Goal: Information Seeking & Learning: Learn about a topic

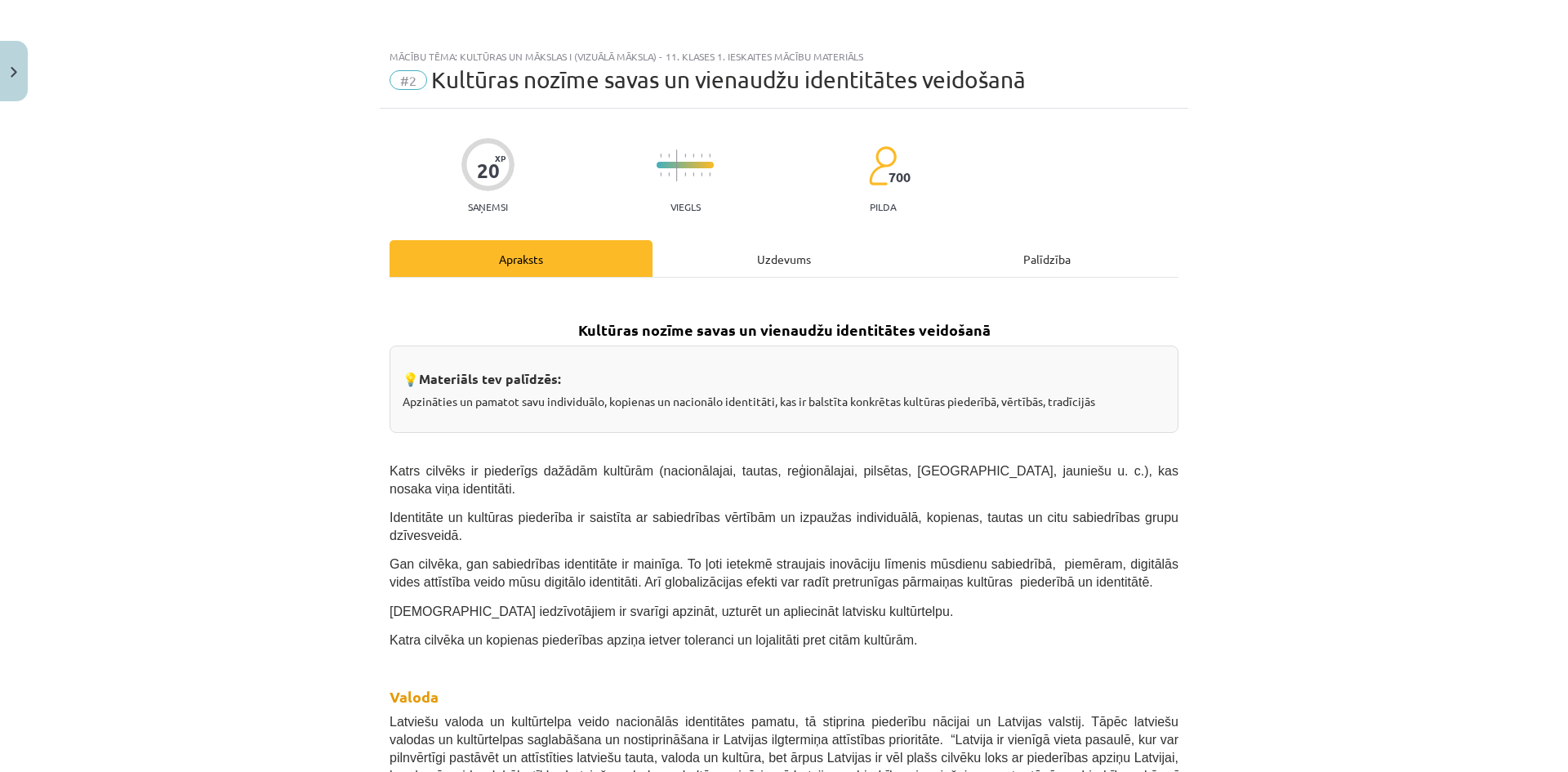
scroll to position [327, 0]
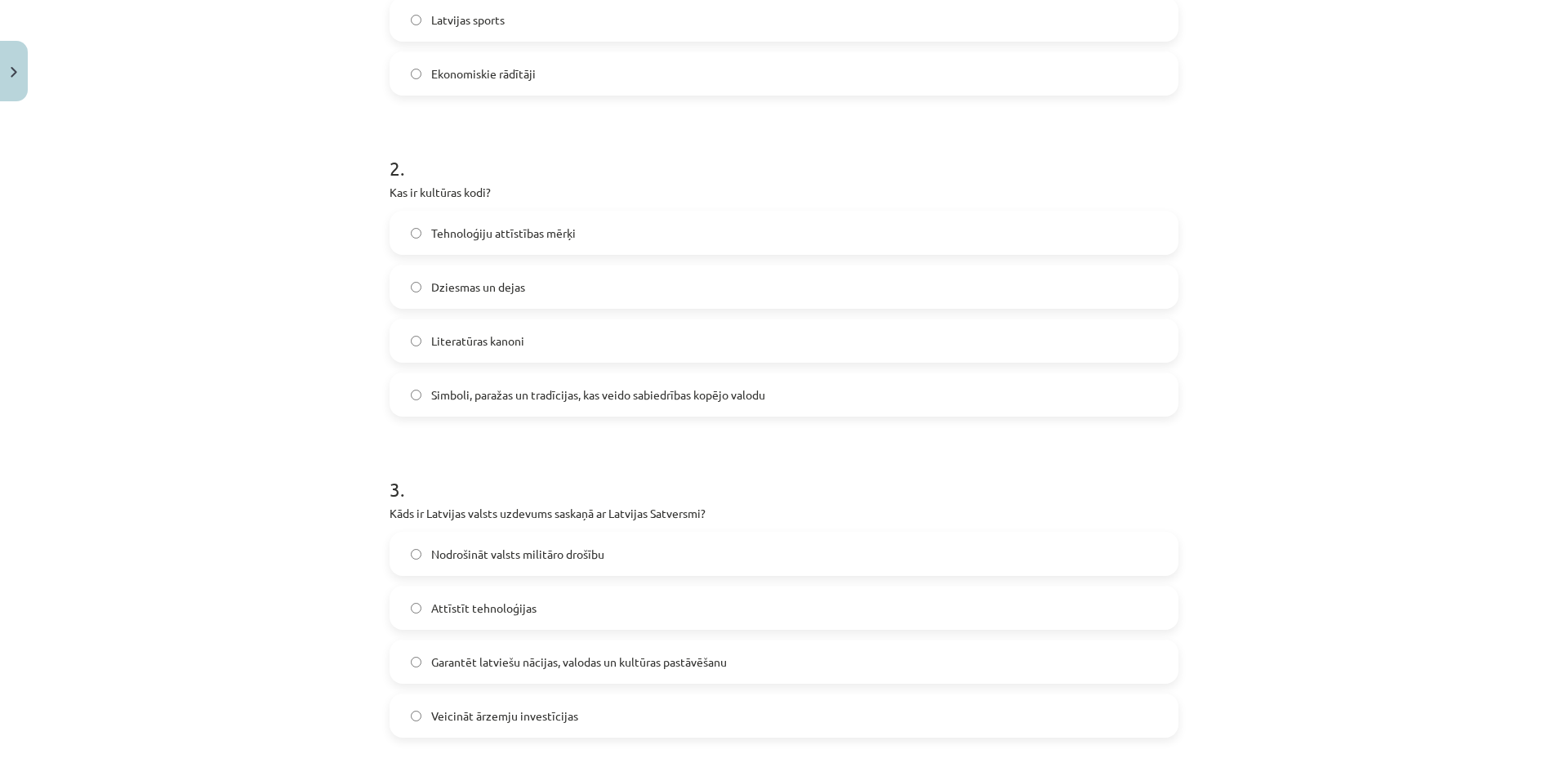
scroll to position [995, 0]
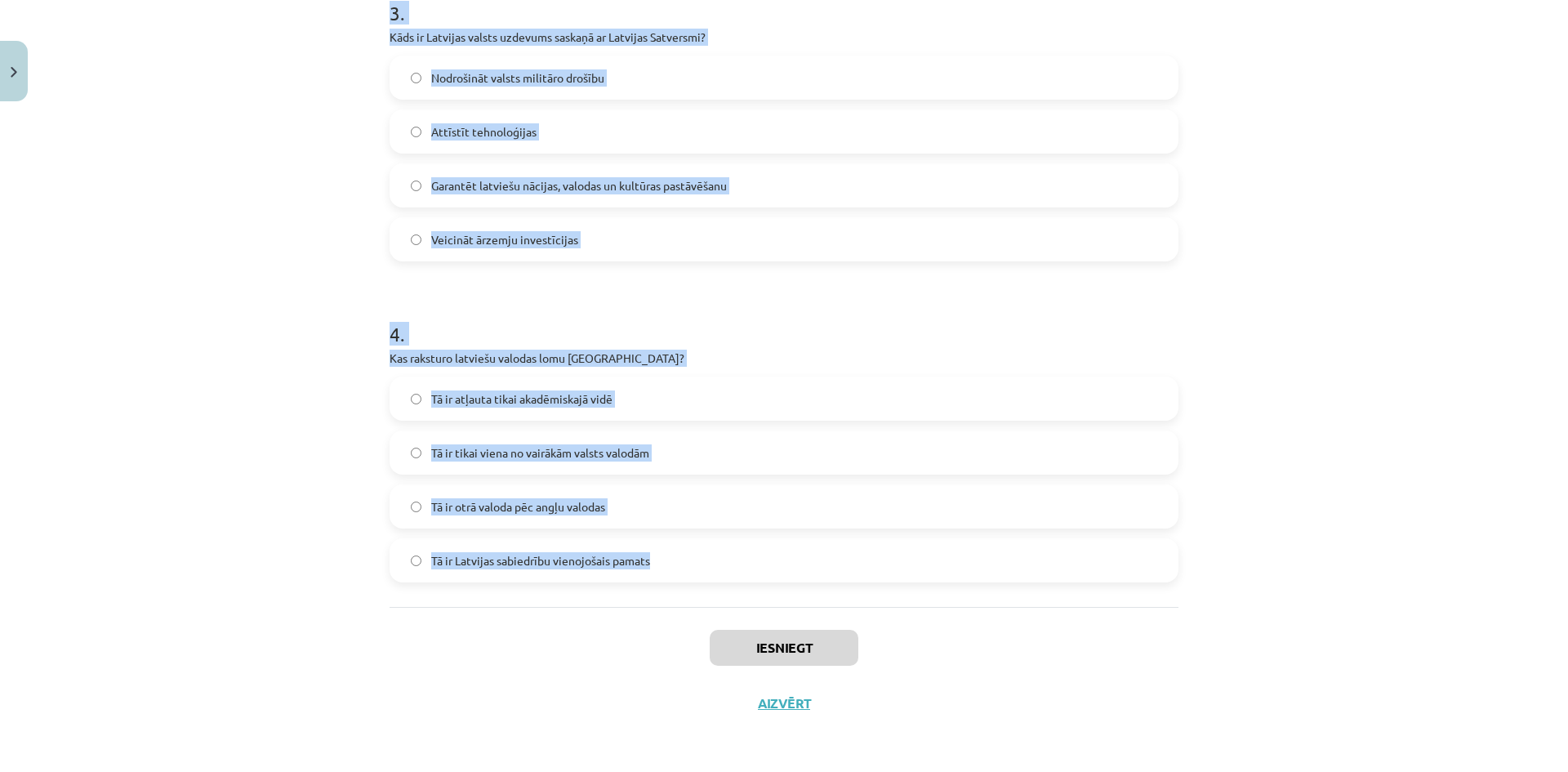
drag, startPoint x: 385, startPoint y: 349, endPoint x: 646, endPoint y: 562, distance: 336.9
copy form "Kas veido nacionālās identitātes pamatu [GEOGRAPHIC_DATA]? Globalizācija Latvie…"
click at [731, 312] on h1 "4 ." at bounding box center [784, 319] width 789 height 50
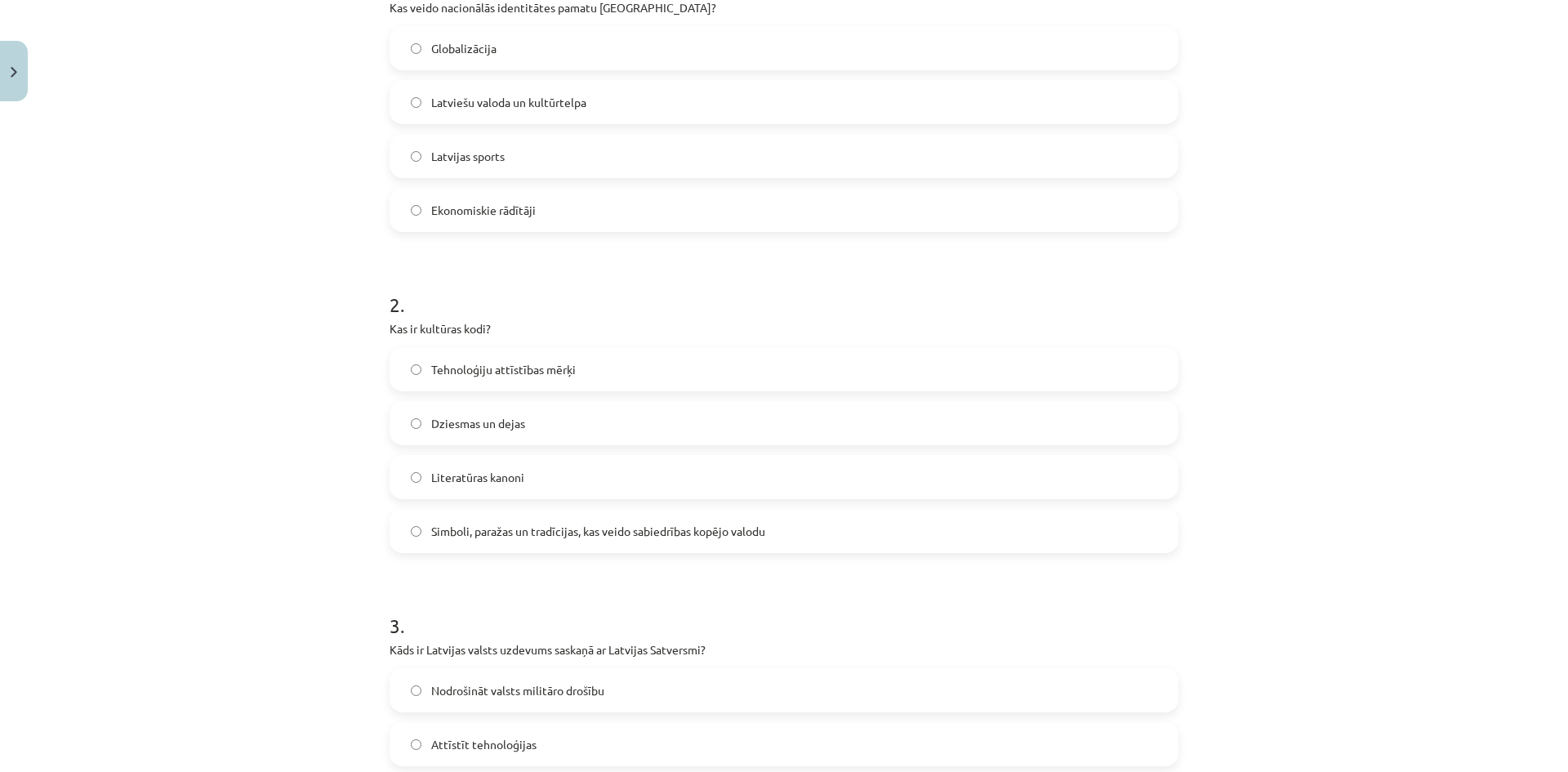
scroll to position [408, 0]
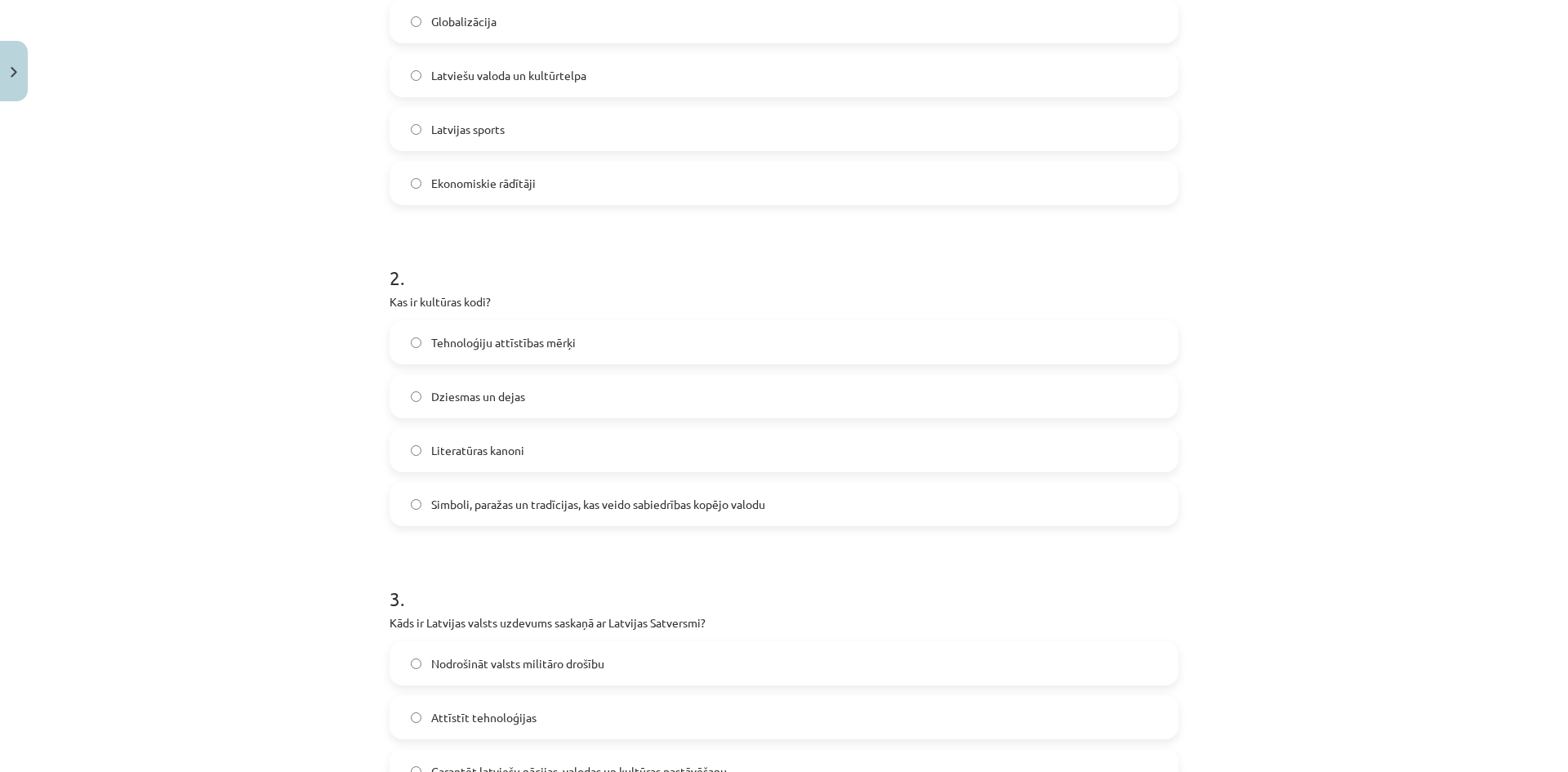
click at [407, 510] on label "Simboli, paražas un tradīcijas, kas veido sabiedrības kopējo valodu" at bounding box center [784, 504] width 786 height 41
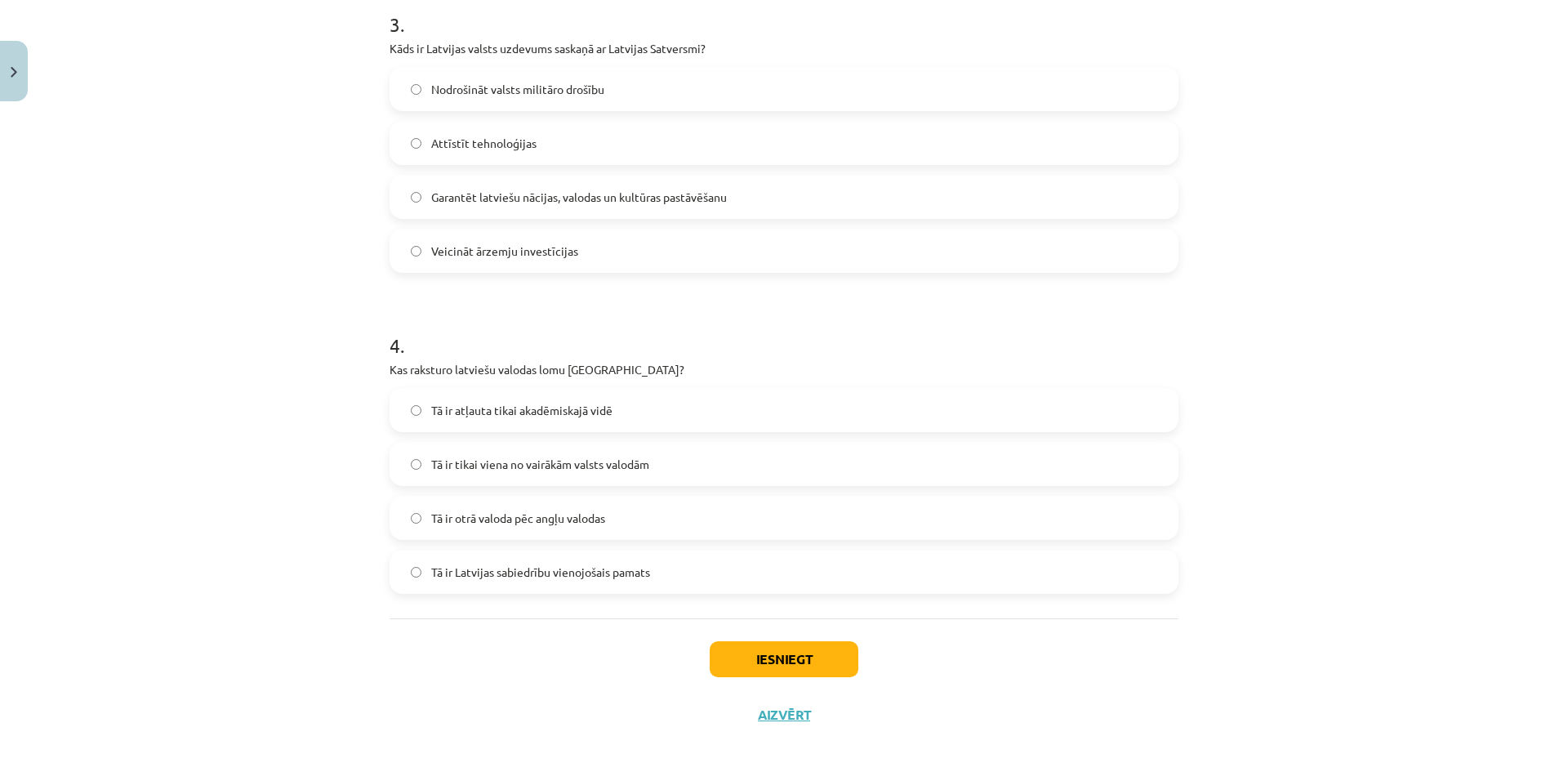
scroll to position [995, 0]
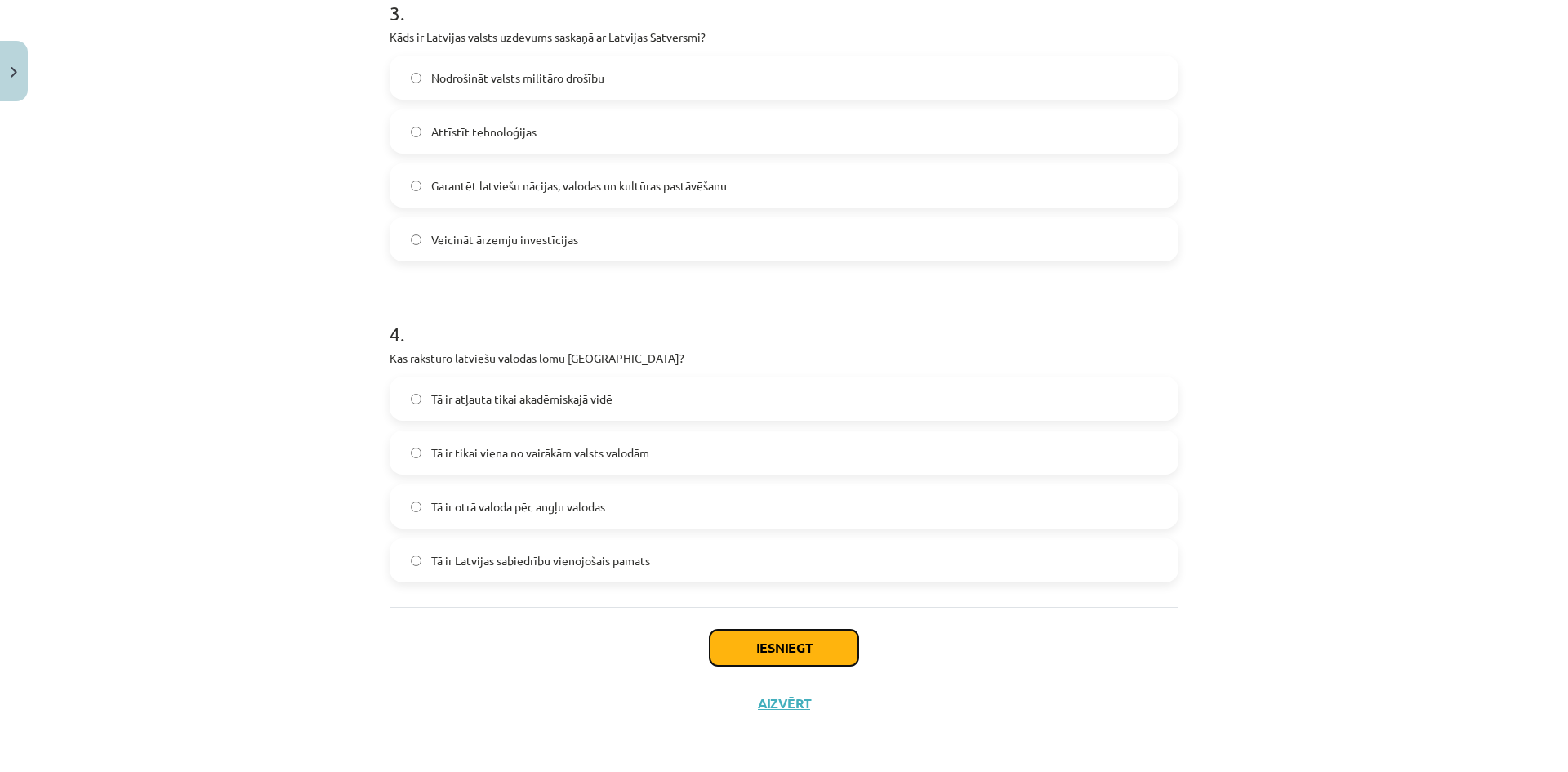
click at [787, 654] on button "Iesniegt" at bounding box center [784, 648] width 149 height 36
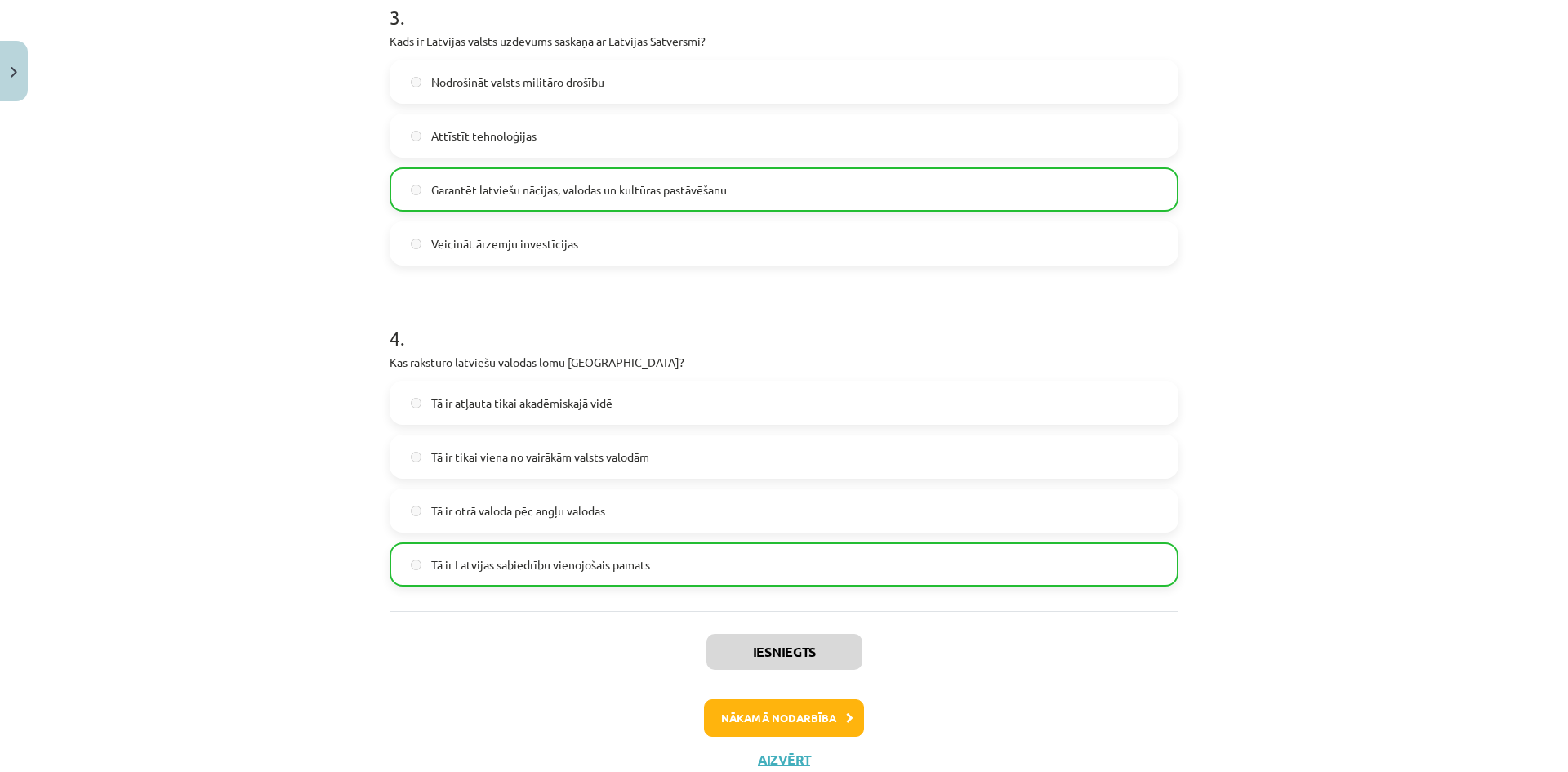
scroll to position [1047, 0]
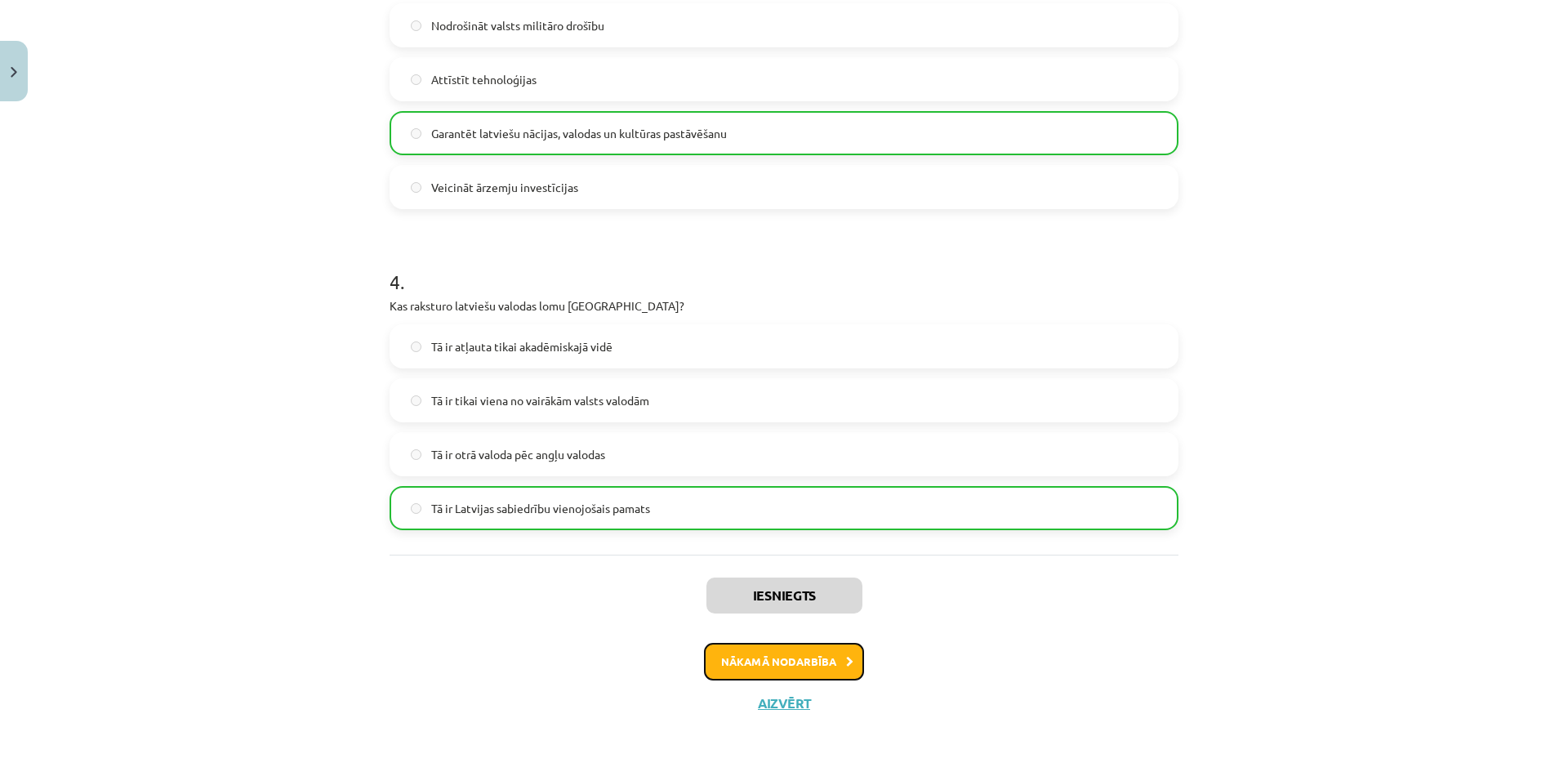
click at [766, 668] on button "Nākamā nodarbība" at bounding box center [784, 661] width 160 height 38
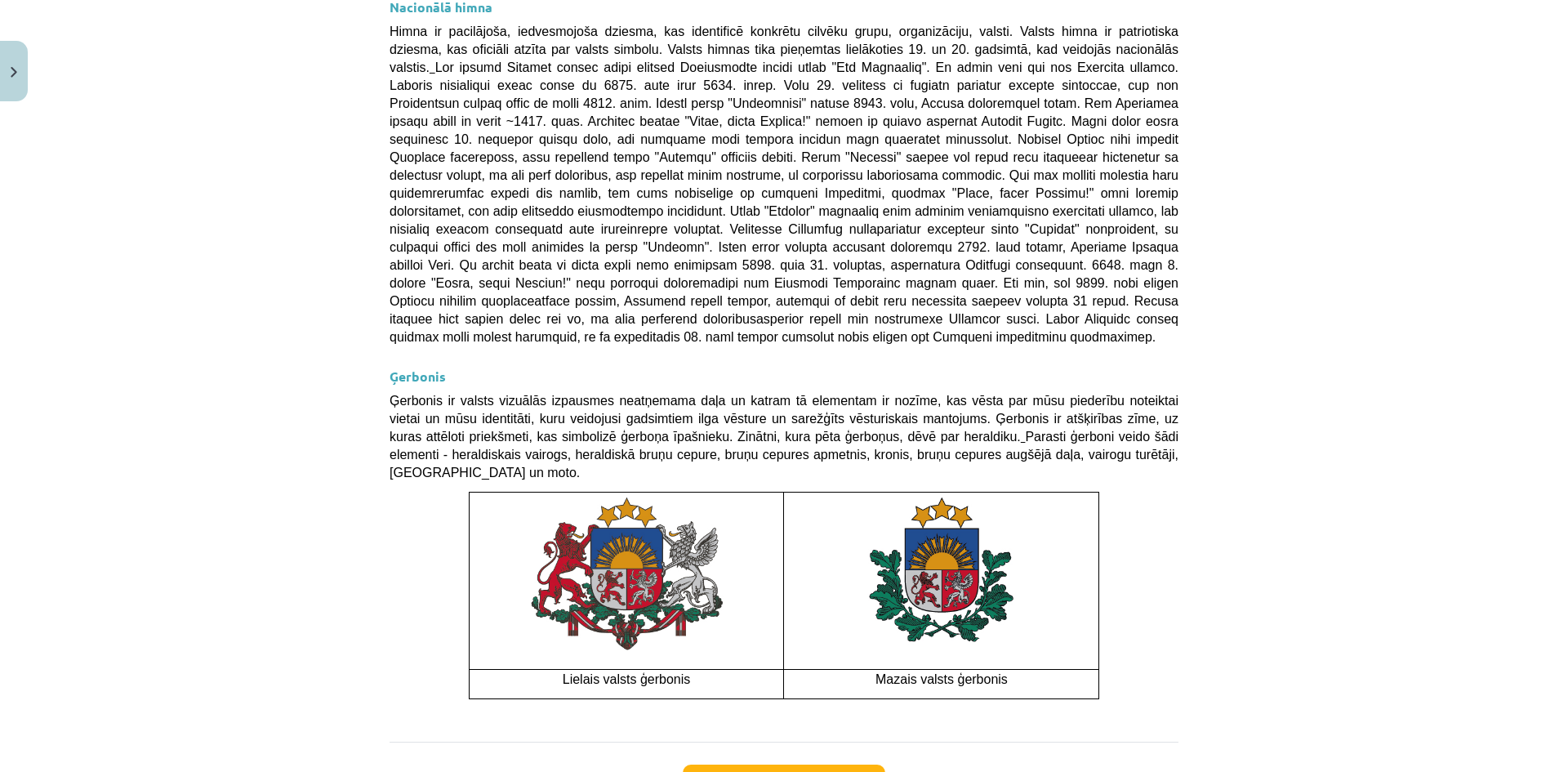
scroll to position [1045, 0]
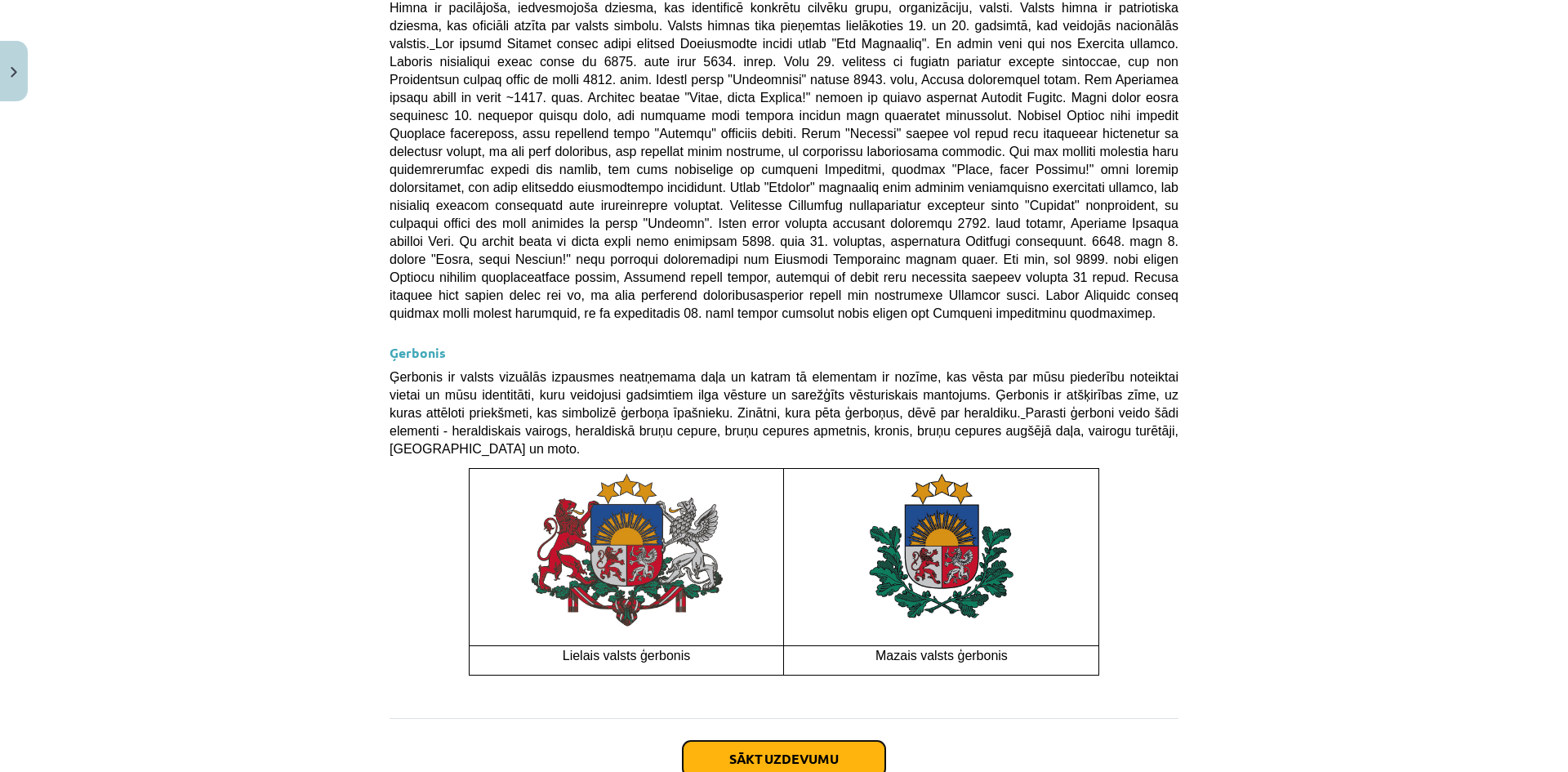
click at [784, 741] on button "Sākt uzdevumu" at bounding box center [784, 759] width 202 height 36
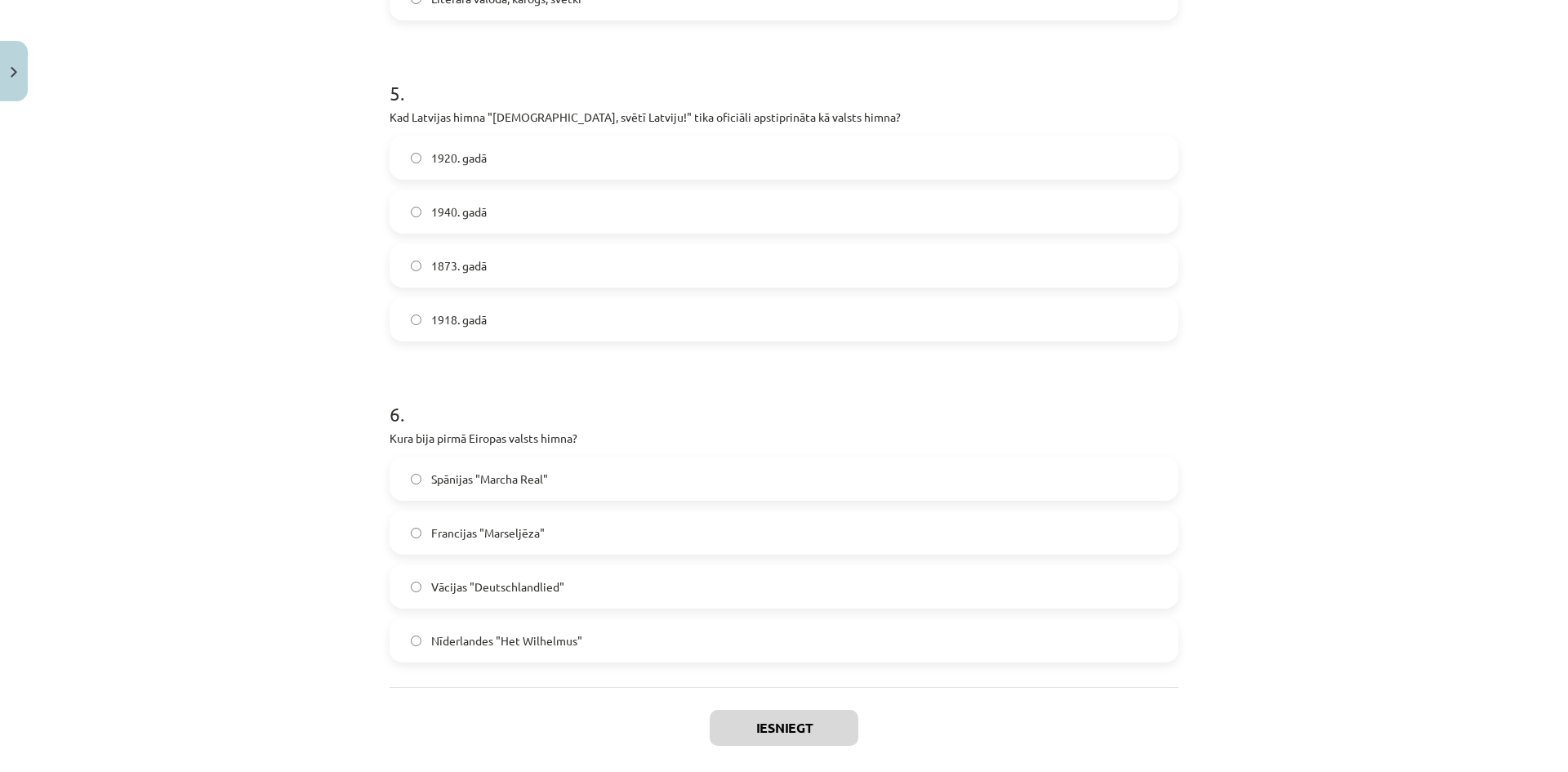
scroll to position [1636, 0]
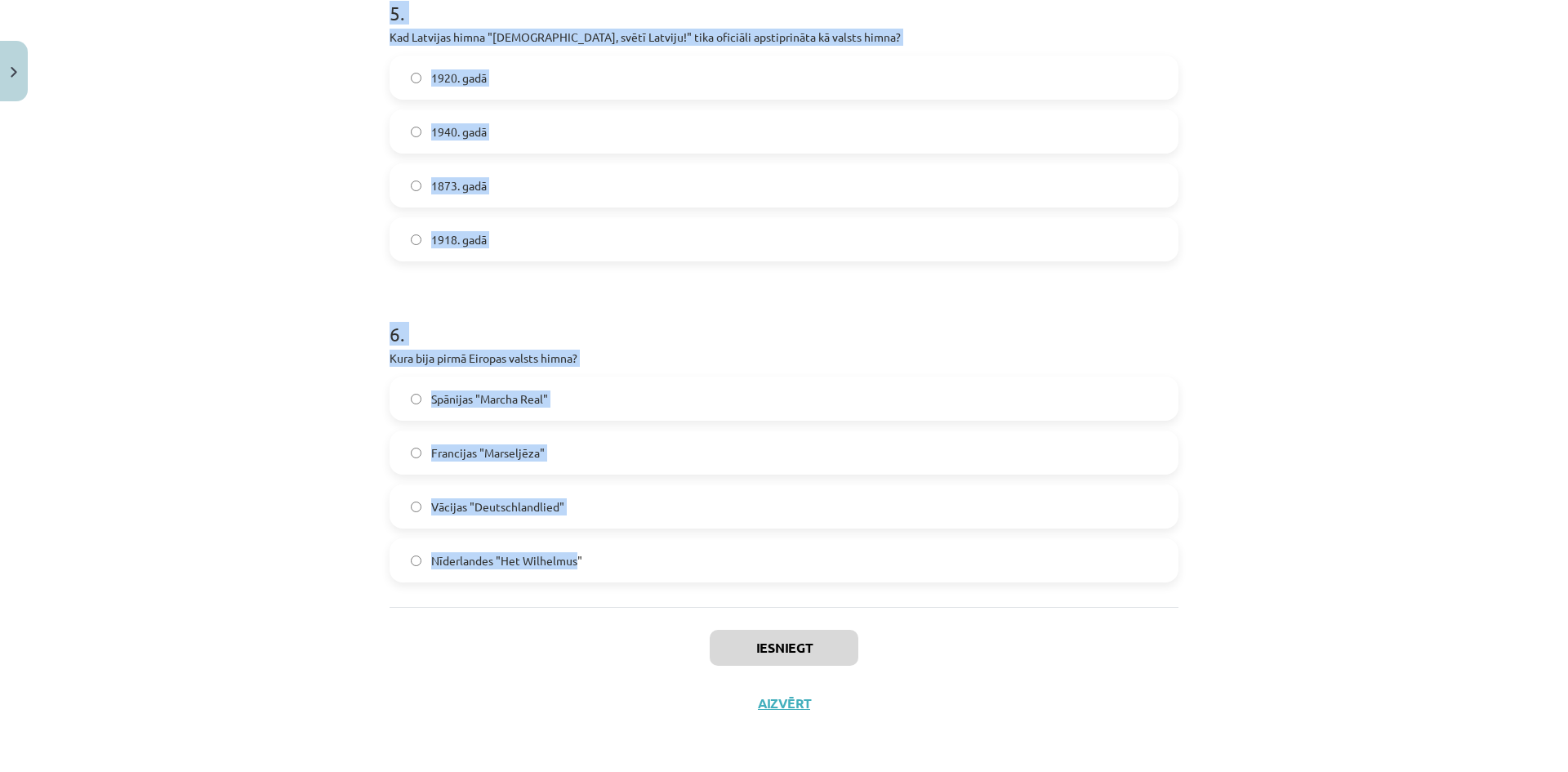
drag, startPoint x: 385, startPoint y: 346, endPoint x: 574, endPoint y: 586, distance: 305.5
copy form "Lore ip dolors ametco adipisc elitsedd? Ei te incidi utlaboreet doloremag Al en…"
click at [640, 294] on h1 "6 ." at bounding box center [784, 319] width 789 height 50
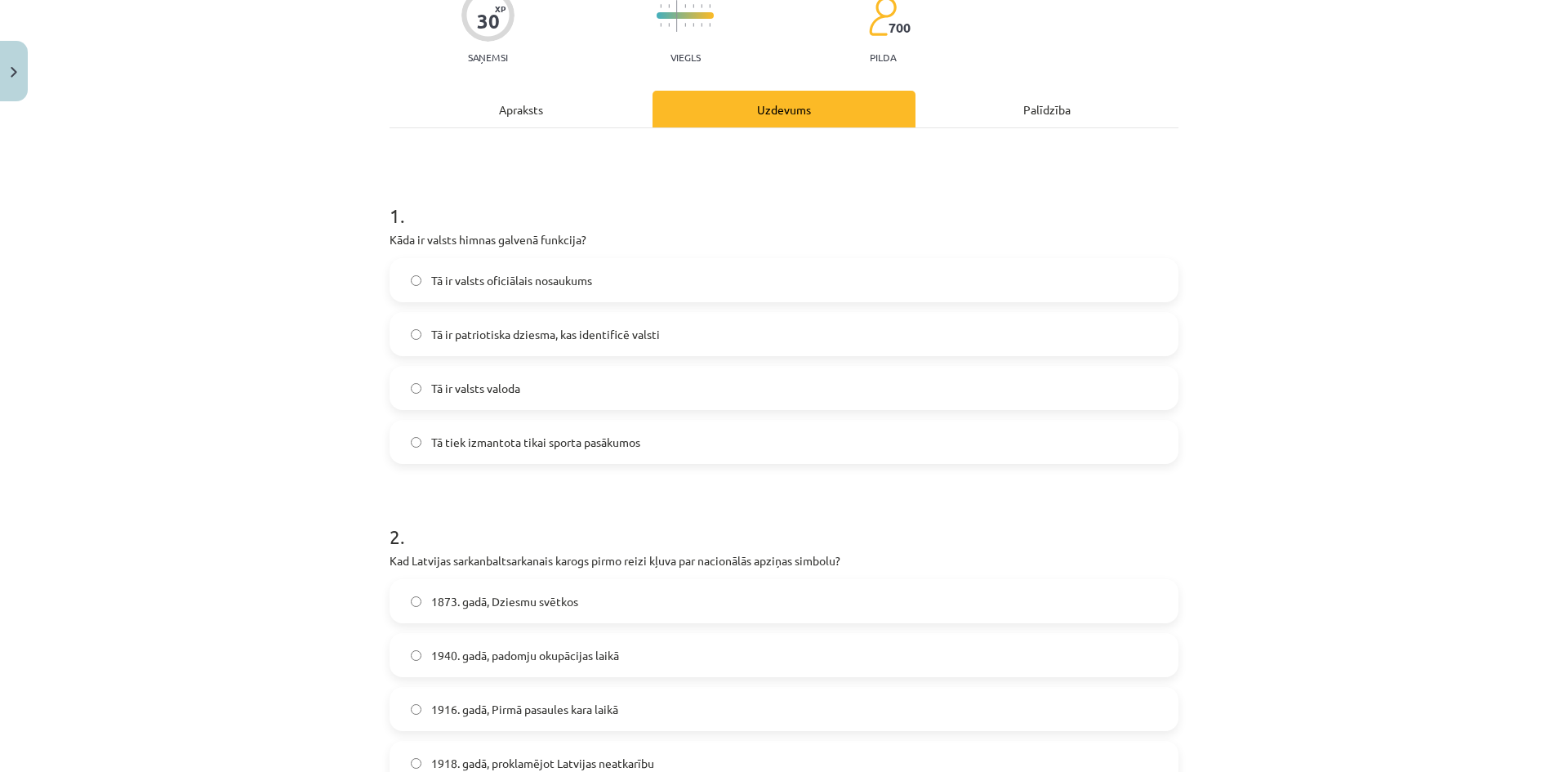
scroll to position [163, 0]
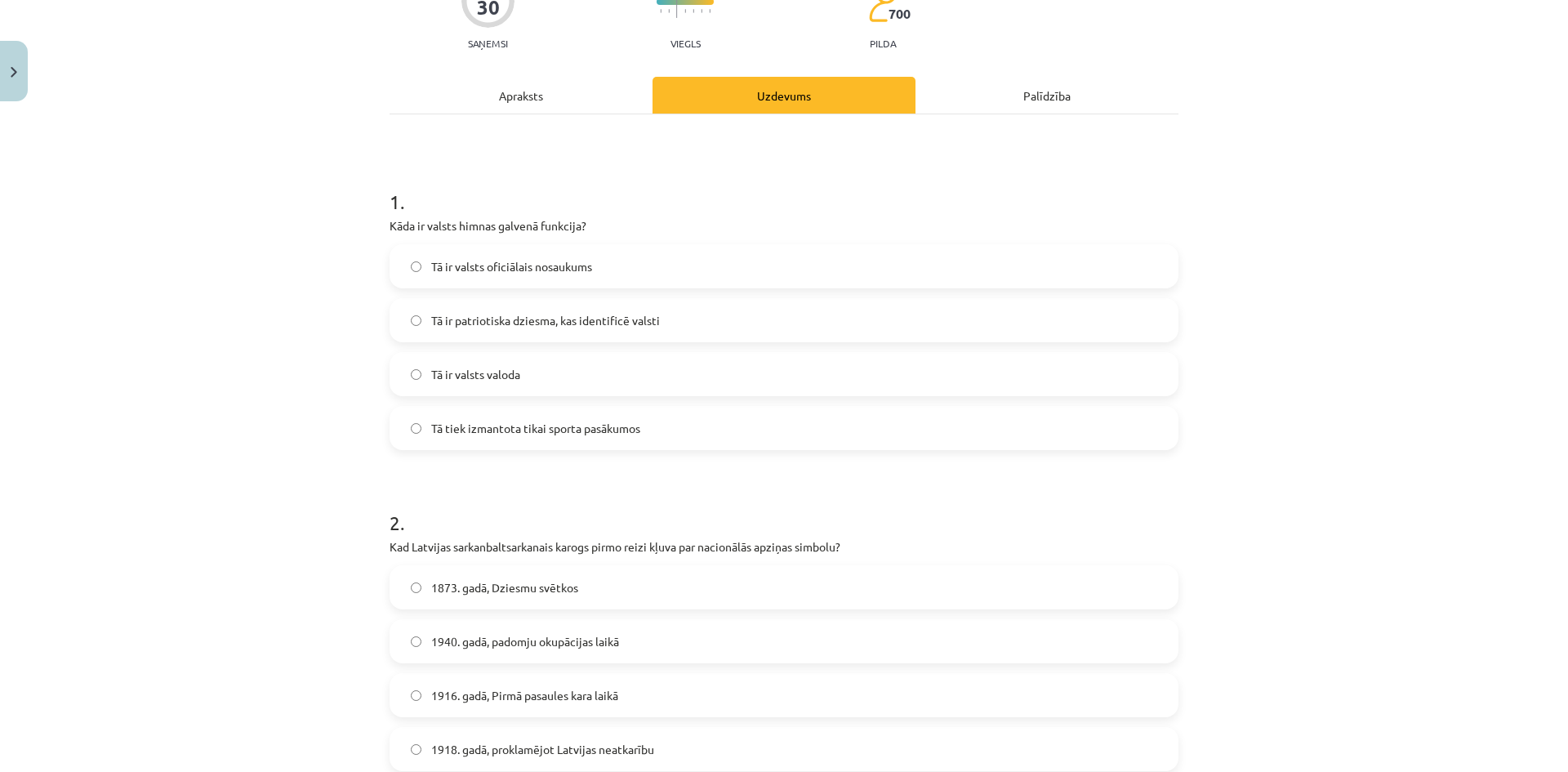
drag, startPoint x: 406, startPoint y: 329, endPoint x: 426, endPoint y: 326, distance: 20.2
click at [407, 329] on label "Tā ir patriotiska dziesma, kas identificē valsti" at bounding box center [784, 320] width 786 height 41
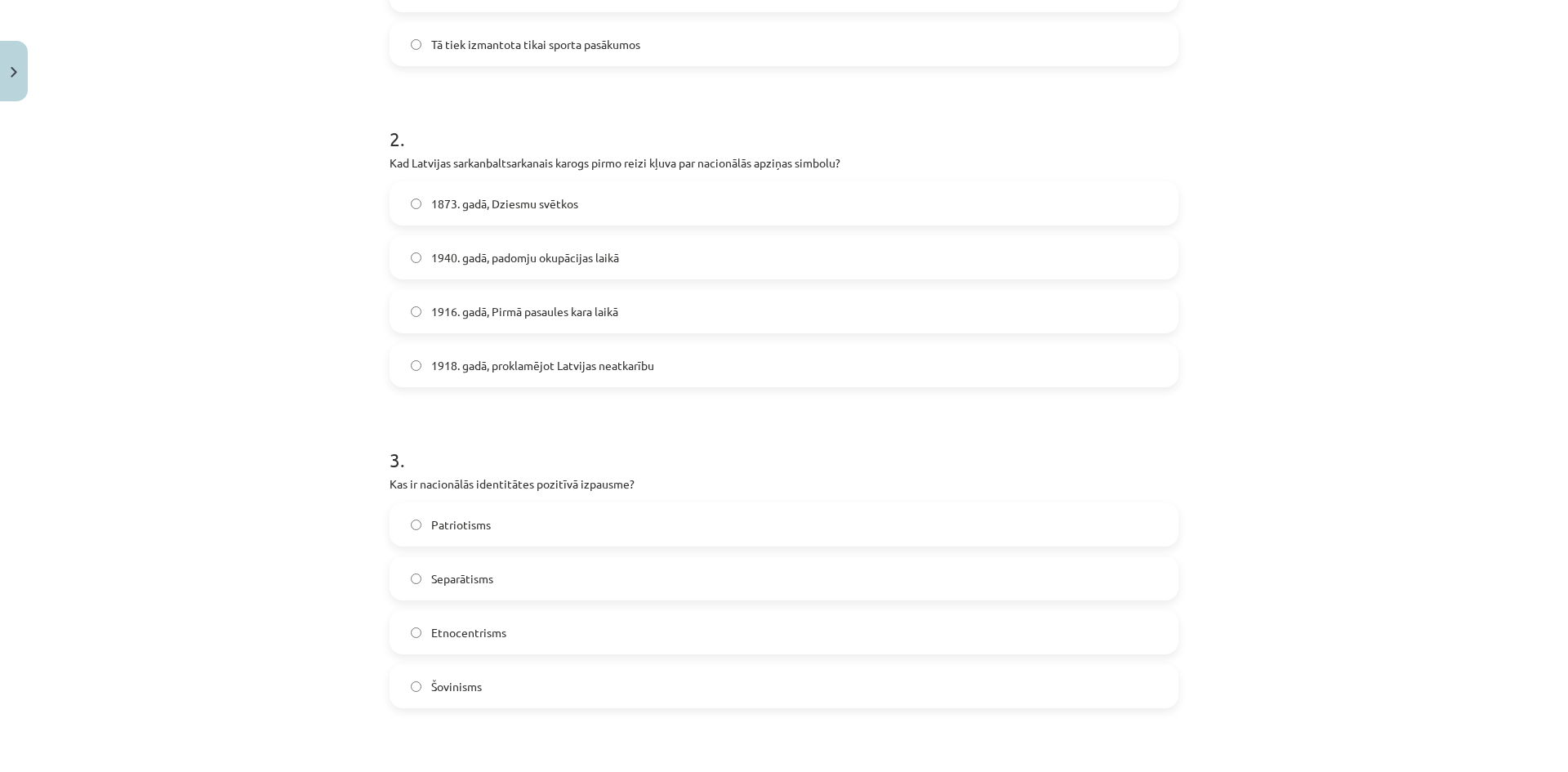
scroll to position [572, 0]
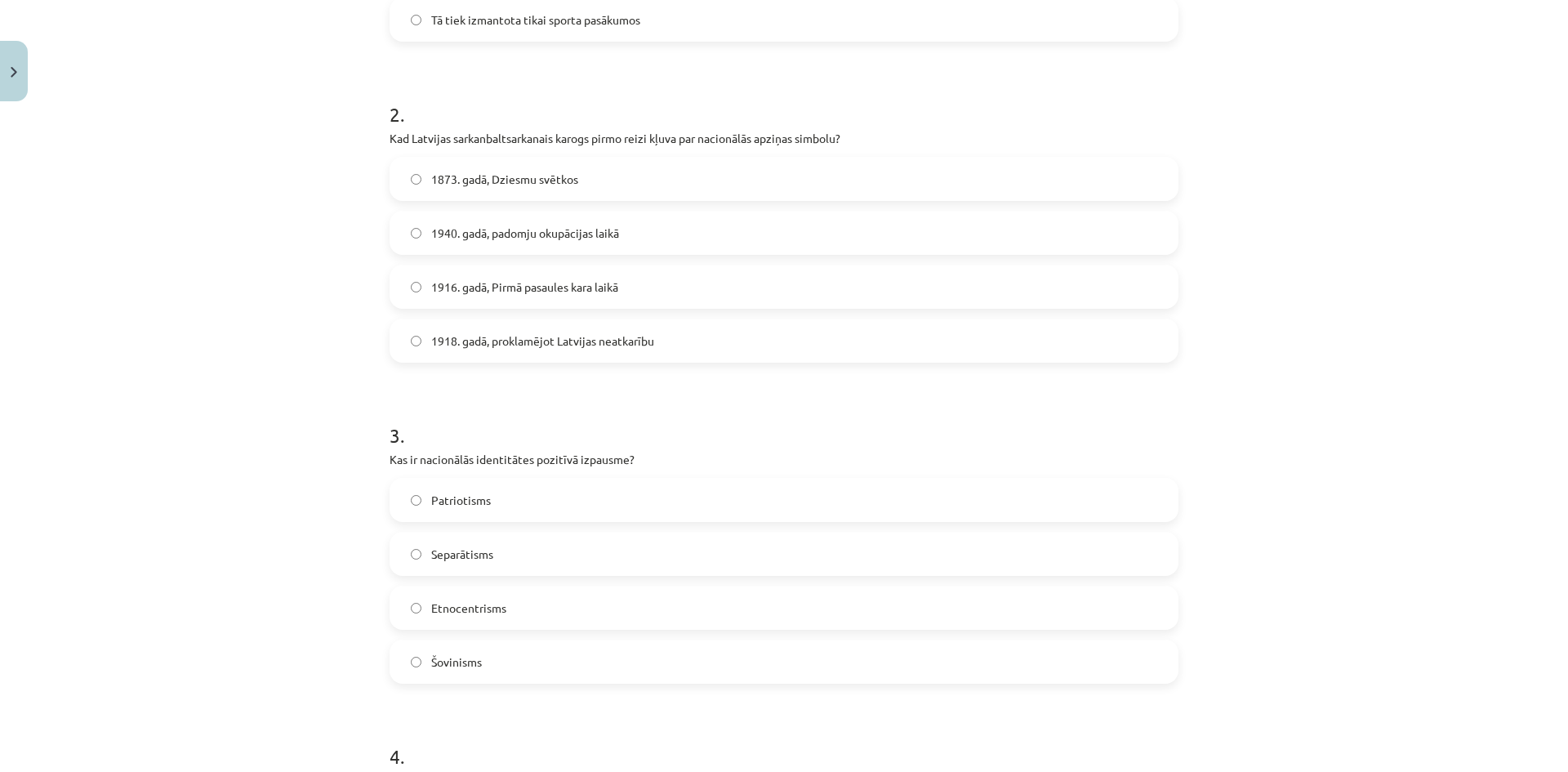
click at [416, 496] on label "Patriotisms" at bounding box center [784, 500] width 786 height 41
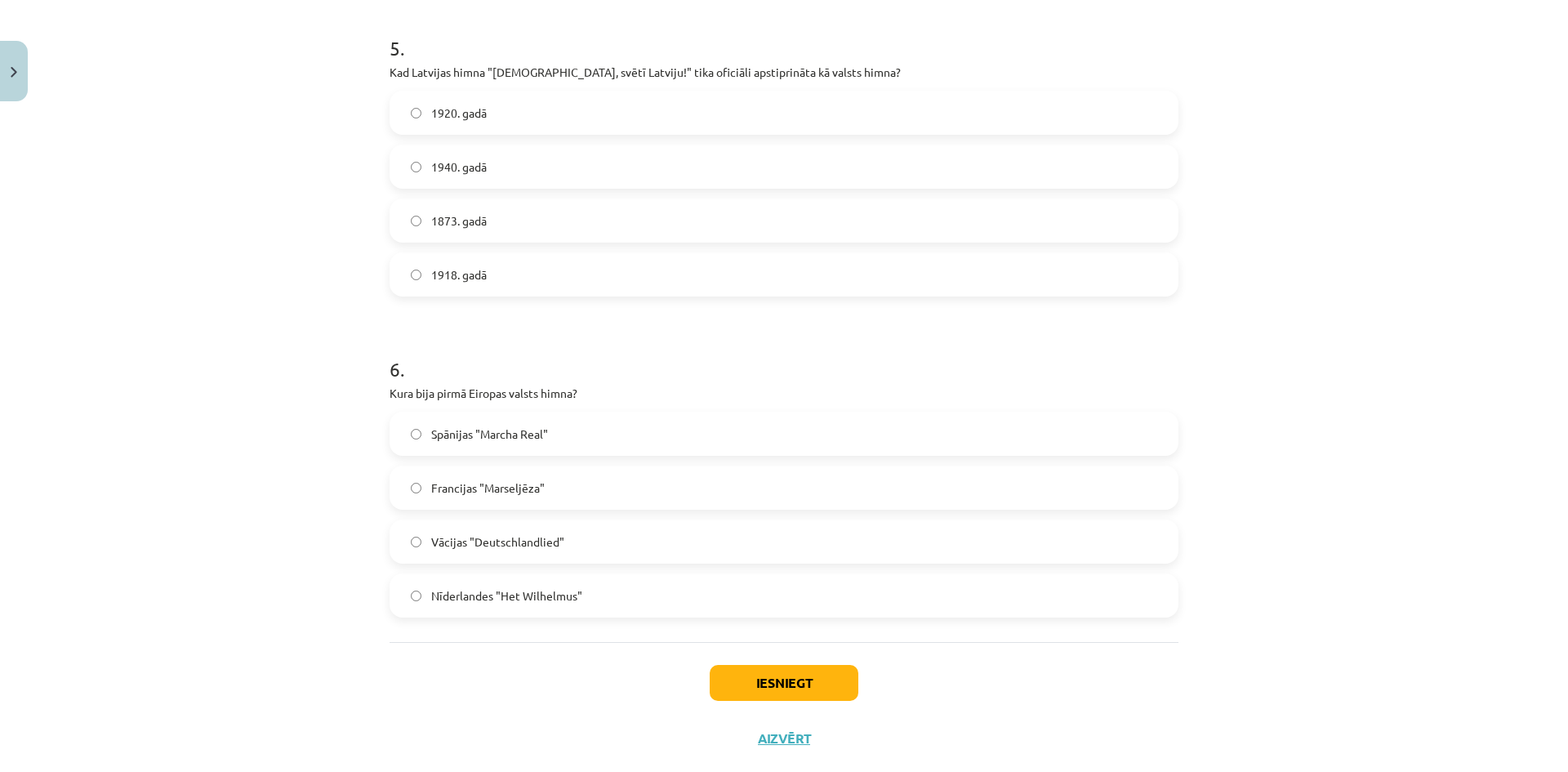
scroll to position [1634, 0]
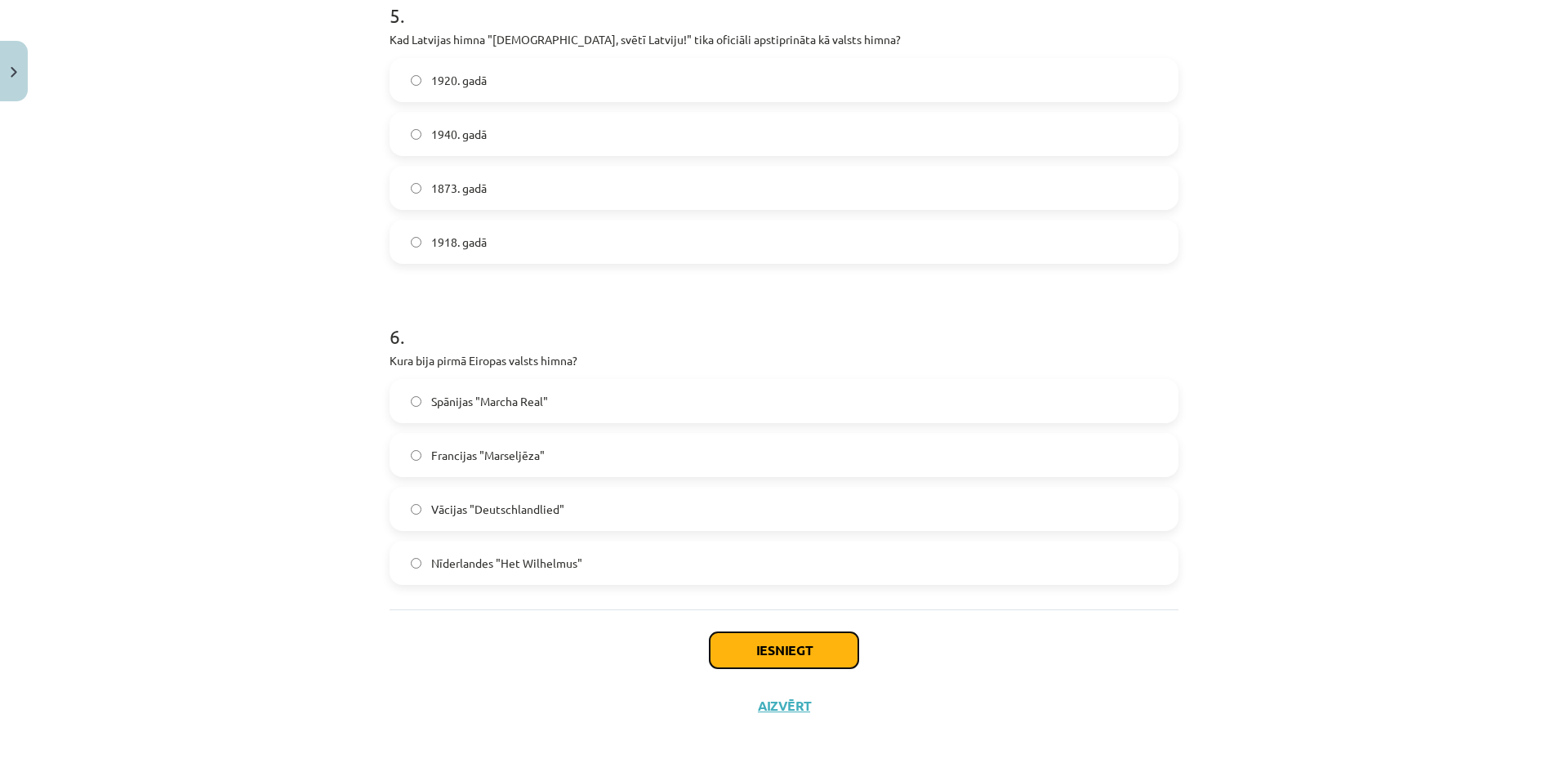
click at [745, 649] on button "Iesniegt" at bounding box center [784, 650] width 149 height 36
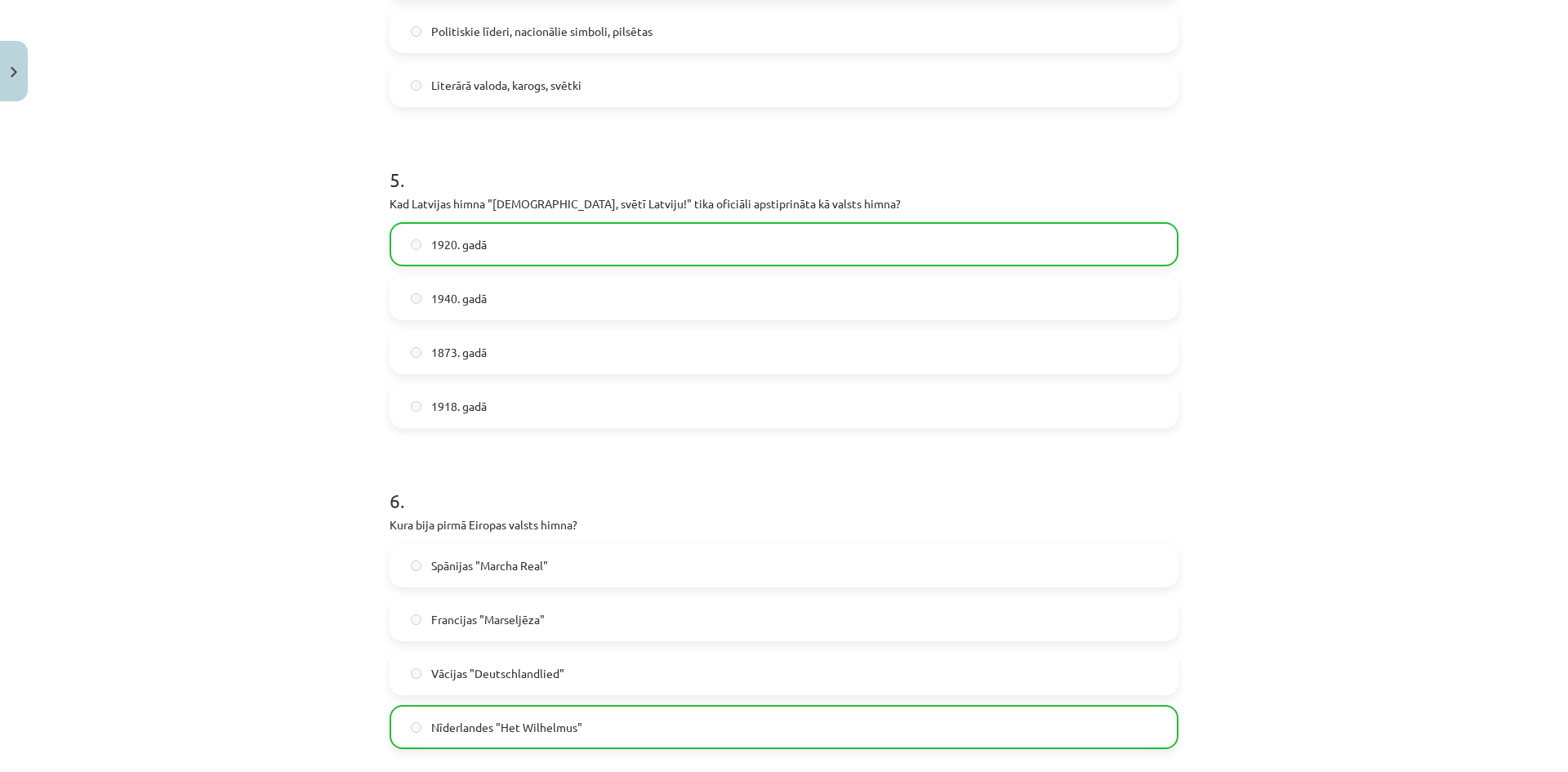
scroll to position [1688, 0]
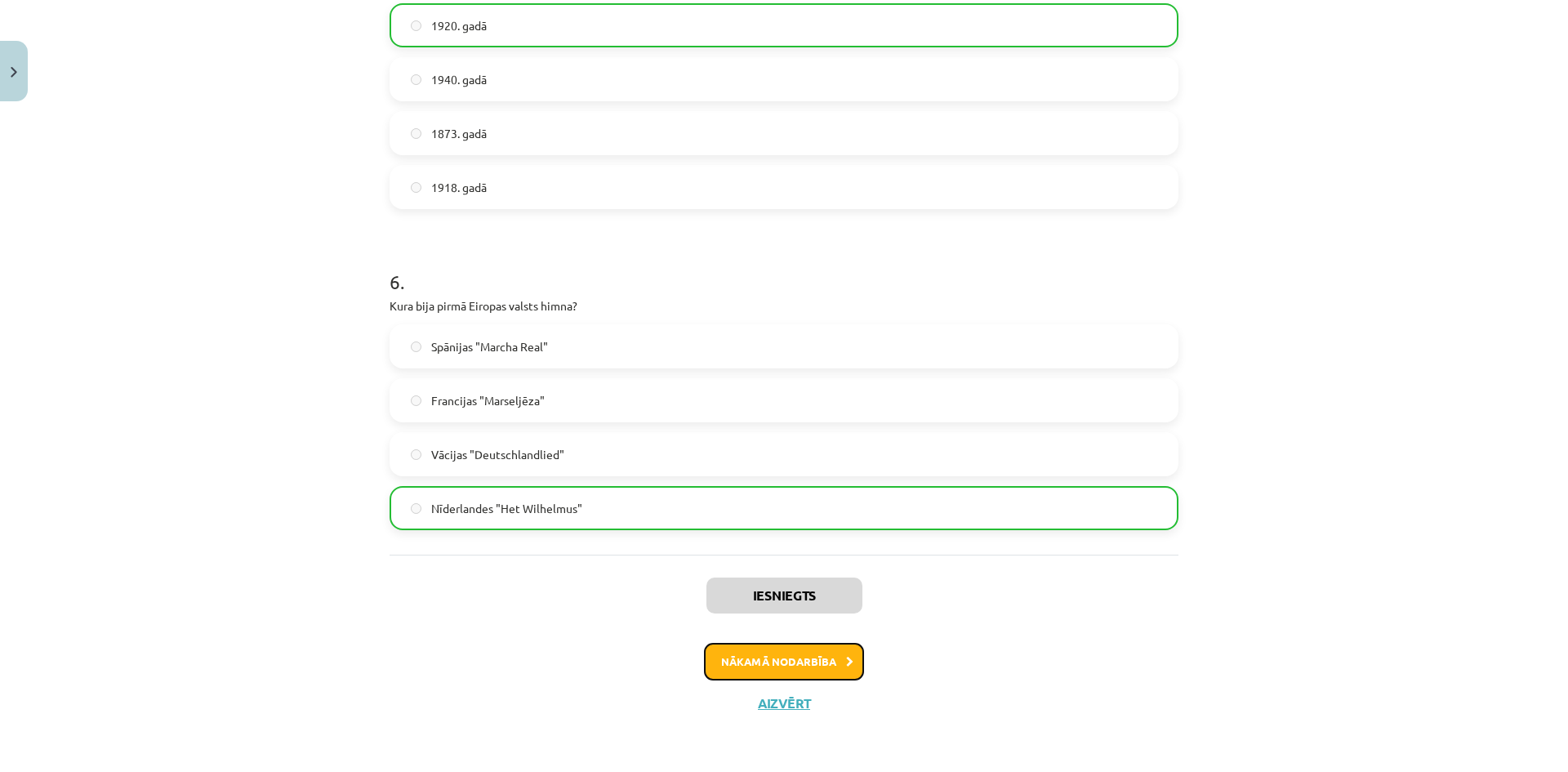
click at [747, 654] on button "Nākamā nodarbība" at bounding box center [784, 661] width 160 height 38
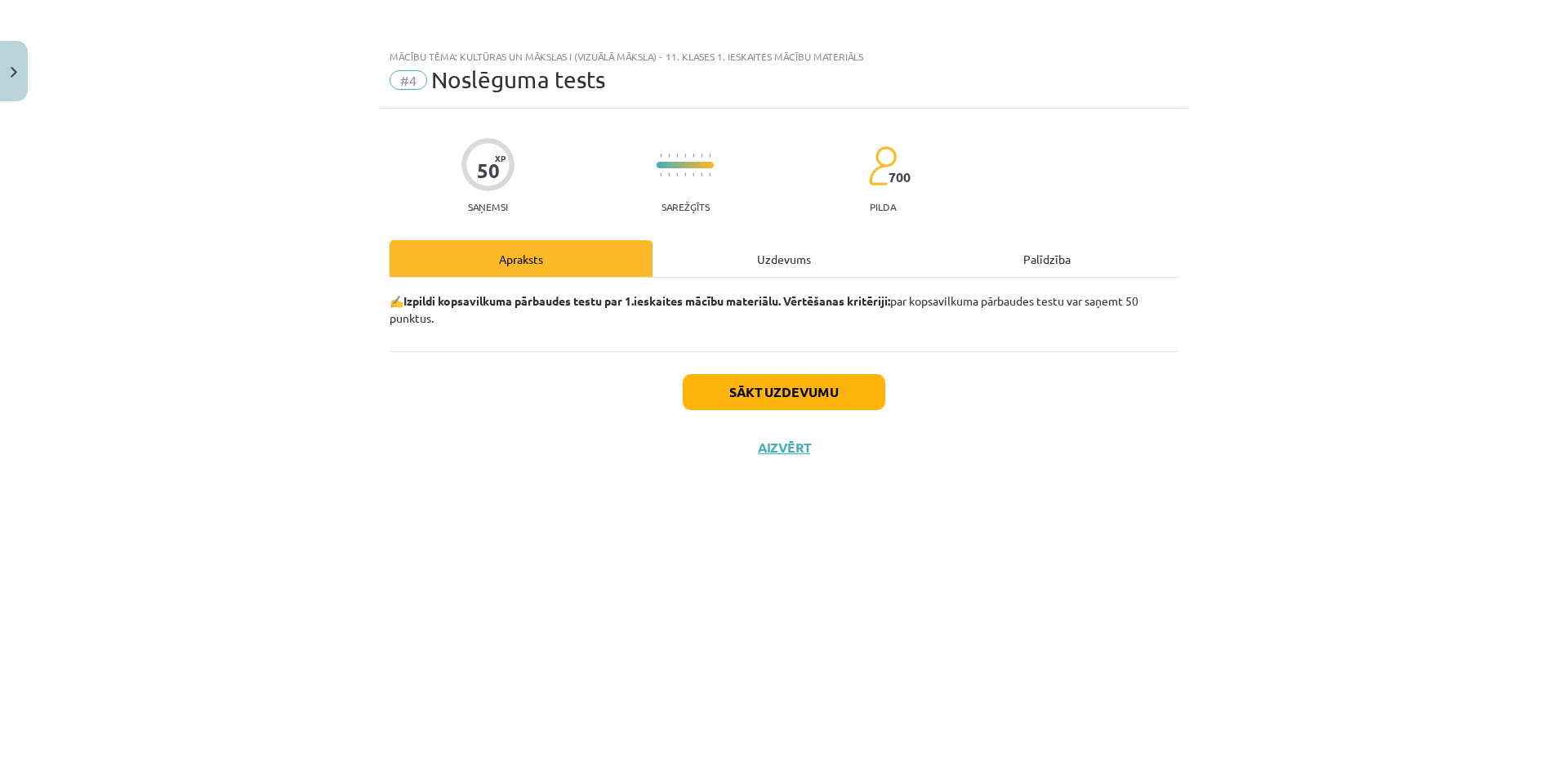
scroll to position [0, 0]
click at [753, 396] on button "Sākt uzdevumu" at bounding box center [784, 391] width 202 height 36
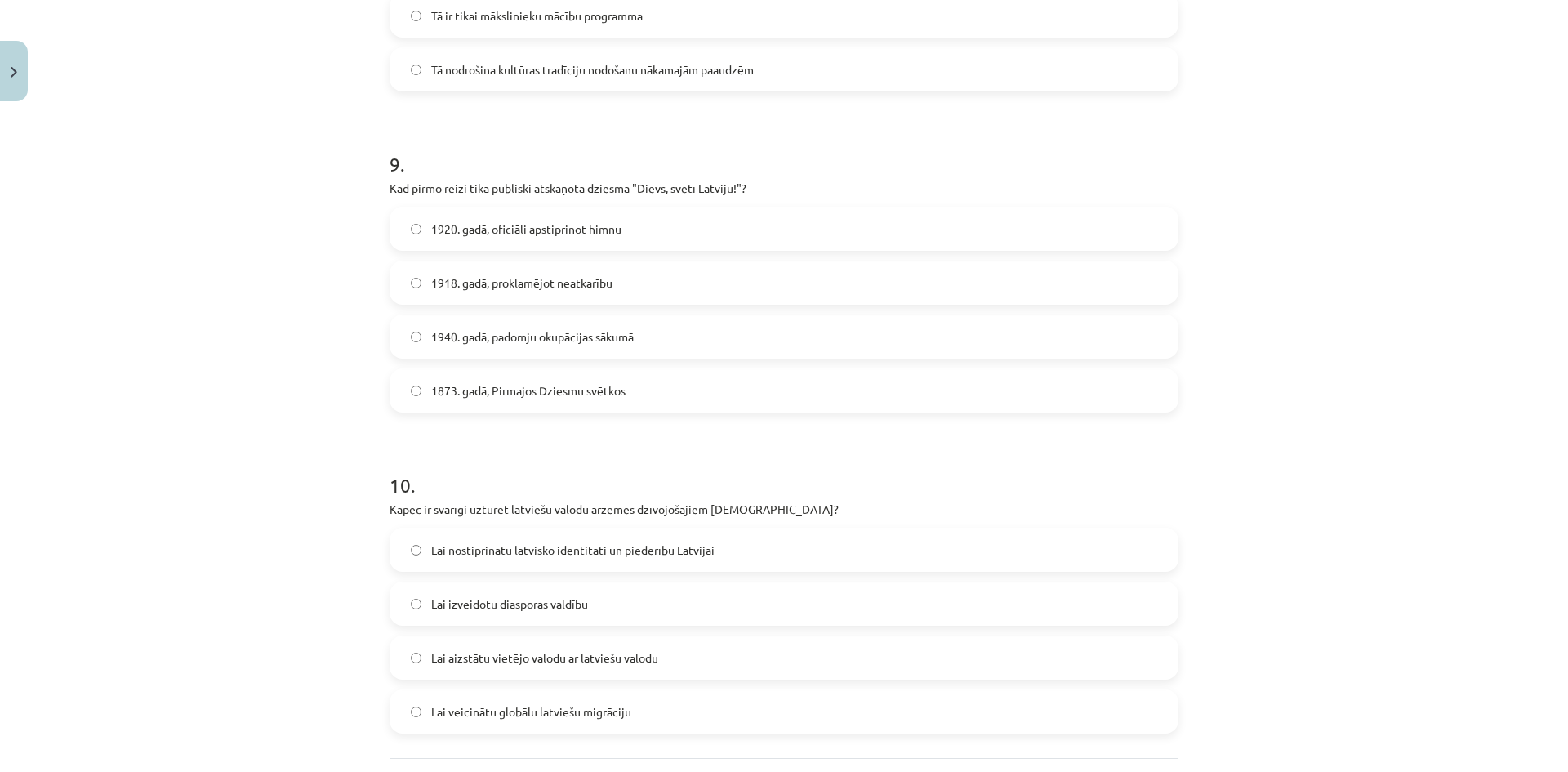
scroll to position [2921, 0]
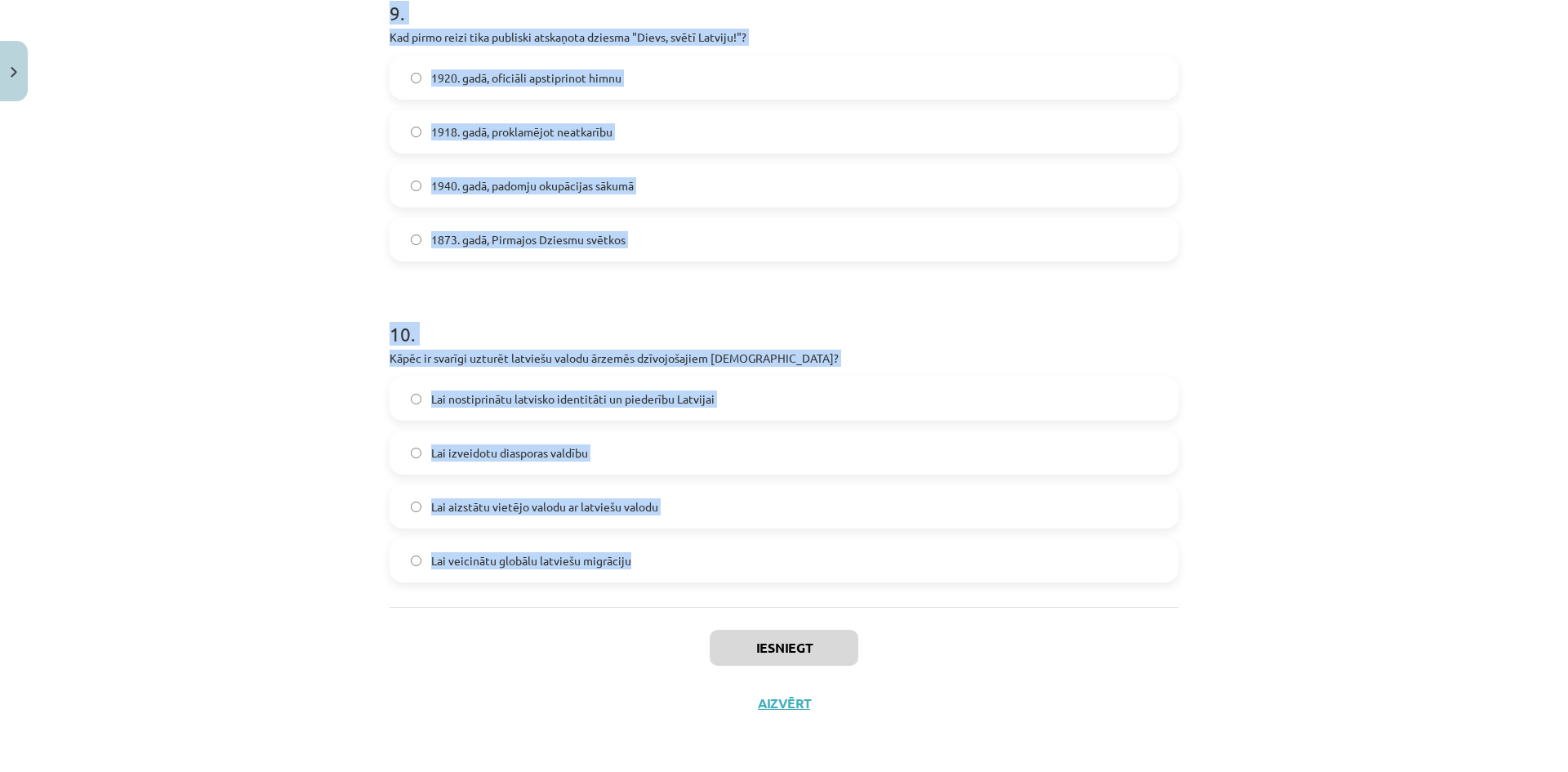
drag, startPoint x: 385, startPoint y: 391, endPoint x: 629, endPoint y: 561, distance: 297.4
copy form "Lor ip dolorsit ametconse adipis? El se doeiusmod temporin utlaboreet Do magnaa…"
click at [555, 320] on h1 "10 ." at bounding box center [784, 319] width 789 height 50
click at [439, 309] on h1 "10 ." at bounding box center [784, 319] width 789 height 50
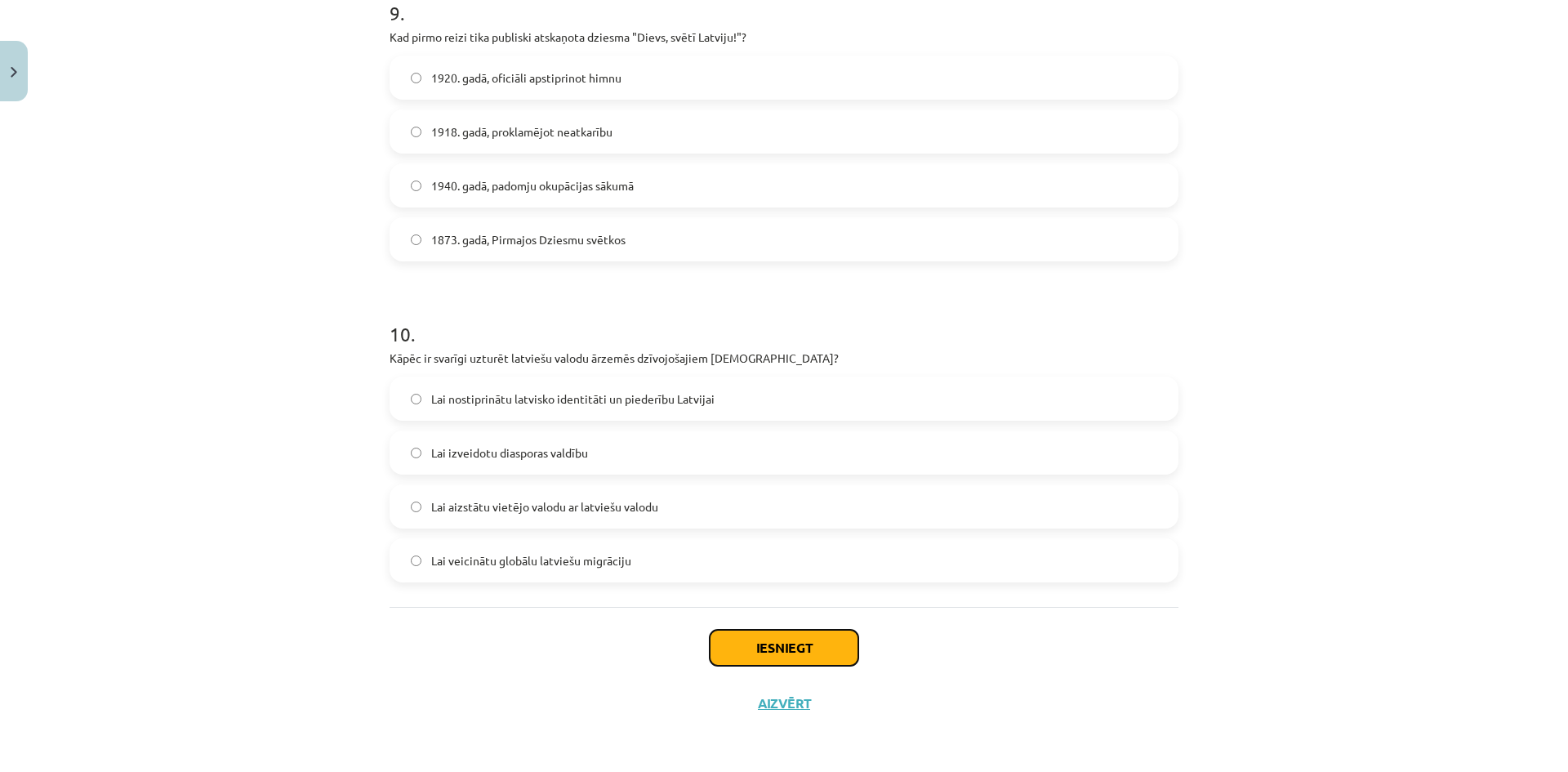
click at [763, 649] on button "Iesniegt" at bounding box center [784, 648] width 149 height 36
click at [546, 472] on div "Lai izveidotu diasporas valdību" at bounding box center [784, 452] width 789 height 45
click at [457, 450] on span "Lai izveidotu diasporas valdību" at bounding box center [509, 453] width 157 height 17
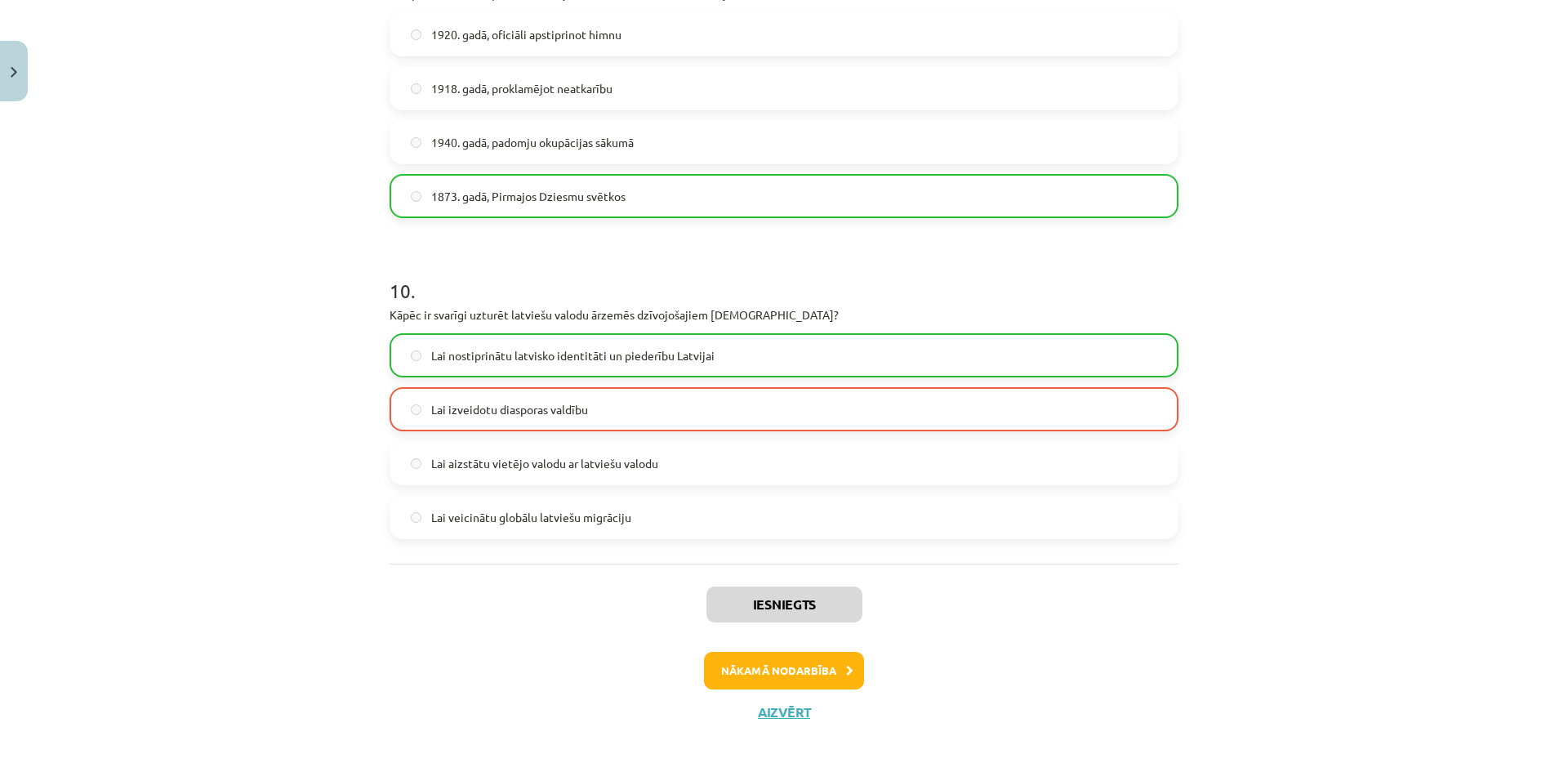
scroll to position [2973, 0]
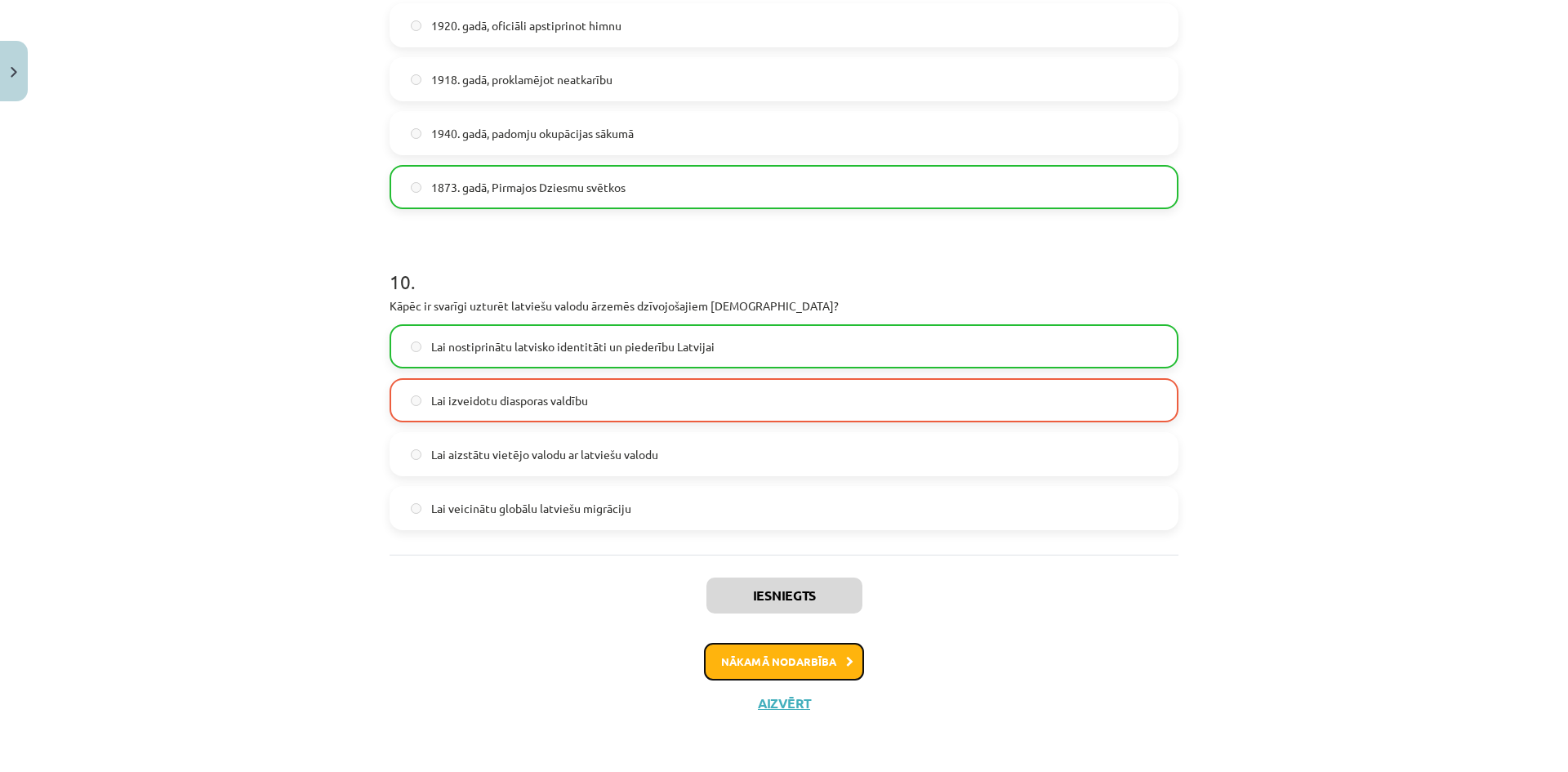
click at [780, 656] on button "Nākamā nodarbība" at bounding box center [784, 661] width 160 height 38
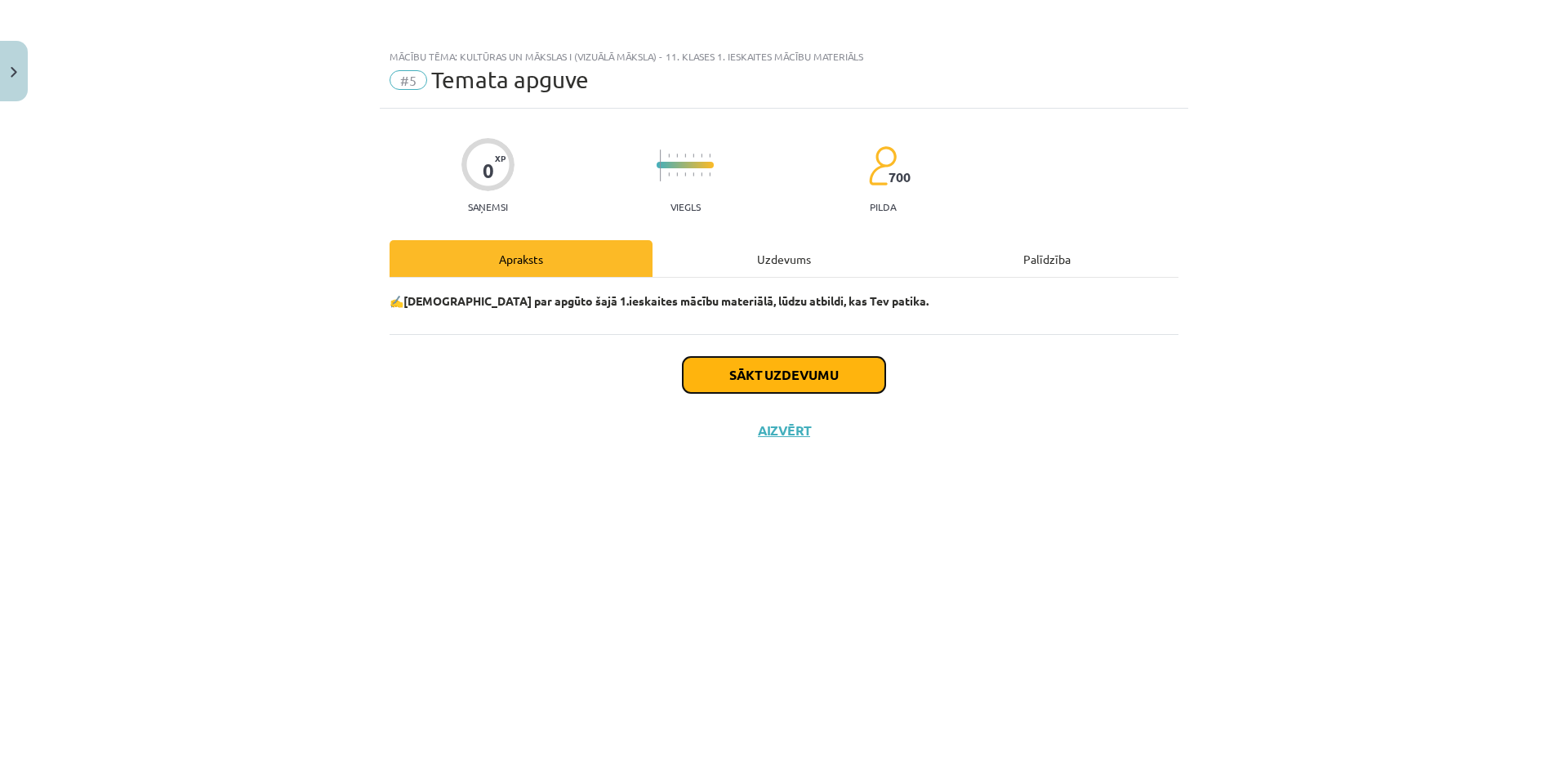
click at [720, 365] on button "Sākt uzdevumu" at bounding box center [784, 375] width 202 height 36
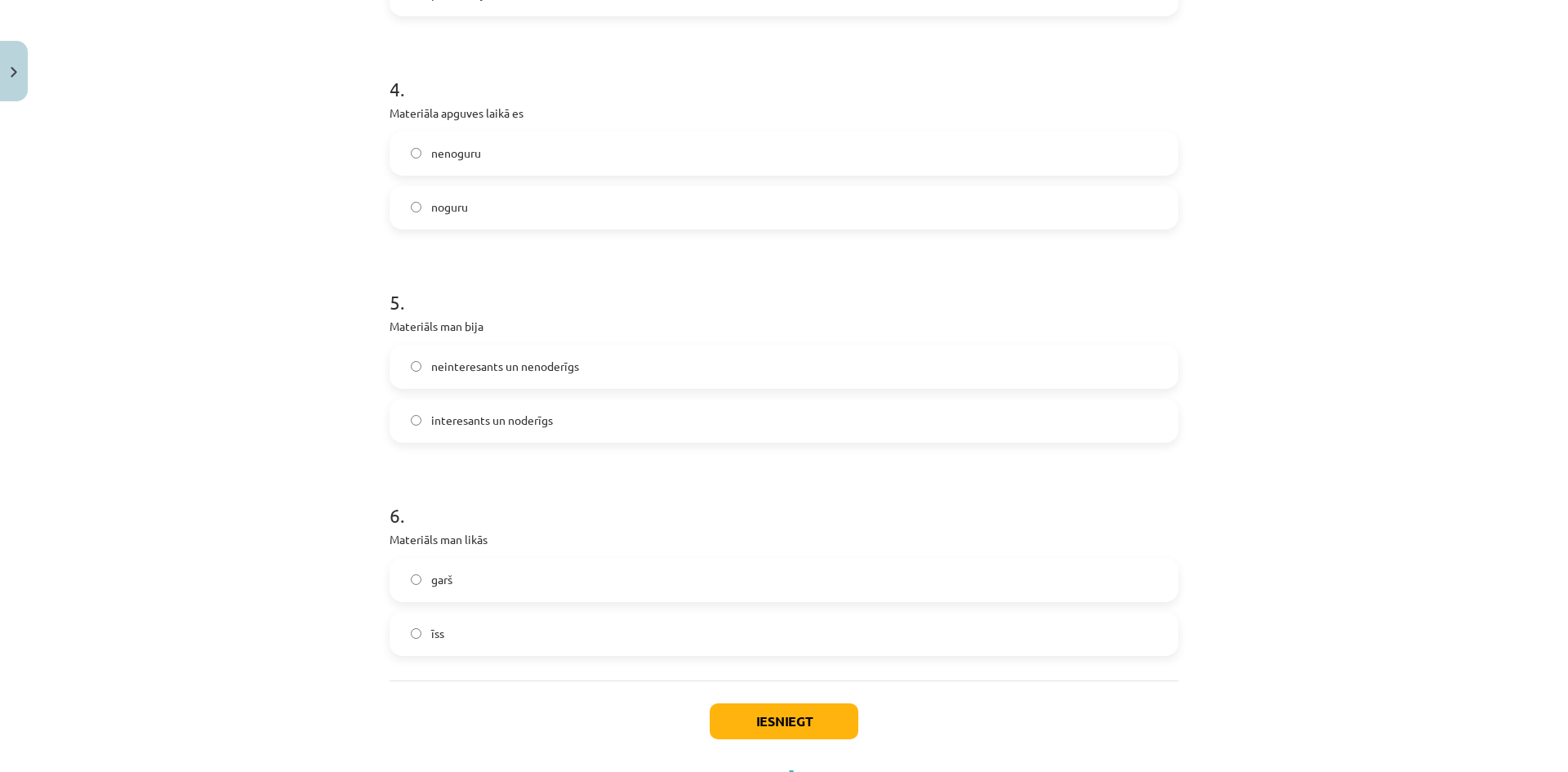
scroll to position [1299, 0]
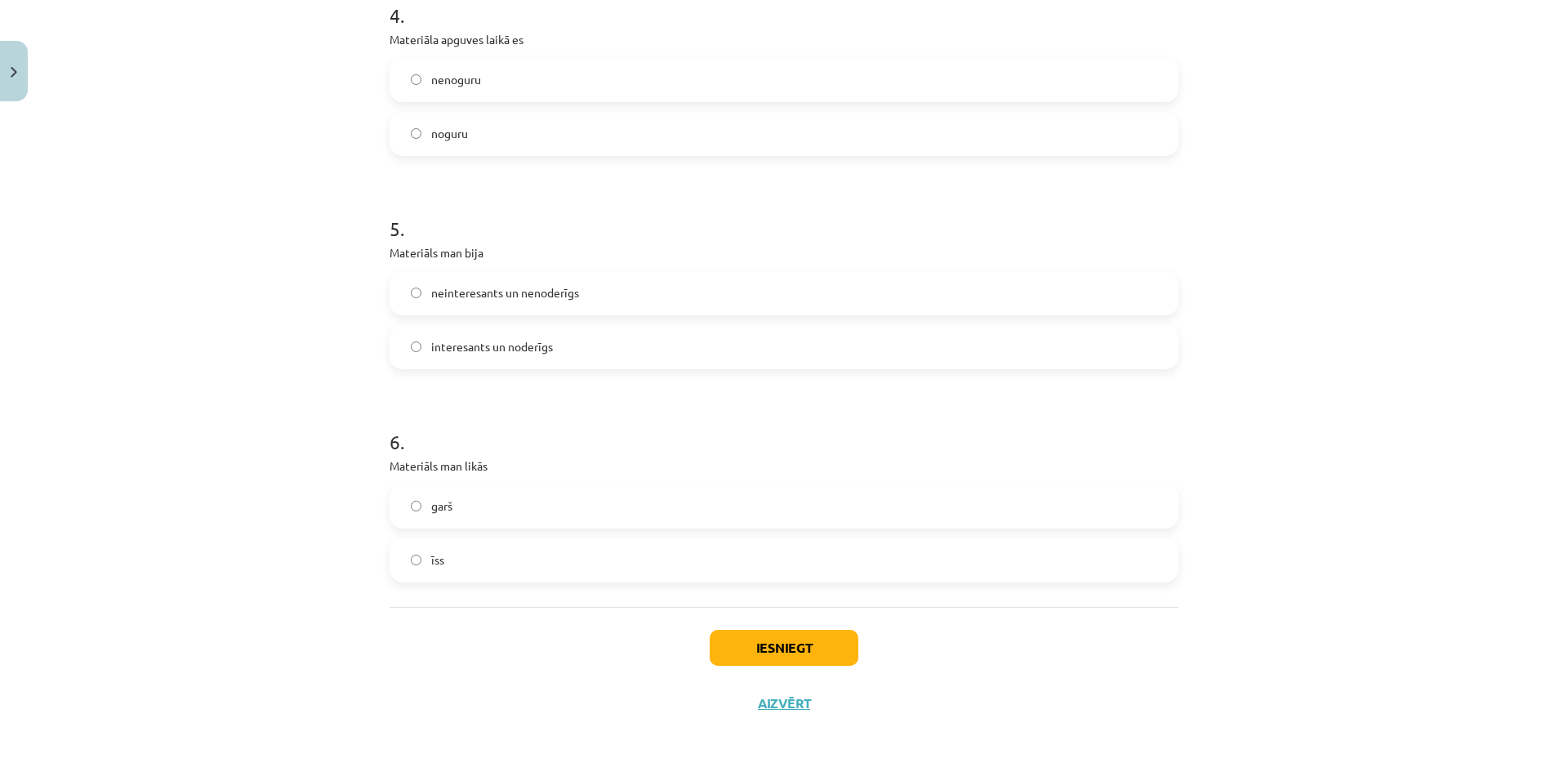
click at [413, 544] on label "īss" at bounding box center [784, 560] width 786 height 41
click at [753, 649] on button "Iesniegt" at bounding box center [784, 648] width 149 height 36
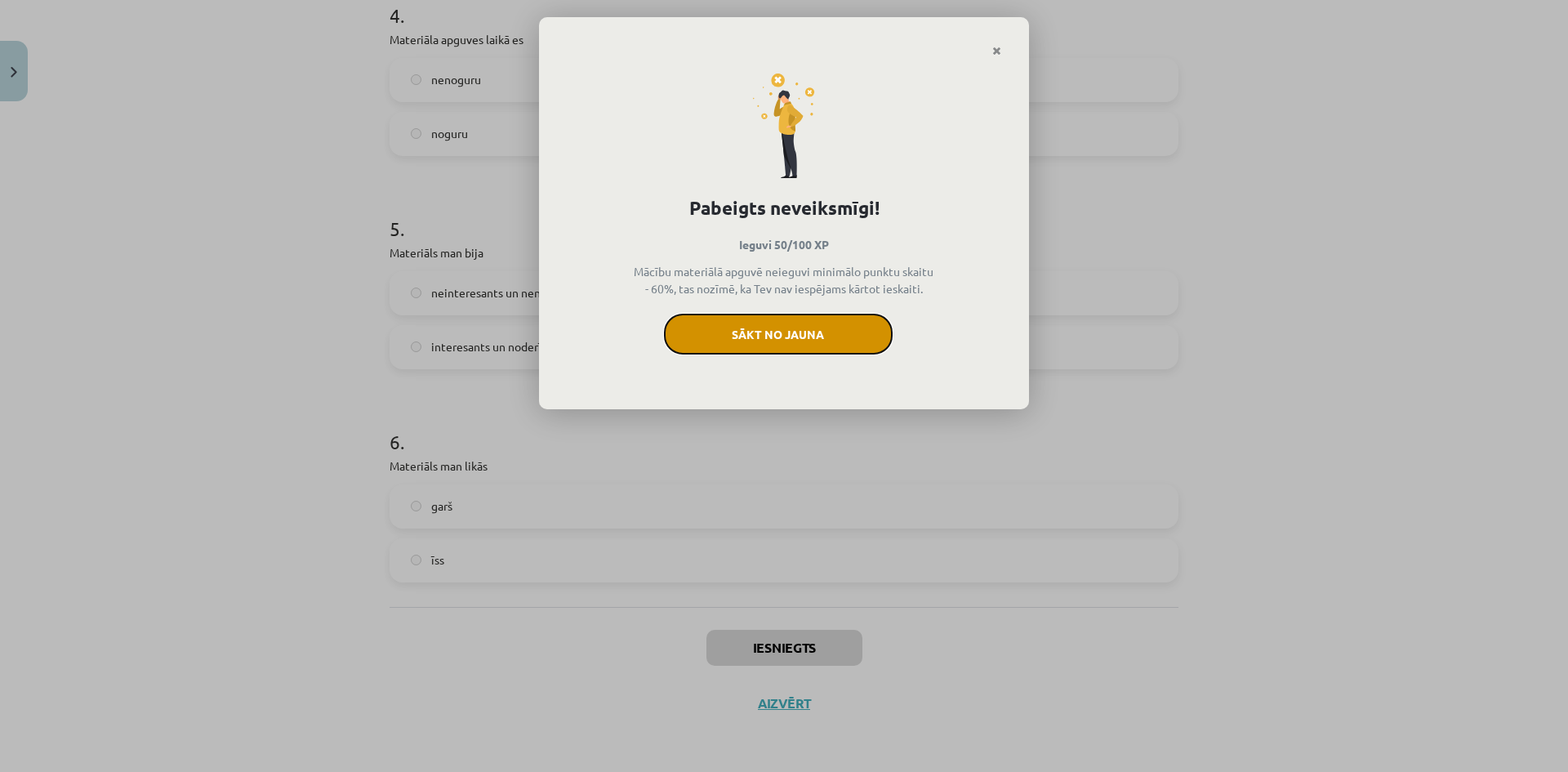
click at [739, 339] on button "Sākt no jauna" at bounding box center [779, 333] width 228 height 41
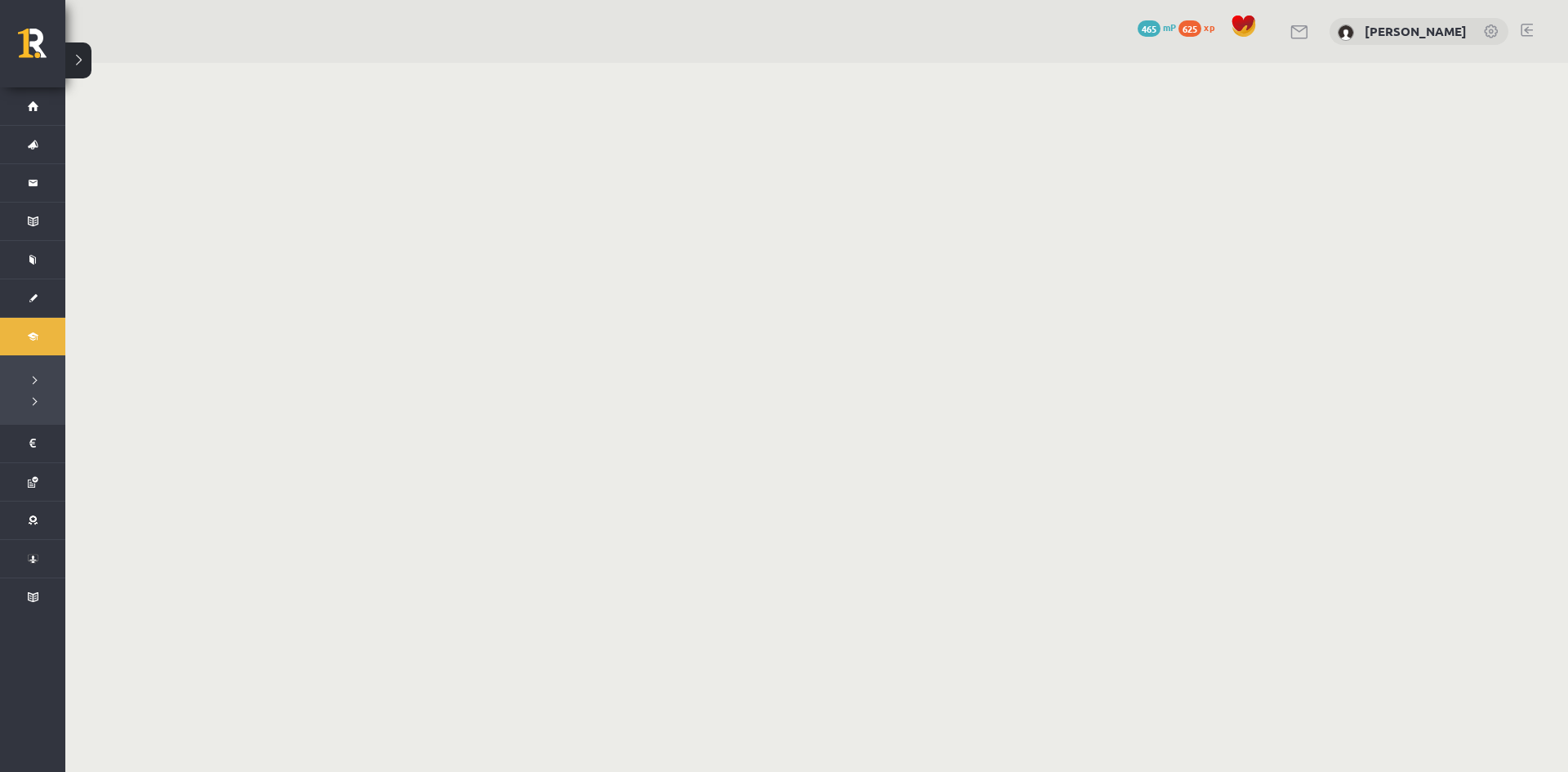
scroll to position [327, 0]
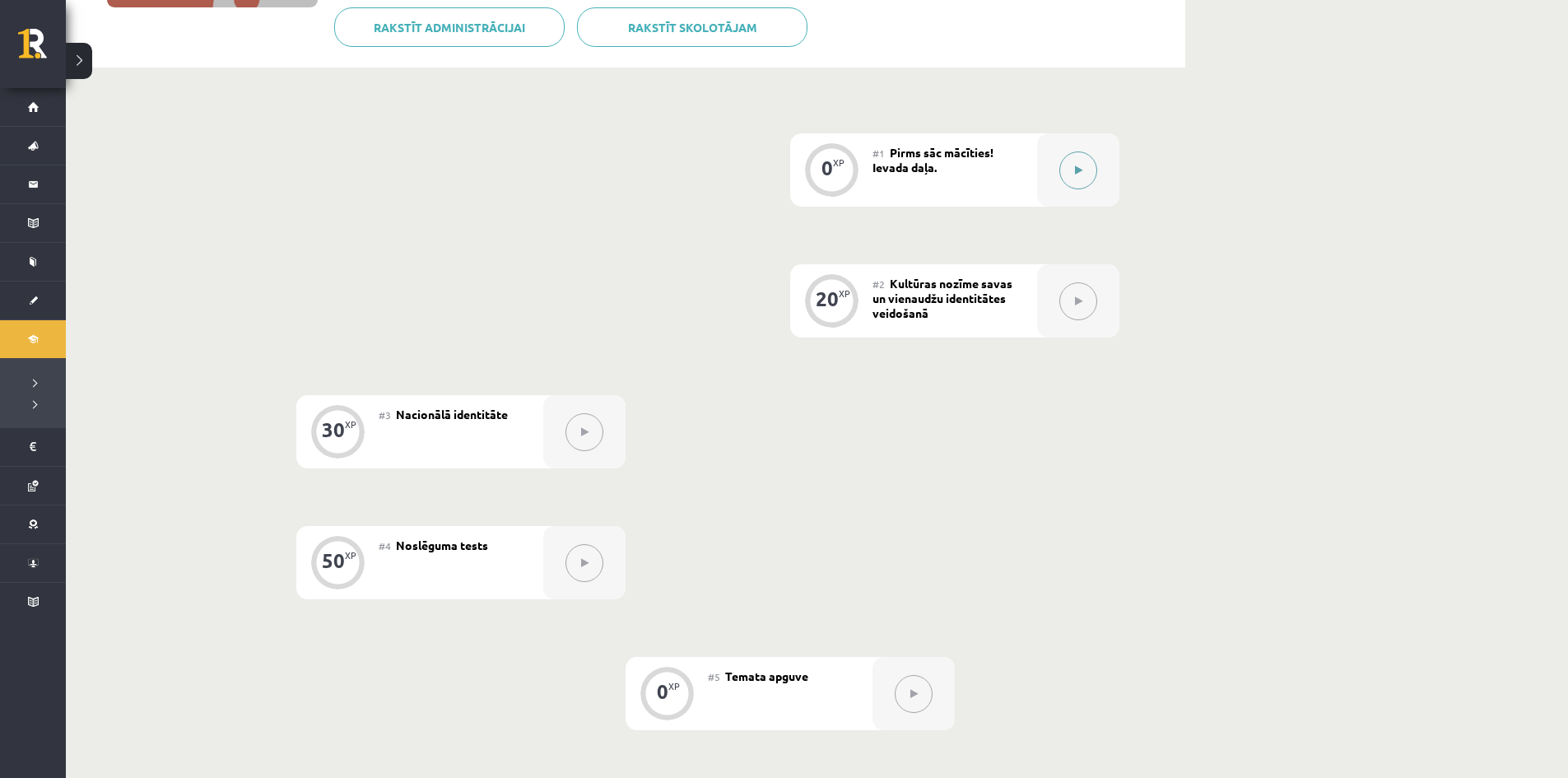
click at [1065, 171] on button at bounding box center [1078, 170] width 38 height 38
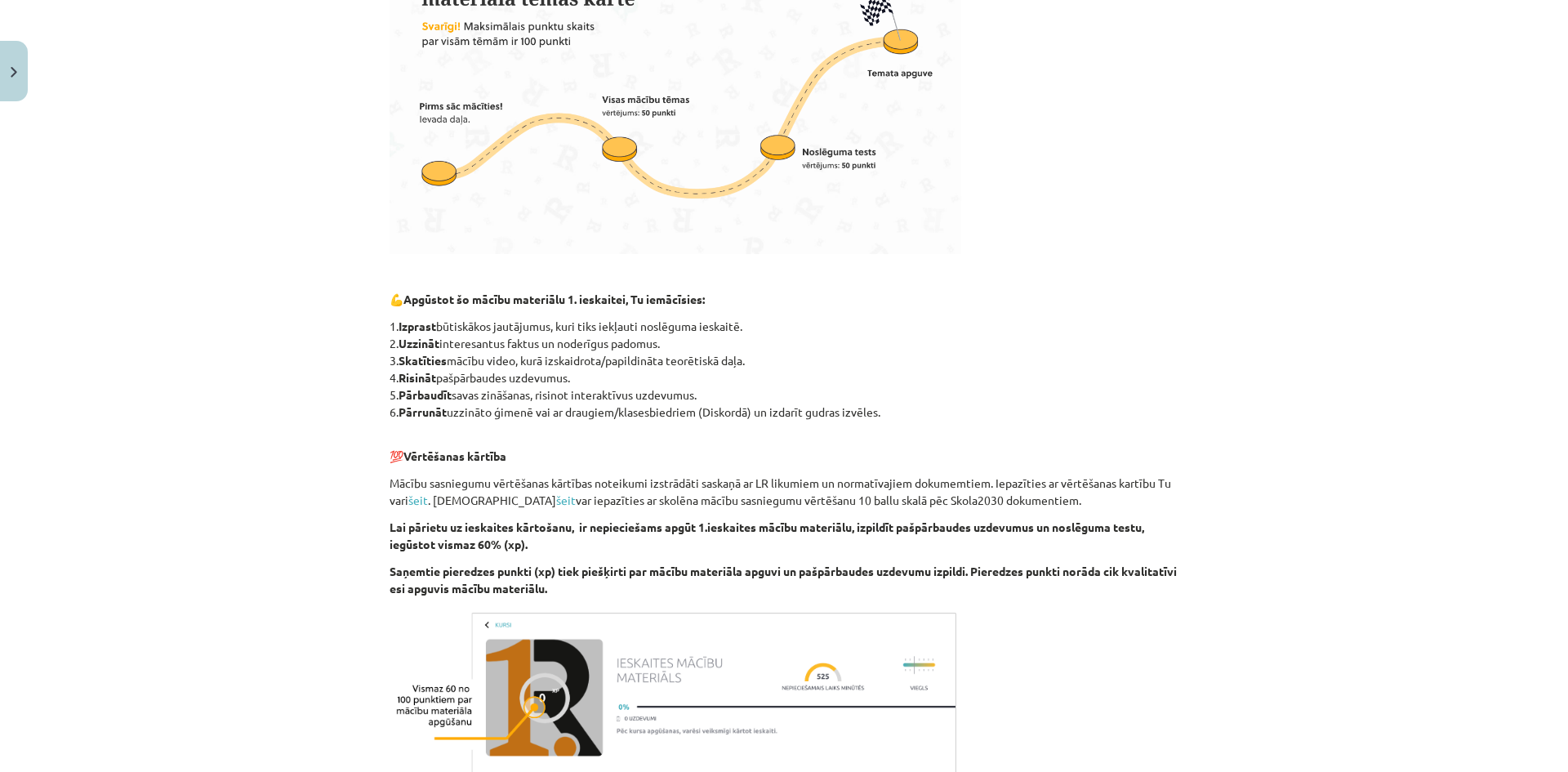
scroll to position [719, 0]
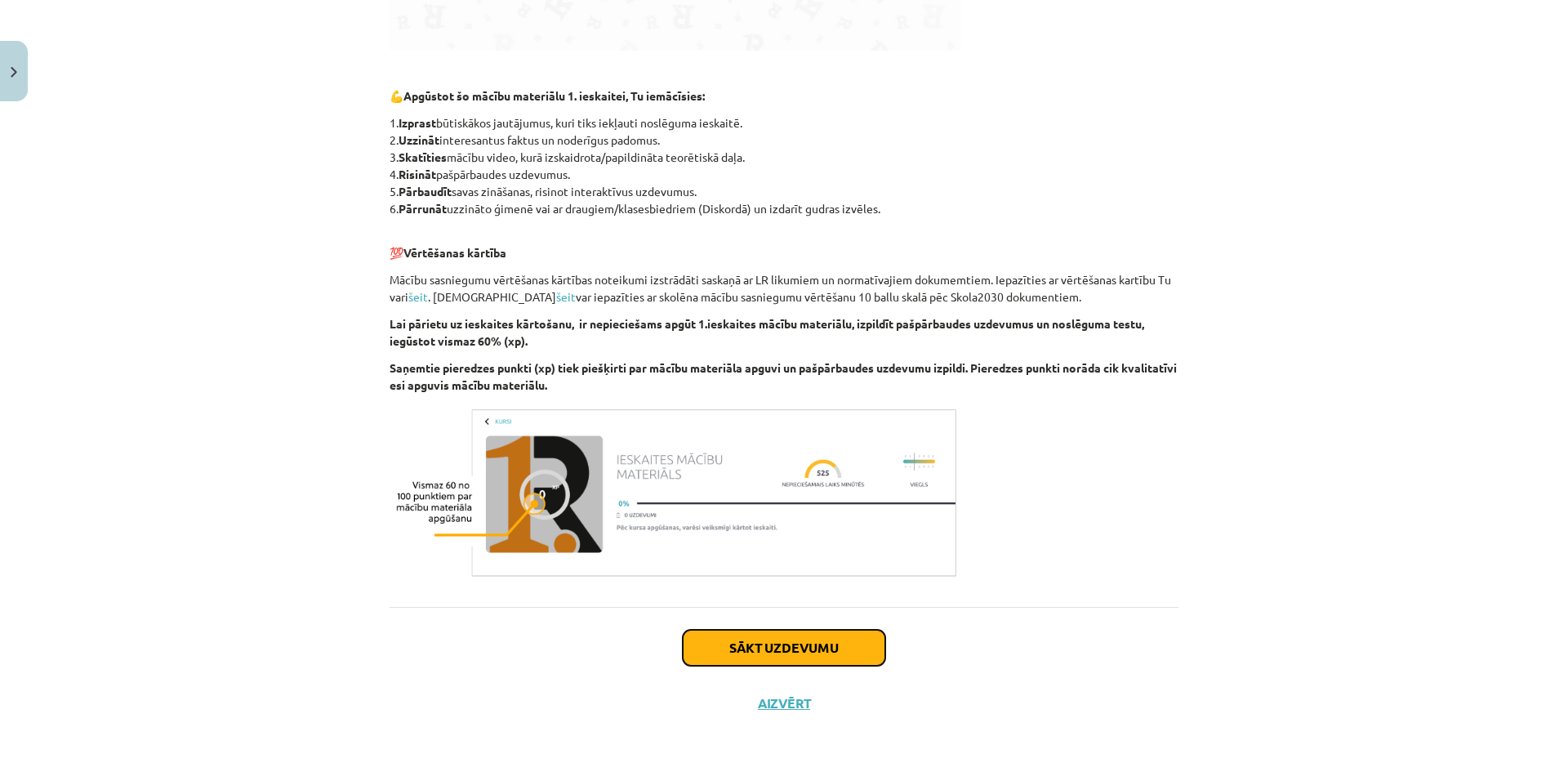
click at [811, 659] on button "Sākt uzdevumu" at bounding box center [784, 648] width 202 height 36
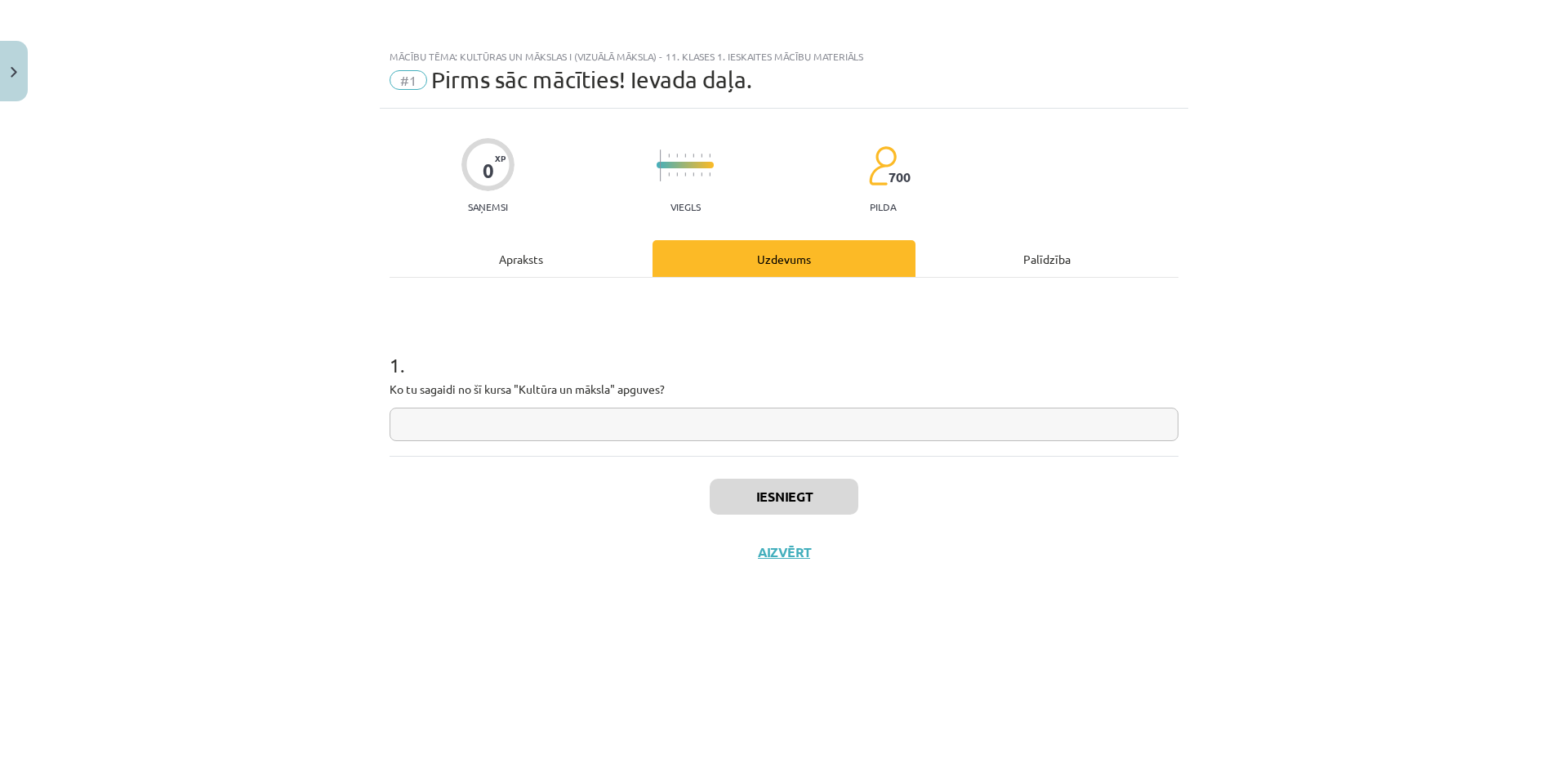
scroll to position [0, 0]
click at [507, 410] on input "text" at bounding box center [784, 424] width 789 height 34
type input "*"
type input "**********"
click at [766, 505] on button "Iesniegt" at bounding box center [784, 496] width 149 height 36
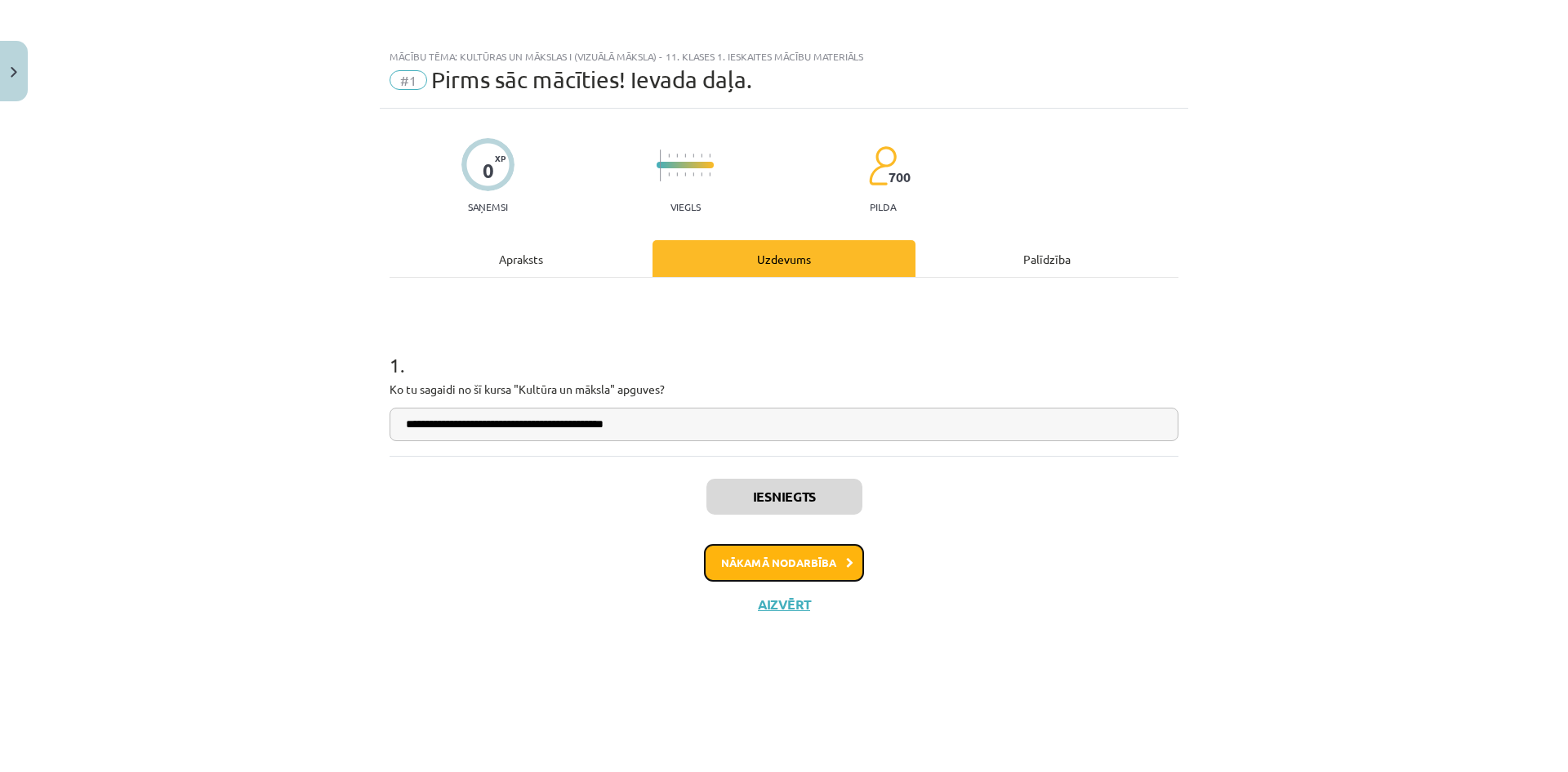
click at [795, 564] on button "Nākamā nodarbība" at bounding box center [784, 563] width 160 height 38
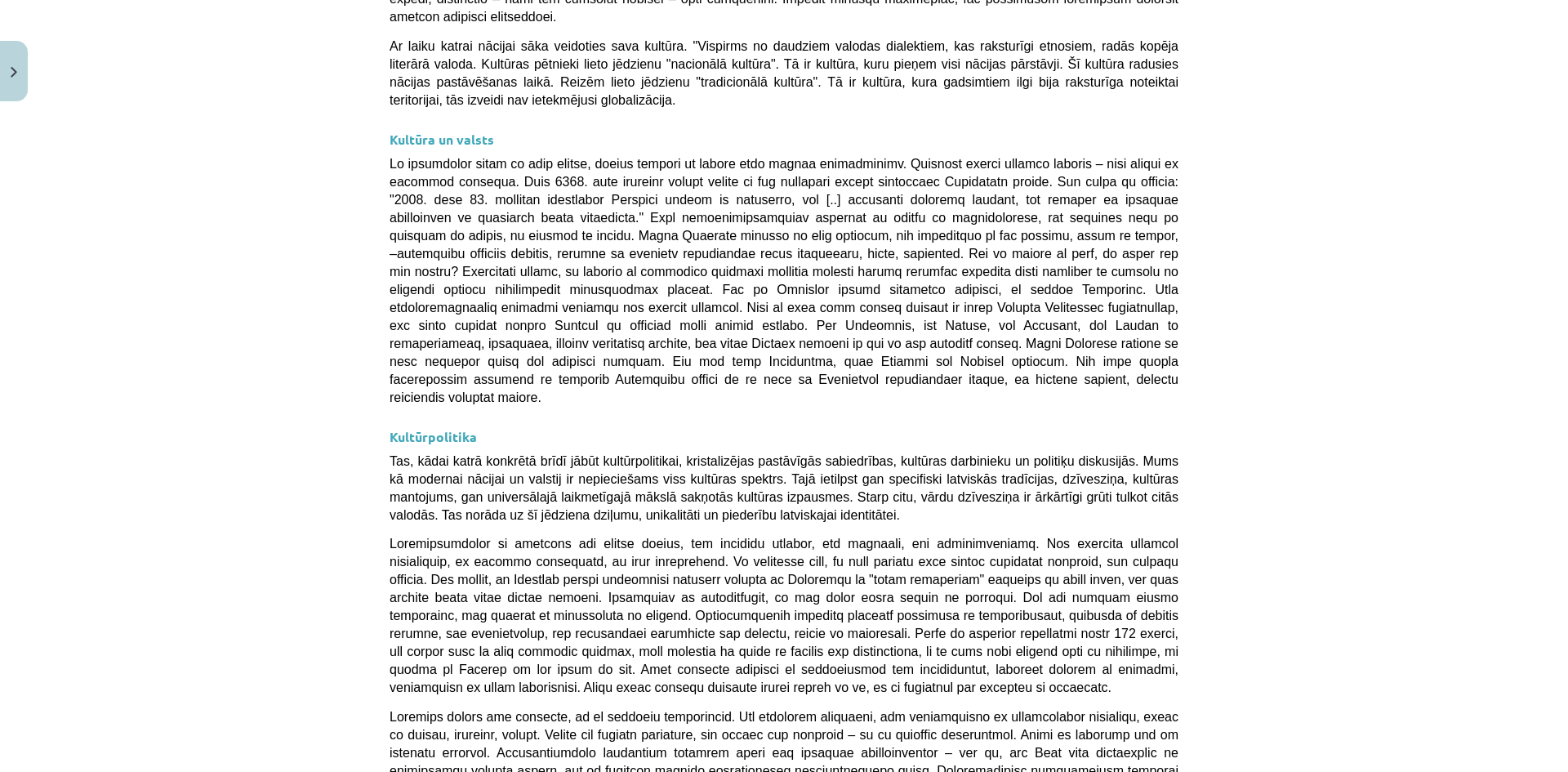
scroll to position [3810, 0]
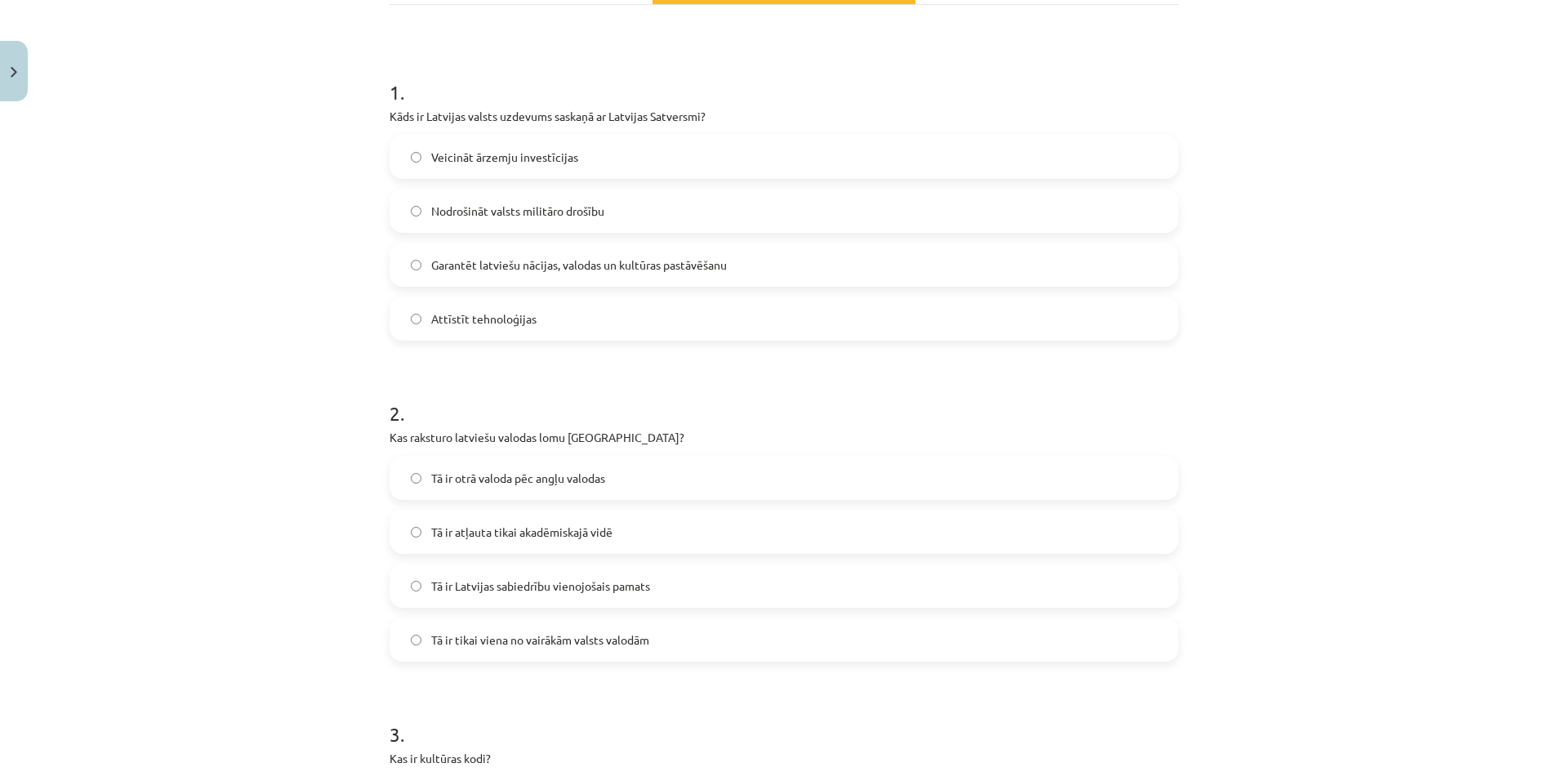
scroll to position [123, 0]
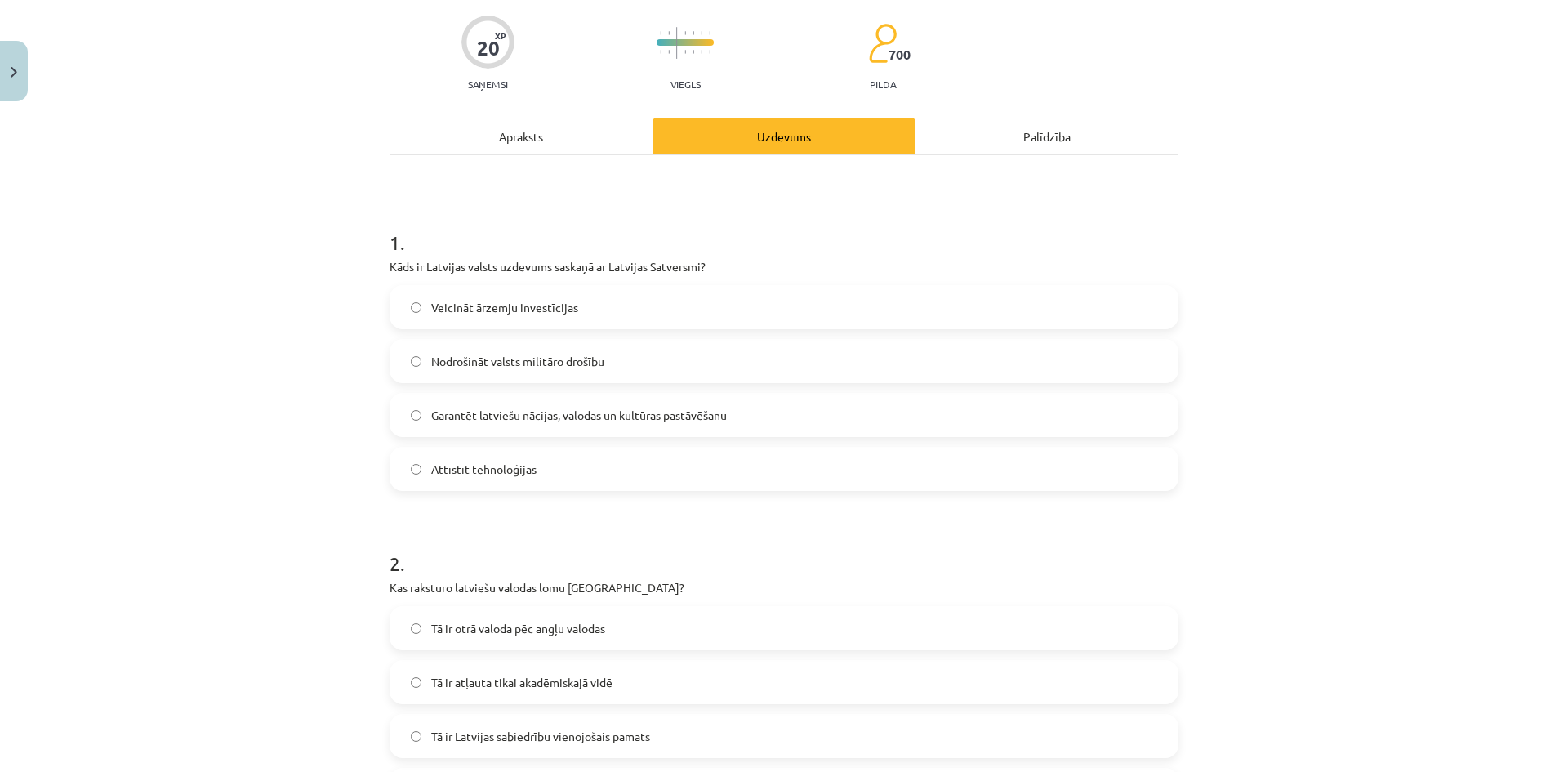
click at [407, 425] on label "Garantēt latviešu nācijas, valodas un kultūras pastāvēšanu" at bounding box center [784, 415] width 786 height 41
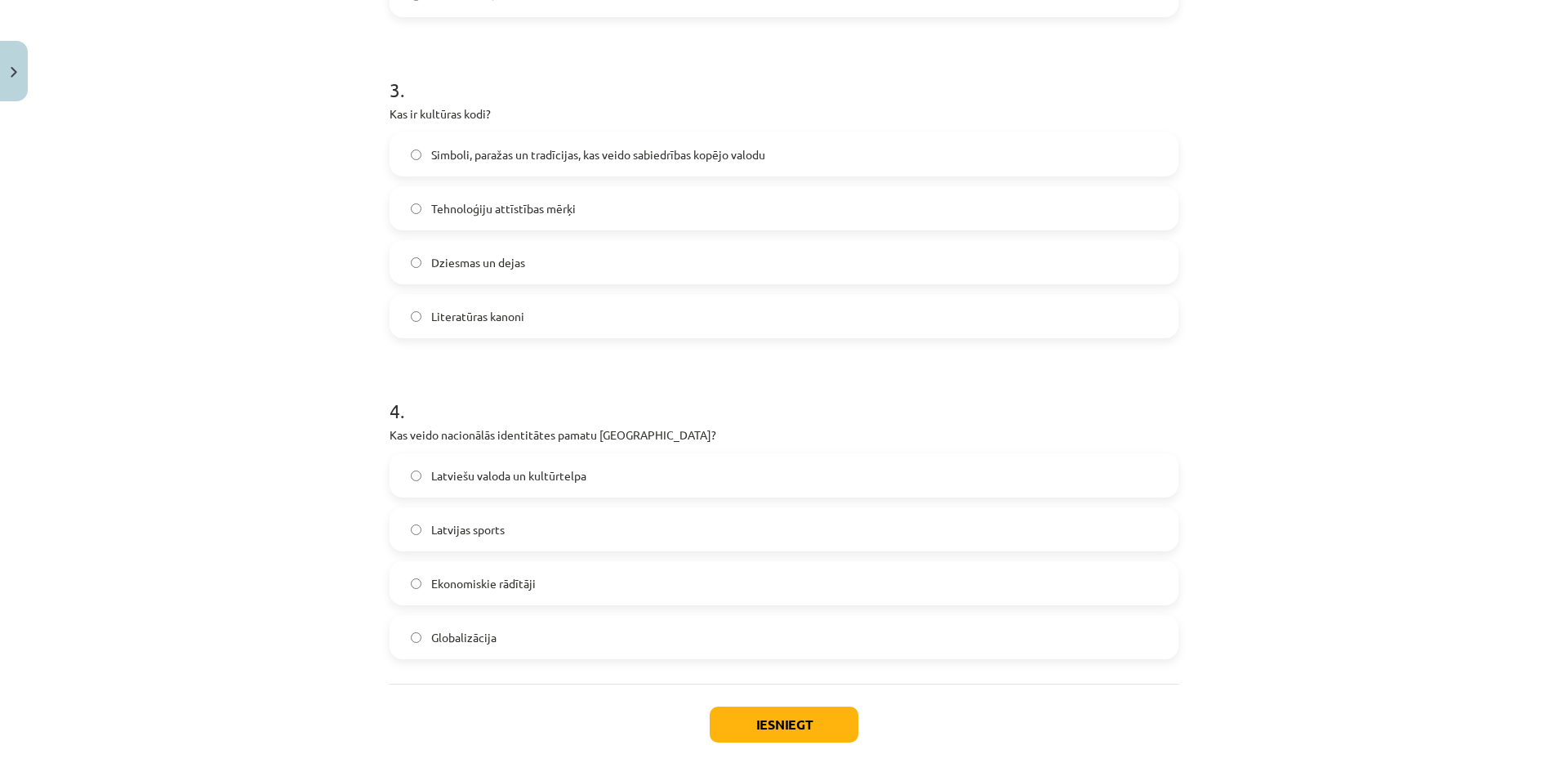
scroll to position [995, 0]
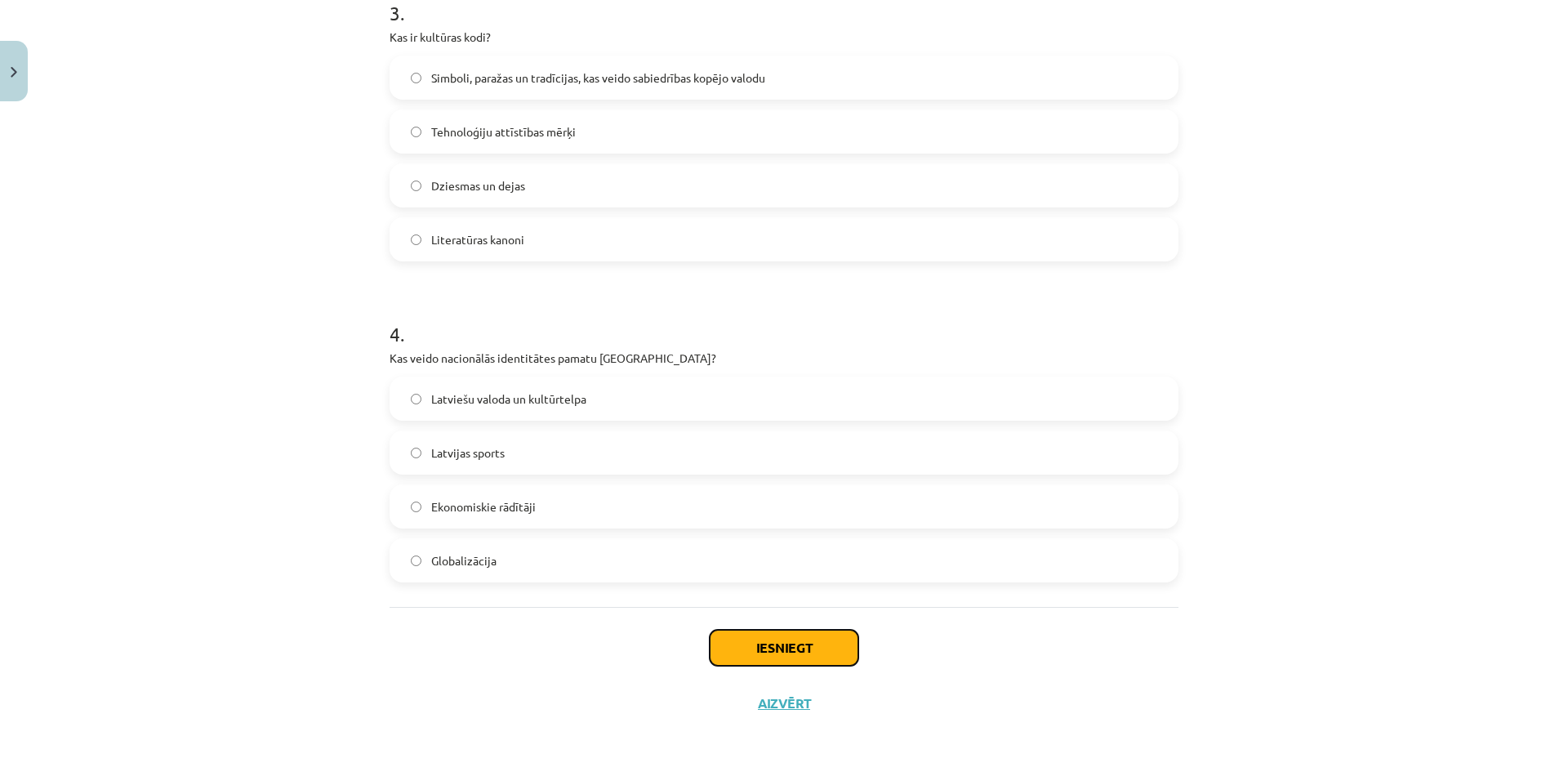
click at [772, 639] on button "Iesniegt" at bounding box center [784, 648] width 149 height 36
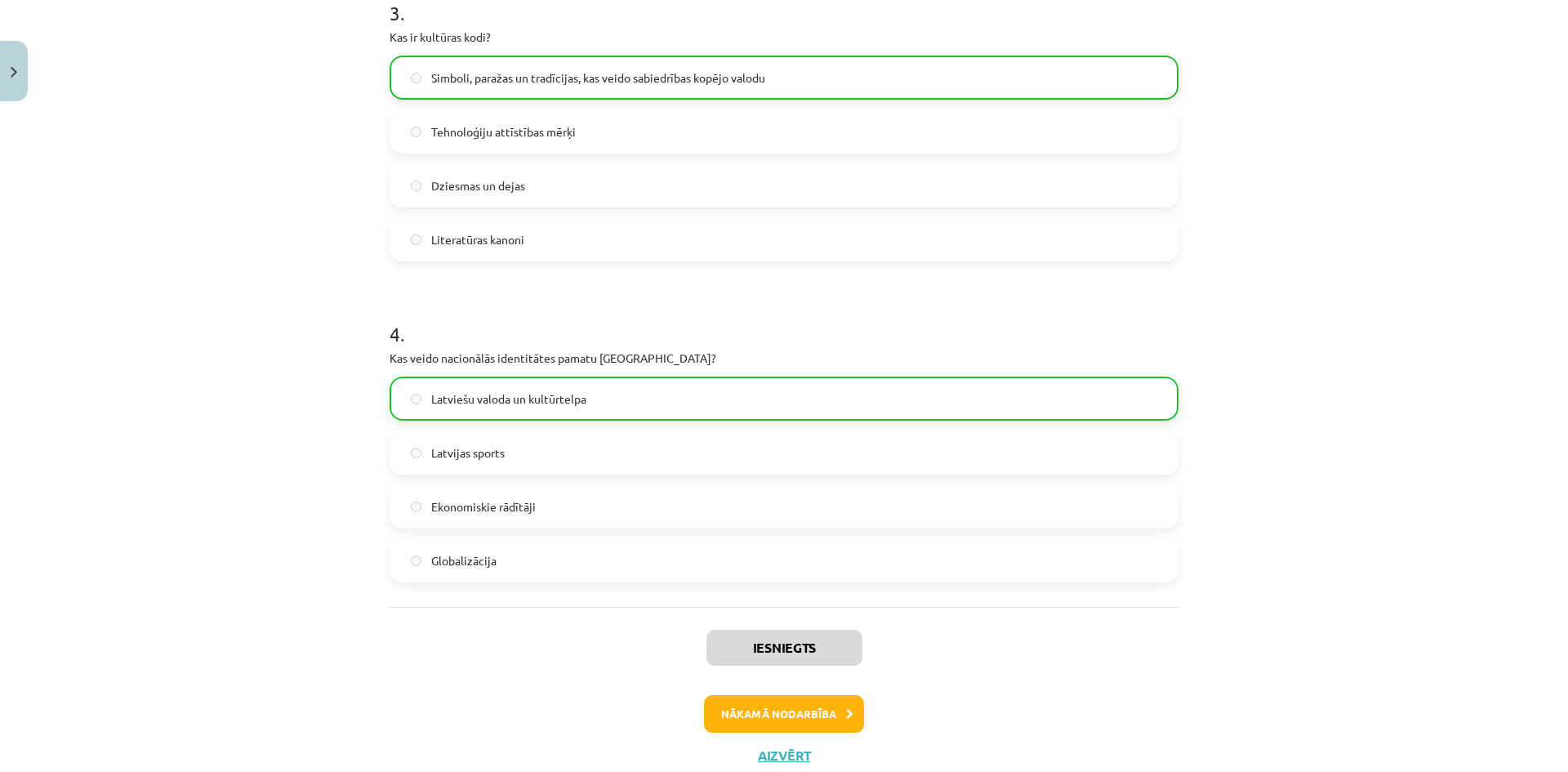
scroll to position [1047, 0]
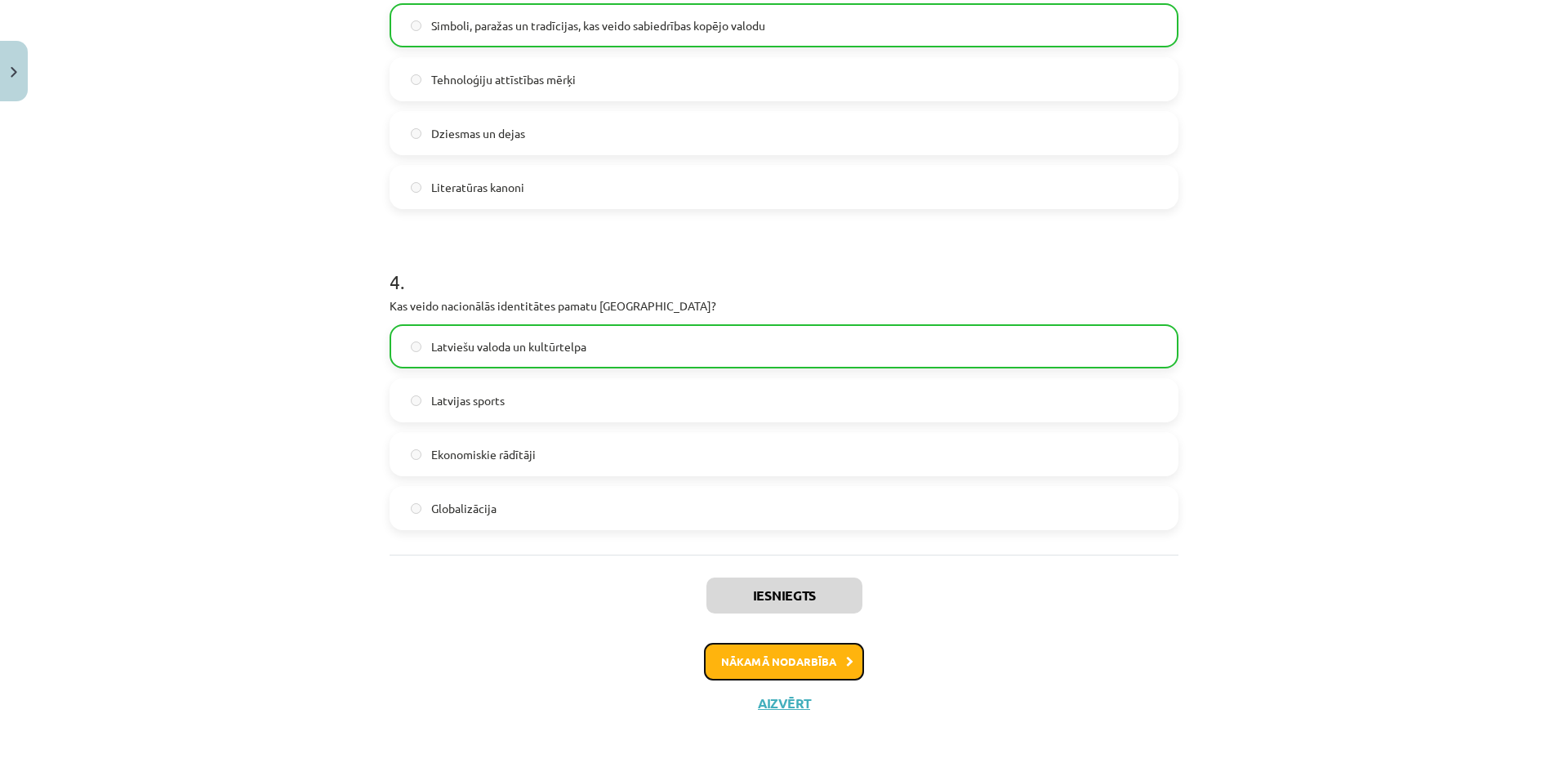
click at [785, 659] on button "Nākamā nodarbība" at bounding box center [784, 661] width 160 height 38
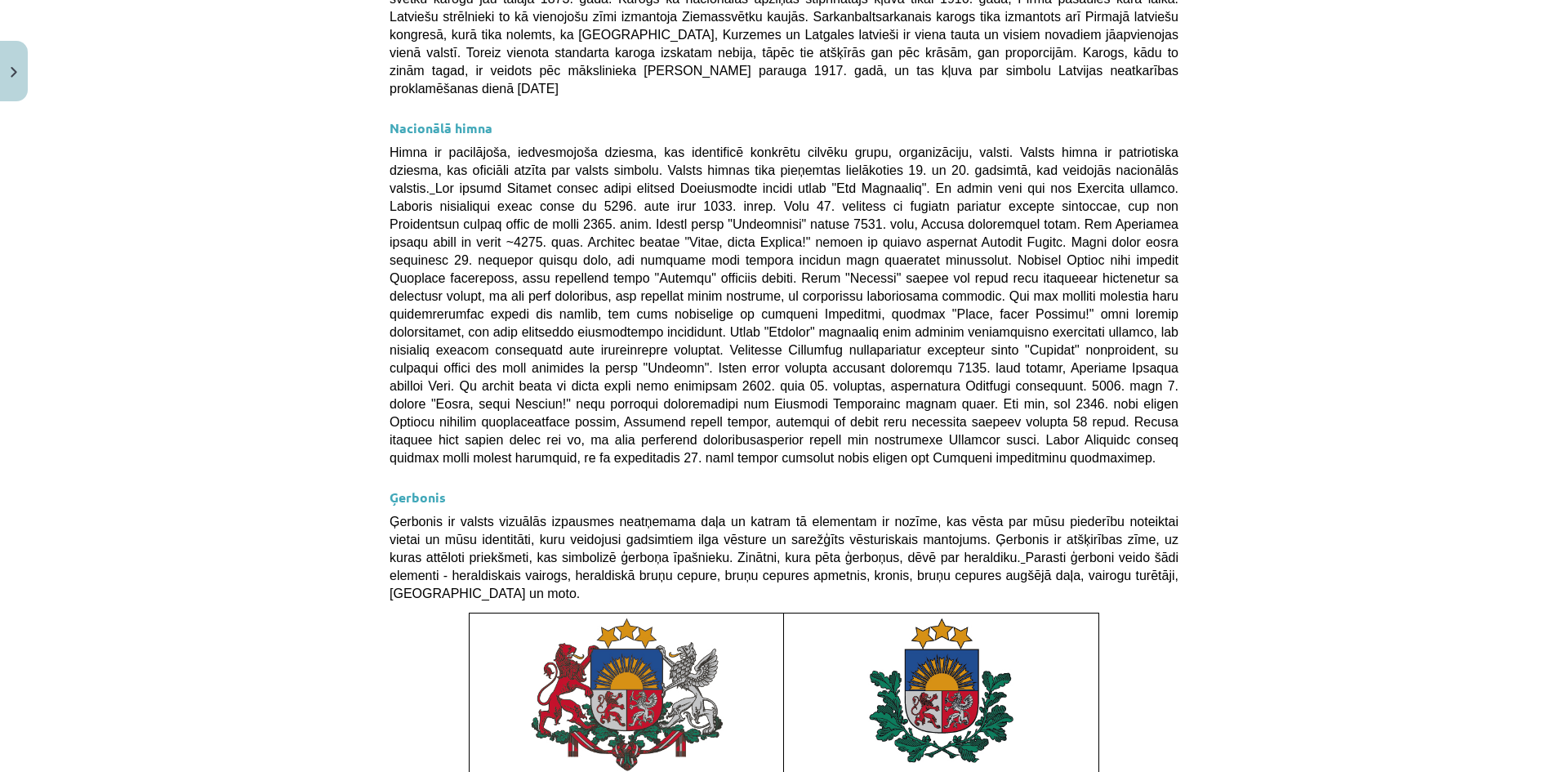
scroll to position [1045, 0]
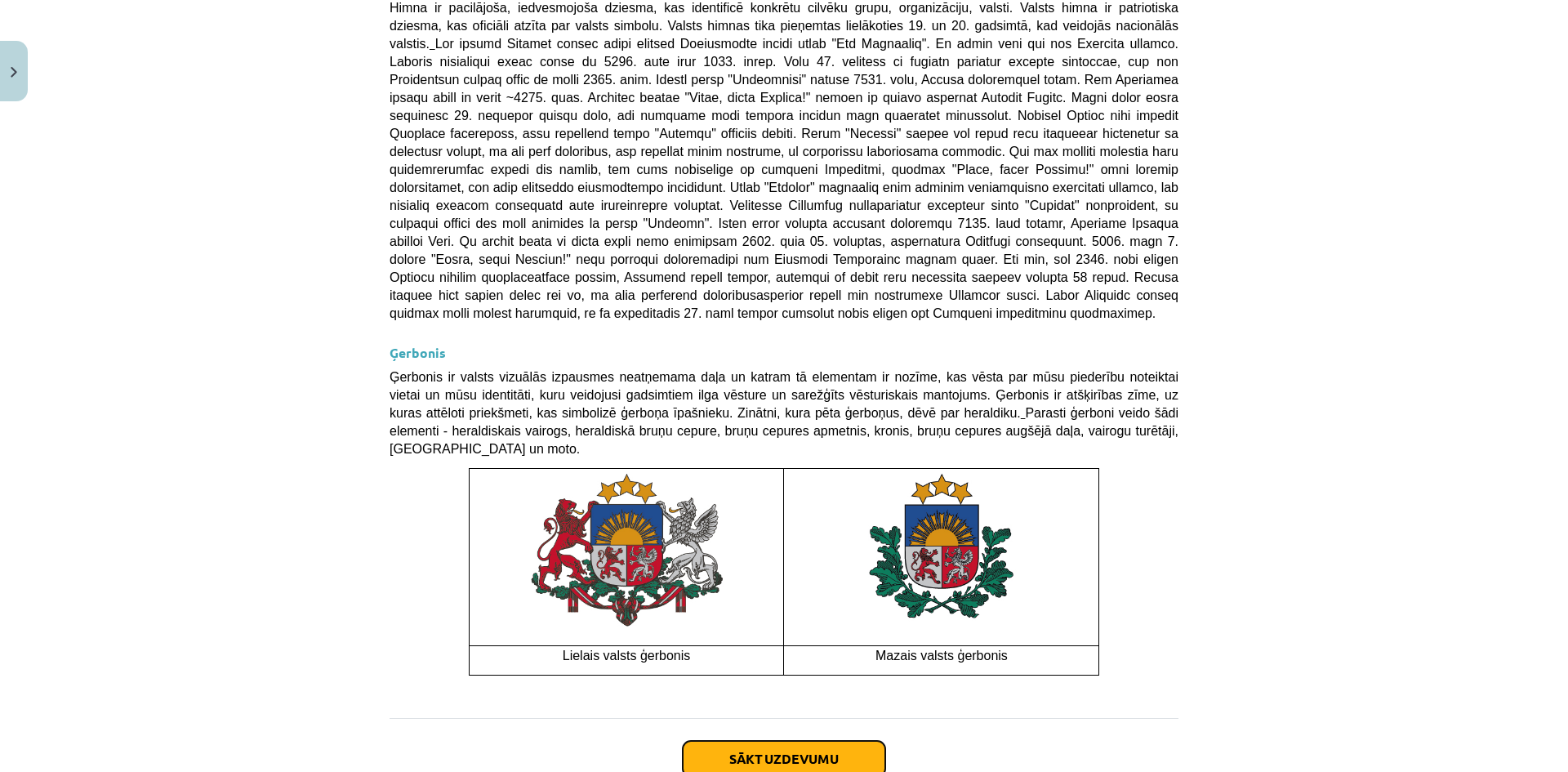
click at [763, 741] on button "Sākt uzdevumu" at bounding box center [784, 759] width 202 height 36
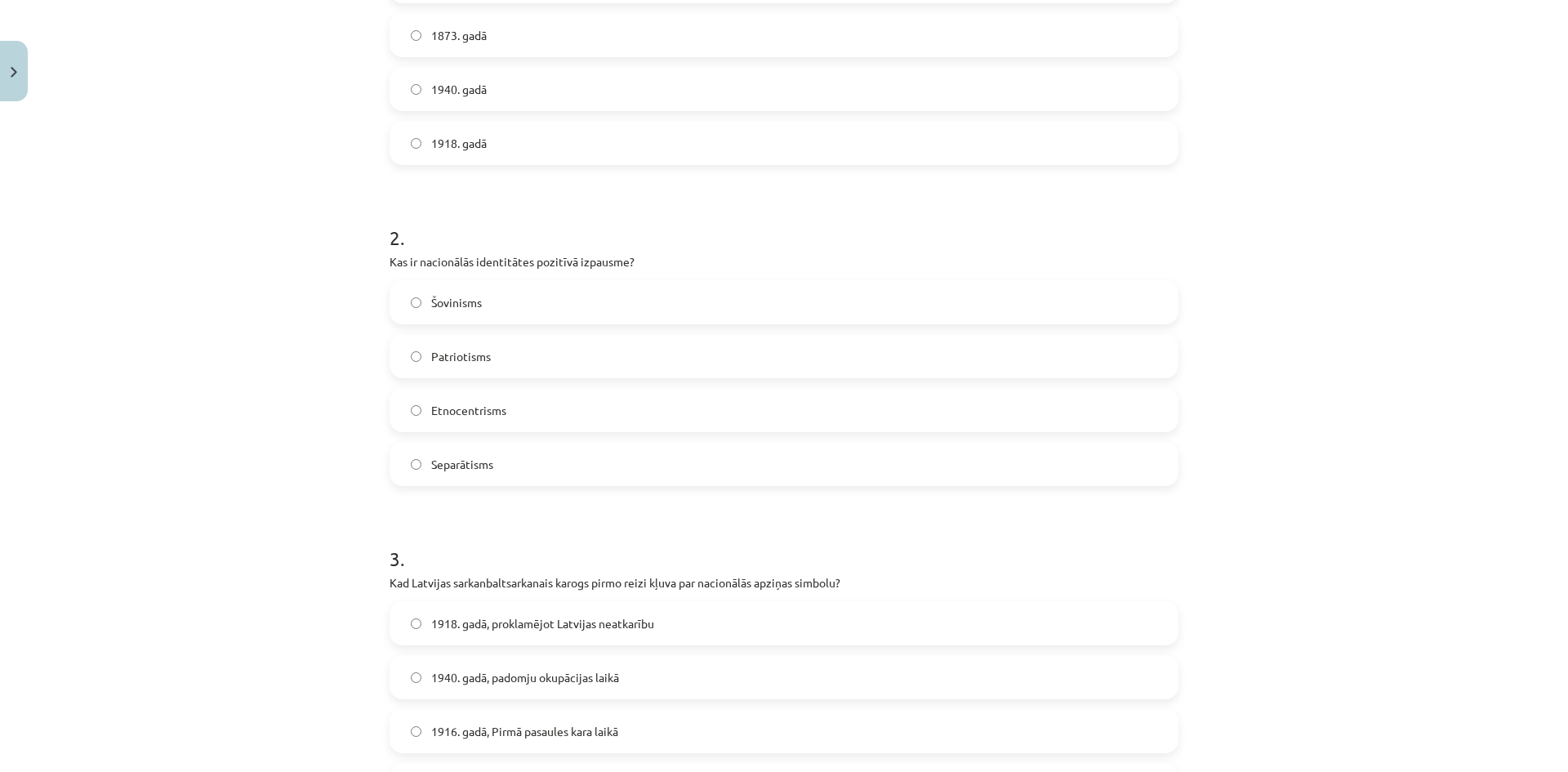
scroll to position [612, 0]
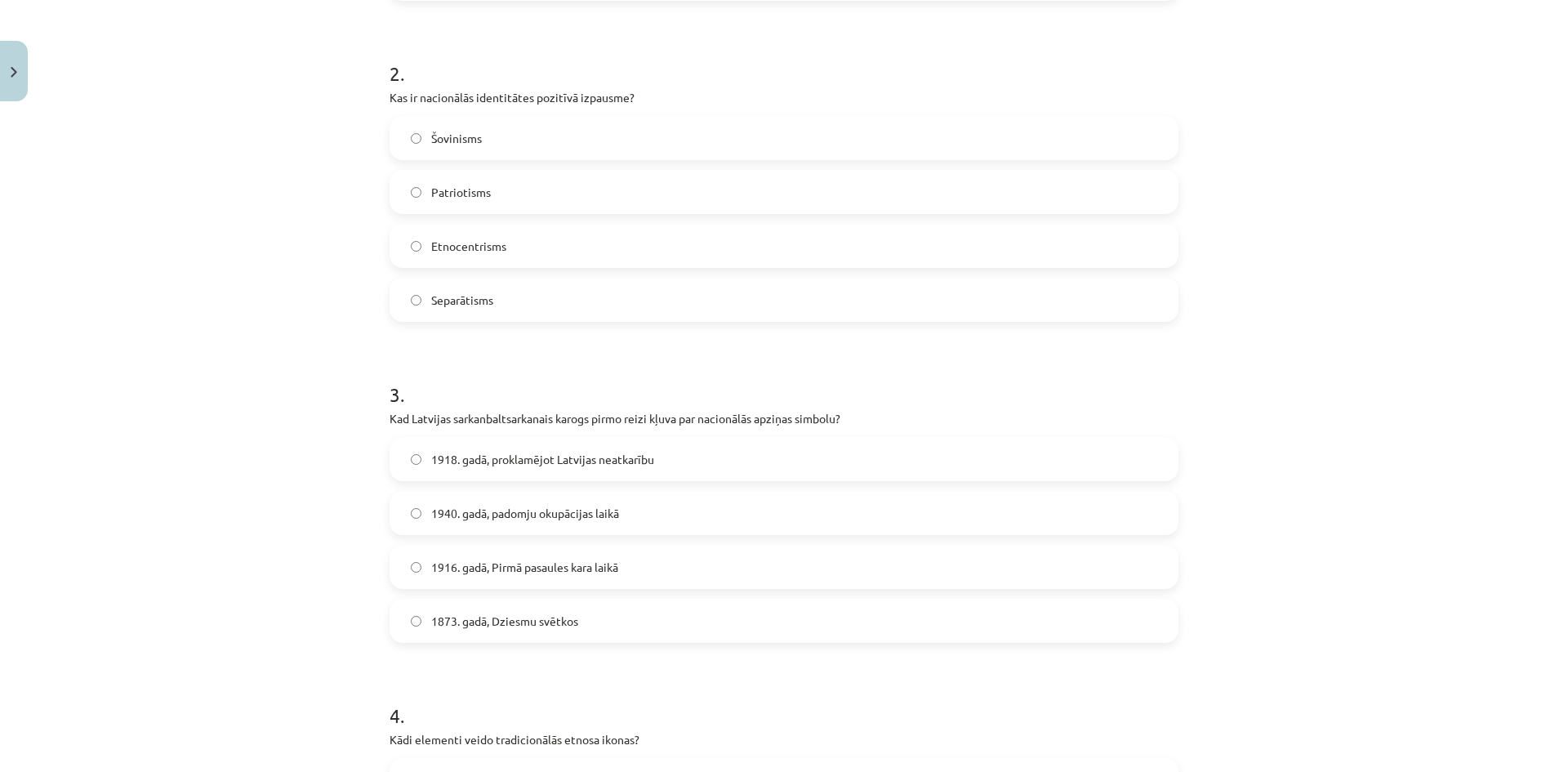
click at [417, 566] on label "1916. gadā, Pirmā pasaules kara laikā" at bounding box center [784, 567] width 786 height 41
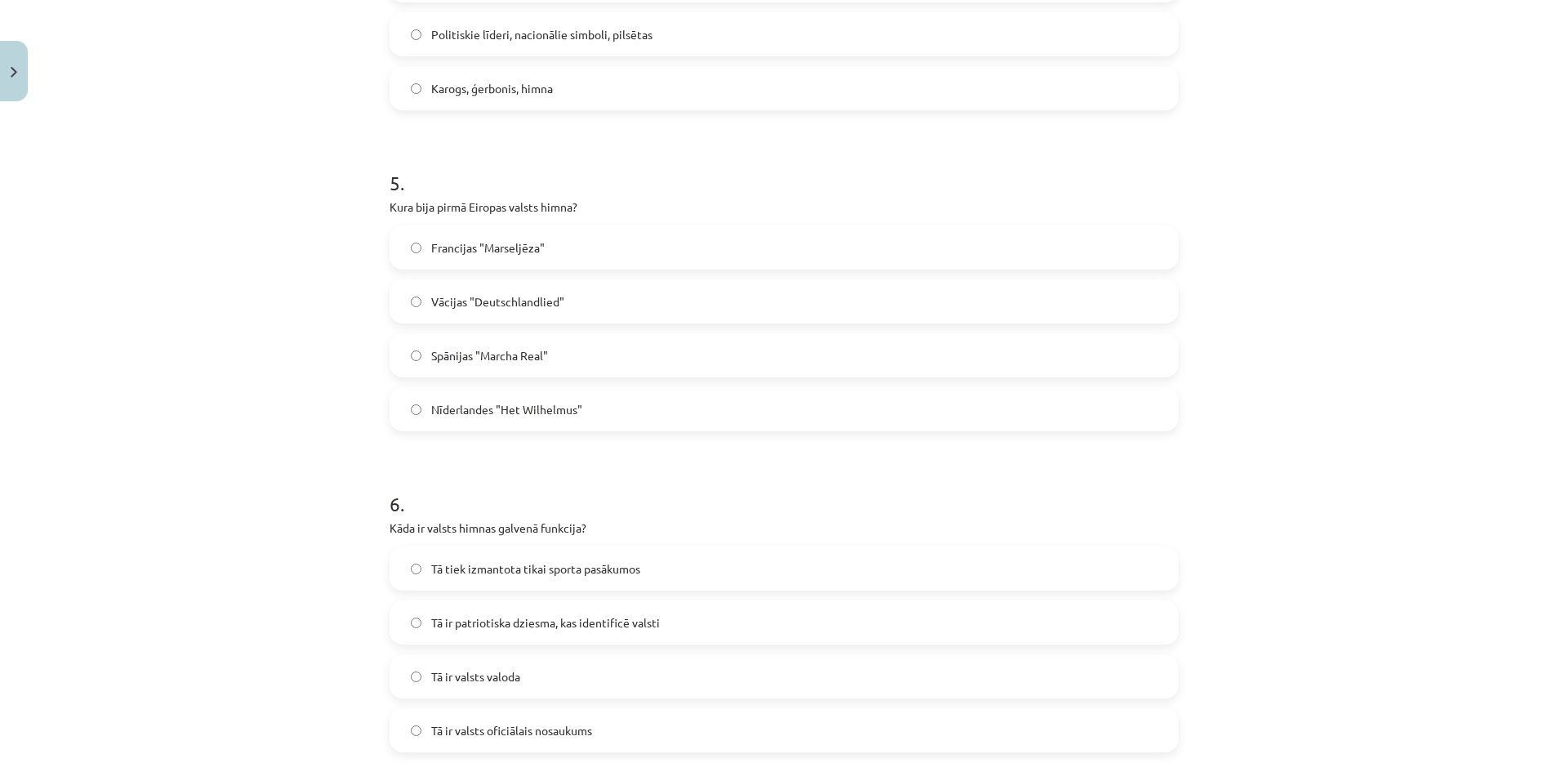
scroll to position [1593, 0]
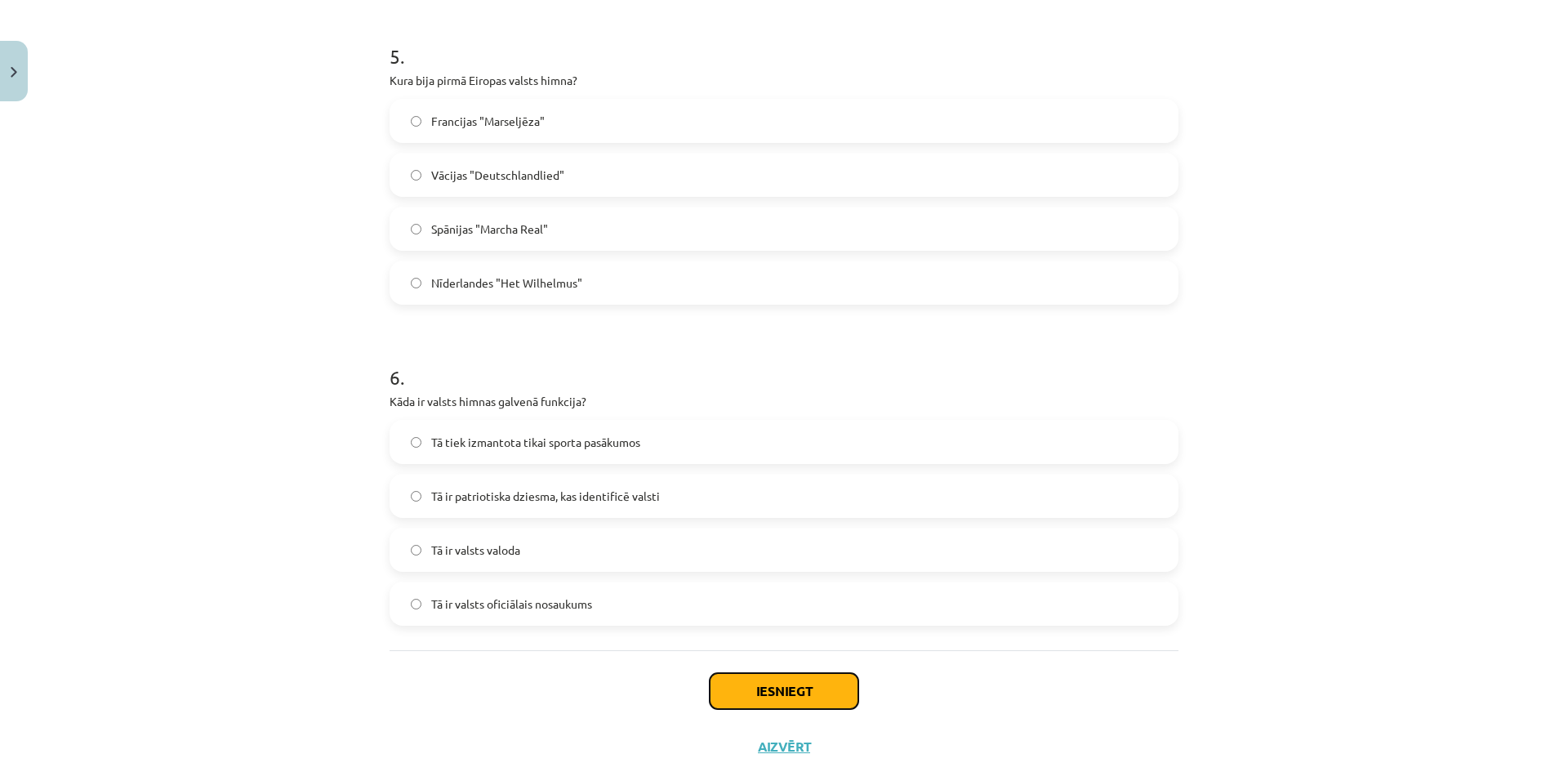
click at [770, 687] on button "Iesniegt" at bounding box center [784, 691] width 149 height 36
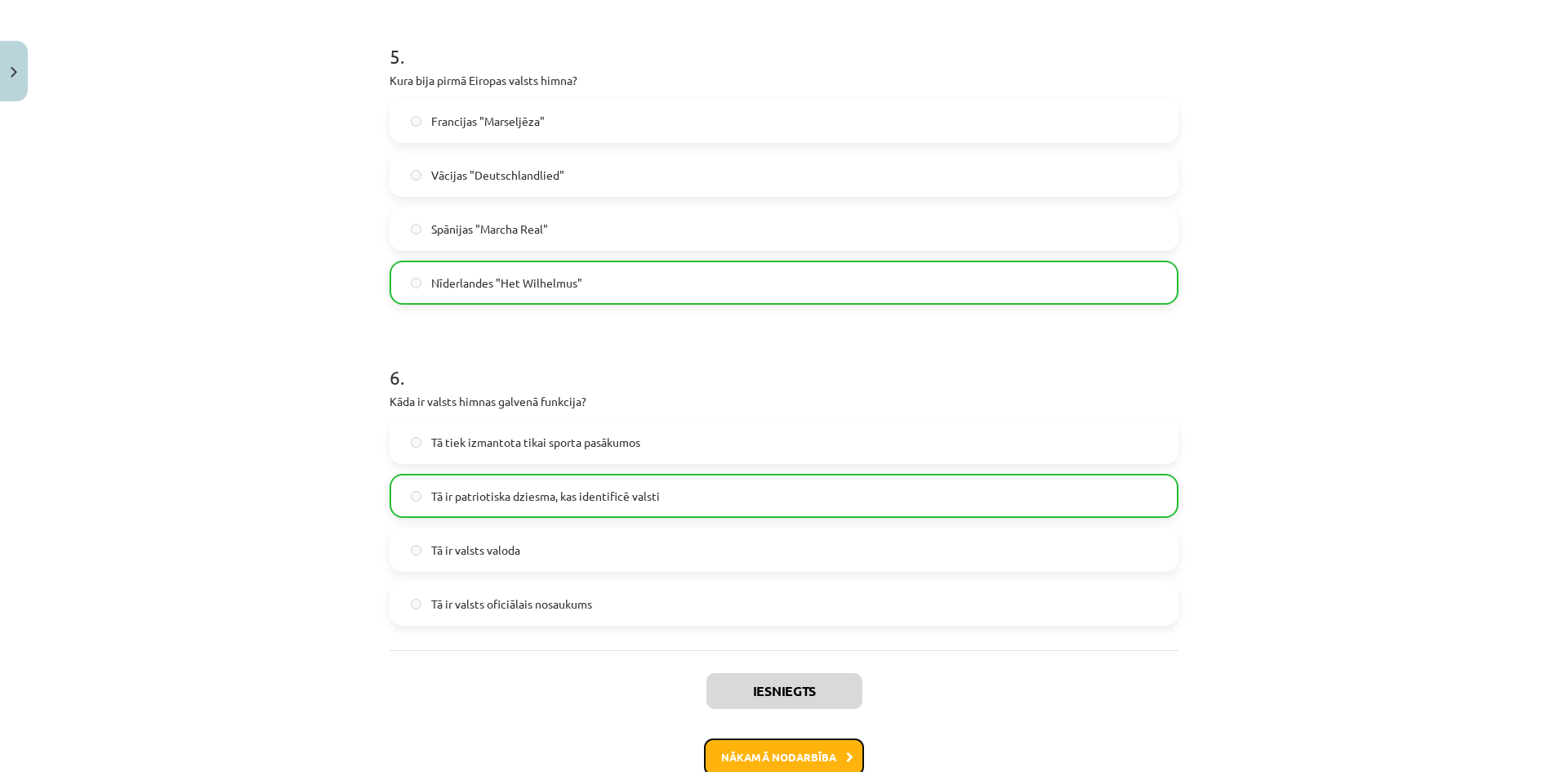
click at [751, 753] on button "Nākamā nodarbība" at bounding box center [784, 757] width 160 height 38
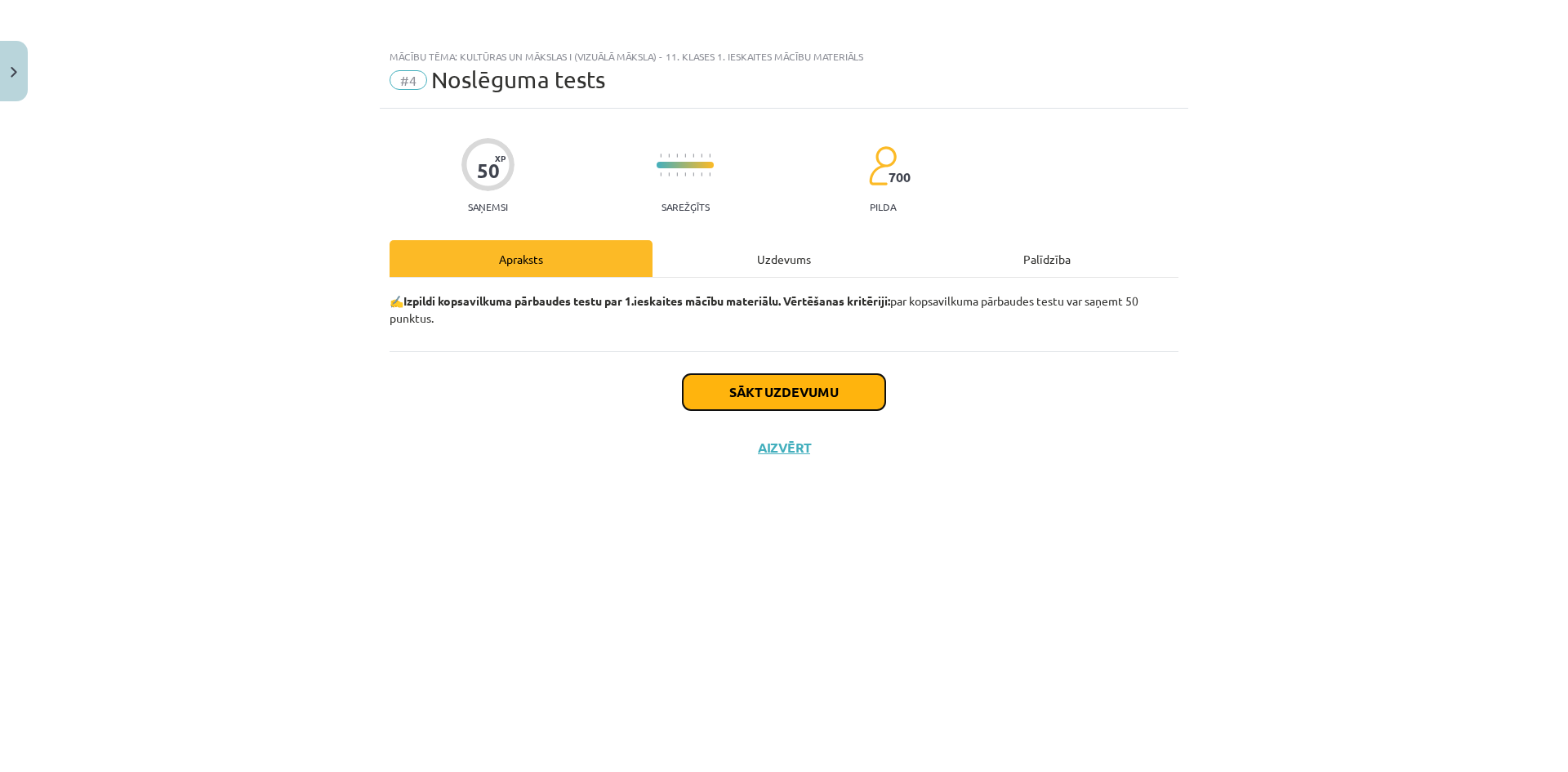
click at [727, 388] on button "Sākt uzdevumu" at bounding box center [784, 391] width 202 height 36
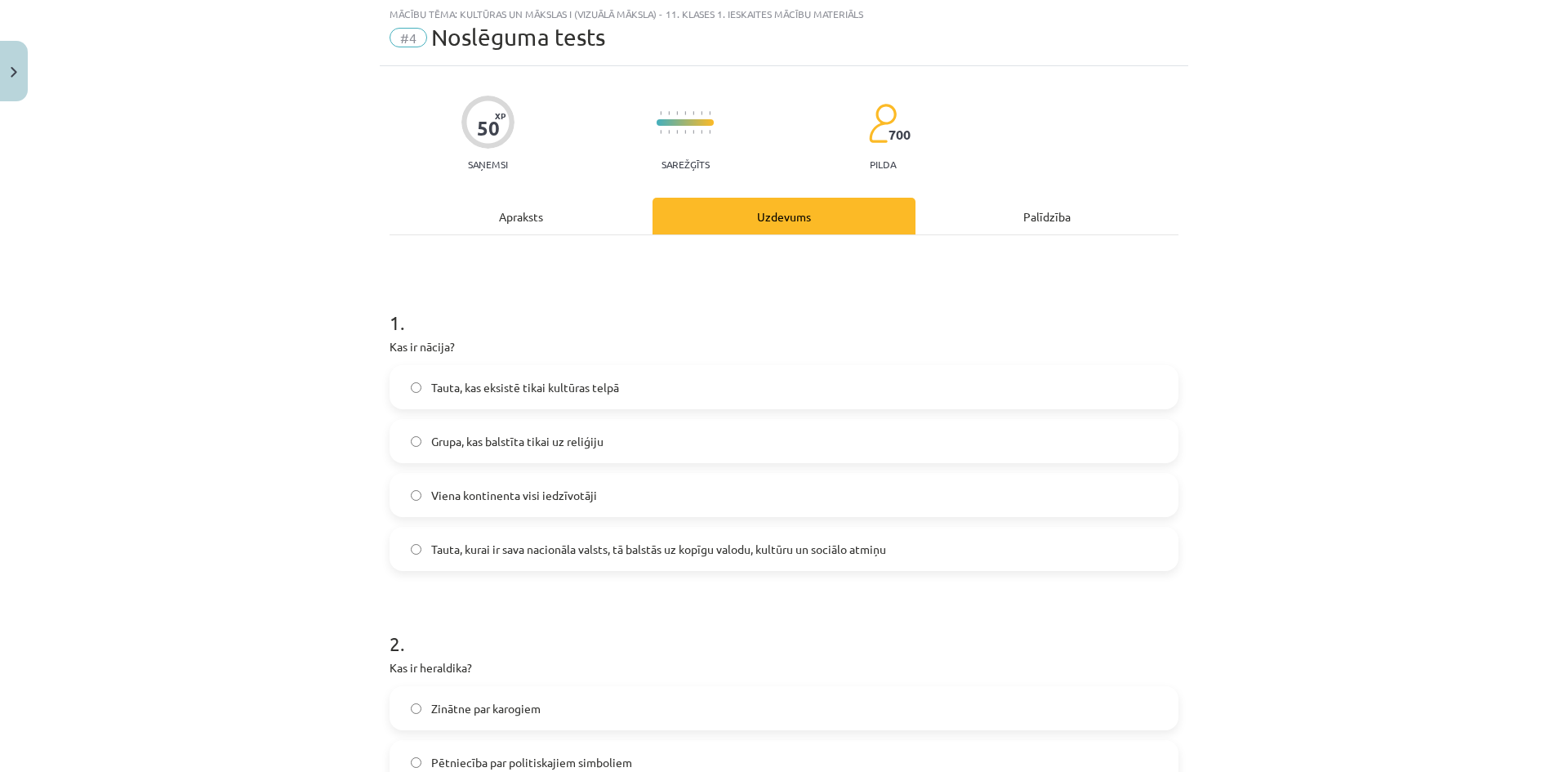
scroll to position [81, 0]
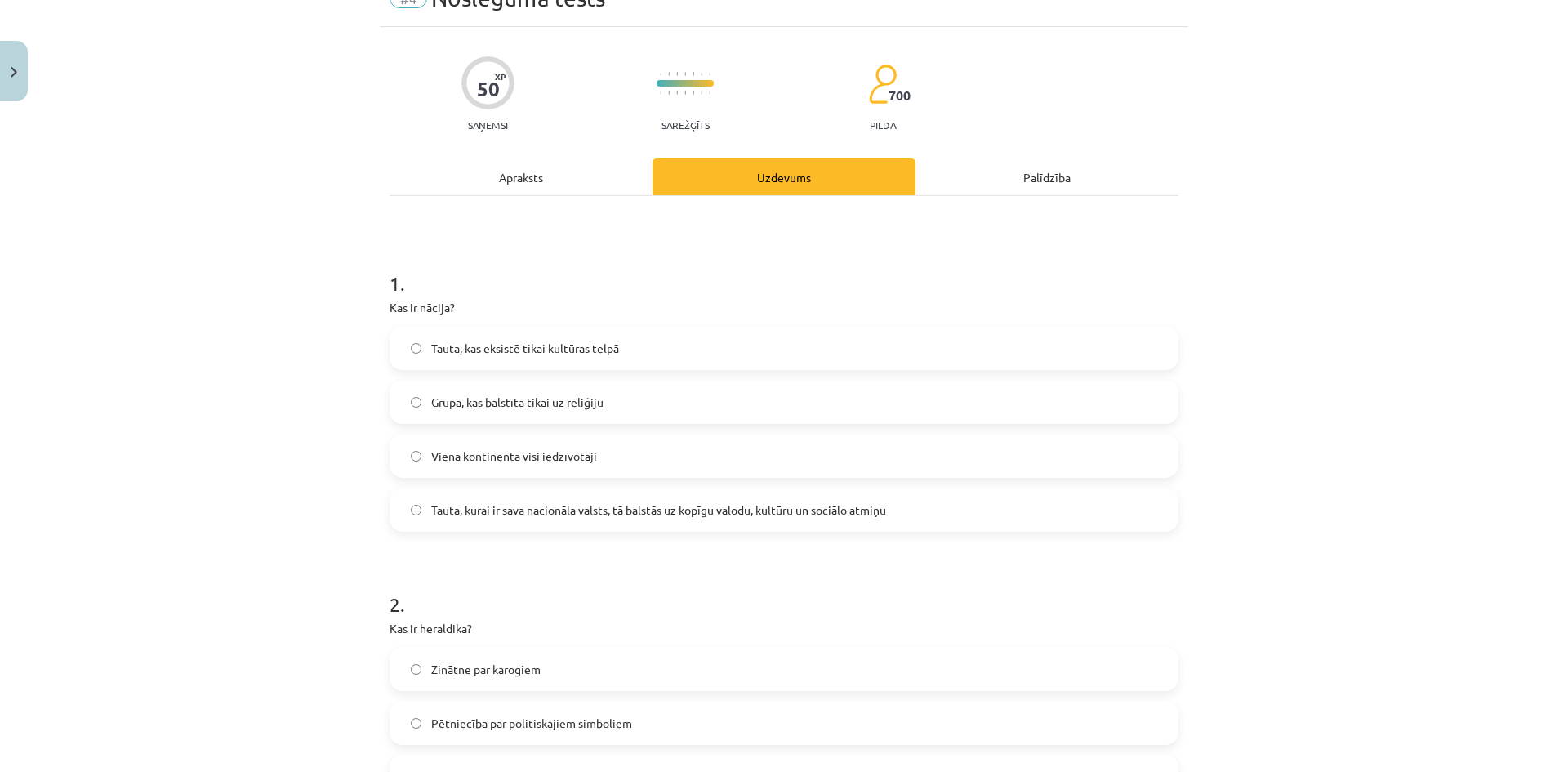
click at [416, 499] on label "Tauta, kurai ir sava nacionāla valsts, tā balstās uz kopīgu valodu, kultūru un …" at bounding box center [784, 510] width 786 height 41
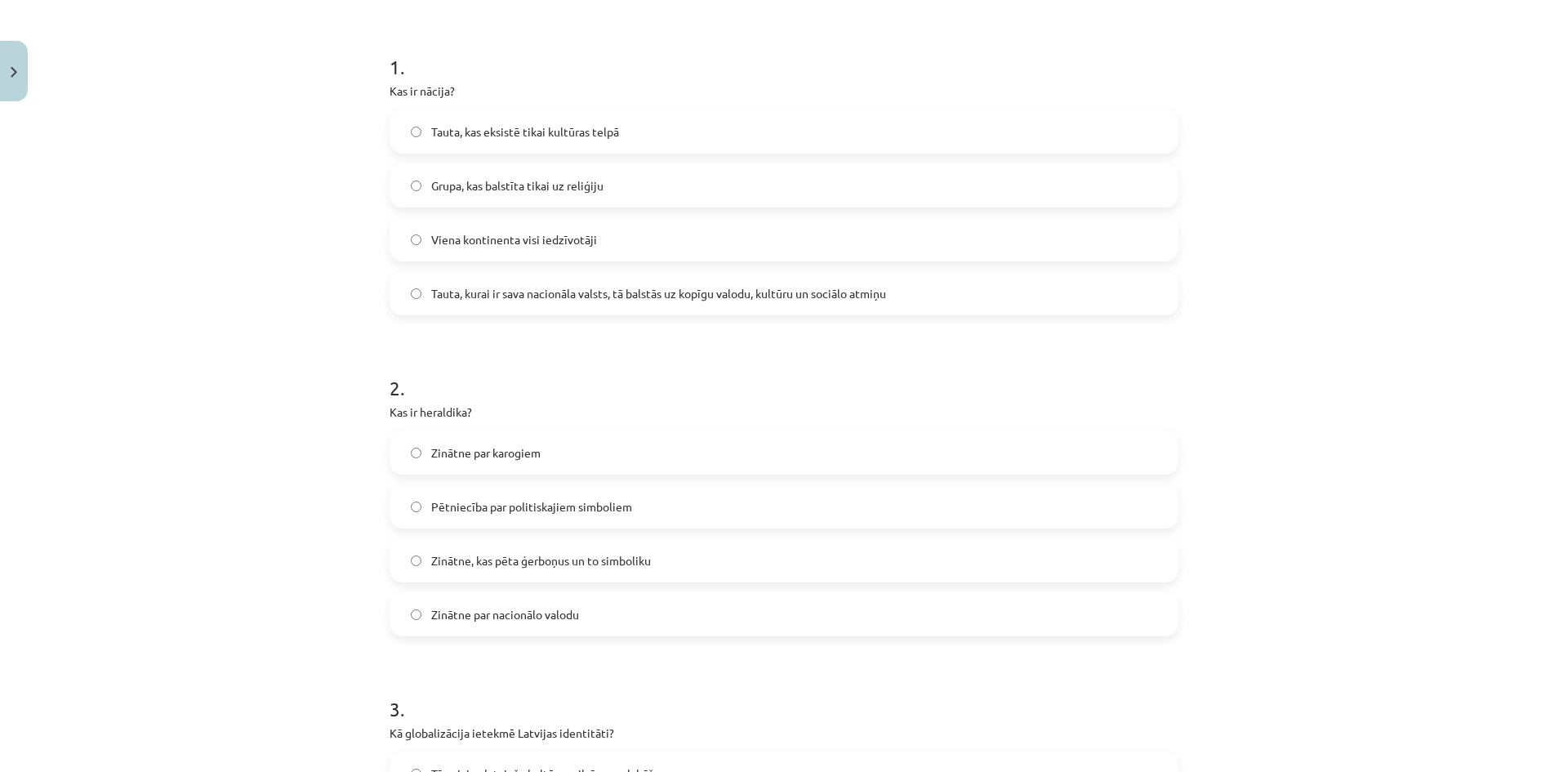
scroll to position [327, 0]
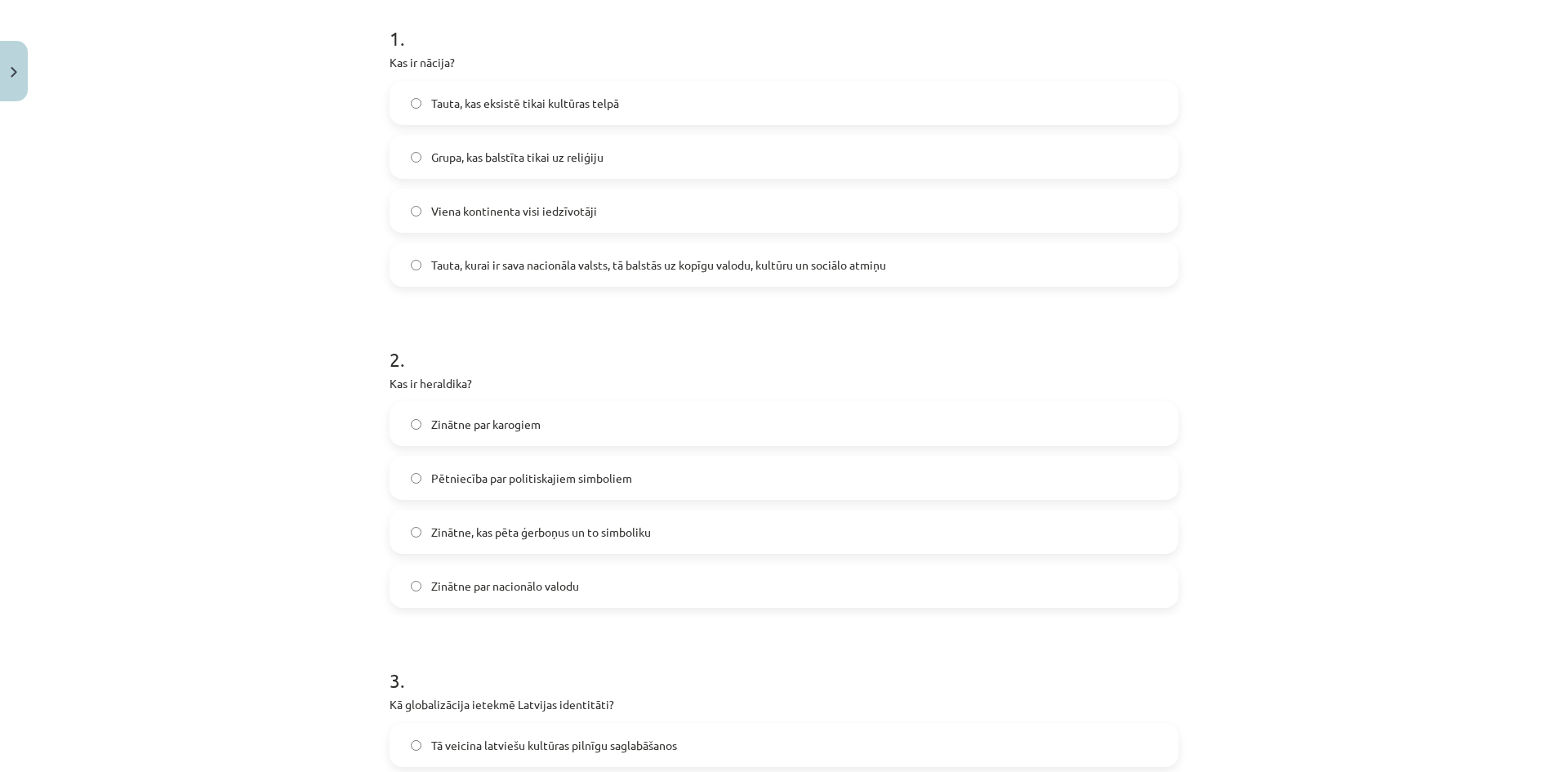
click at [414, 539] on label "Zinātne, kas pēta ģerboņus un to simboliku" at bounding box center [784, 532] width 786 height 41
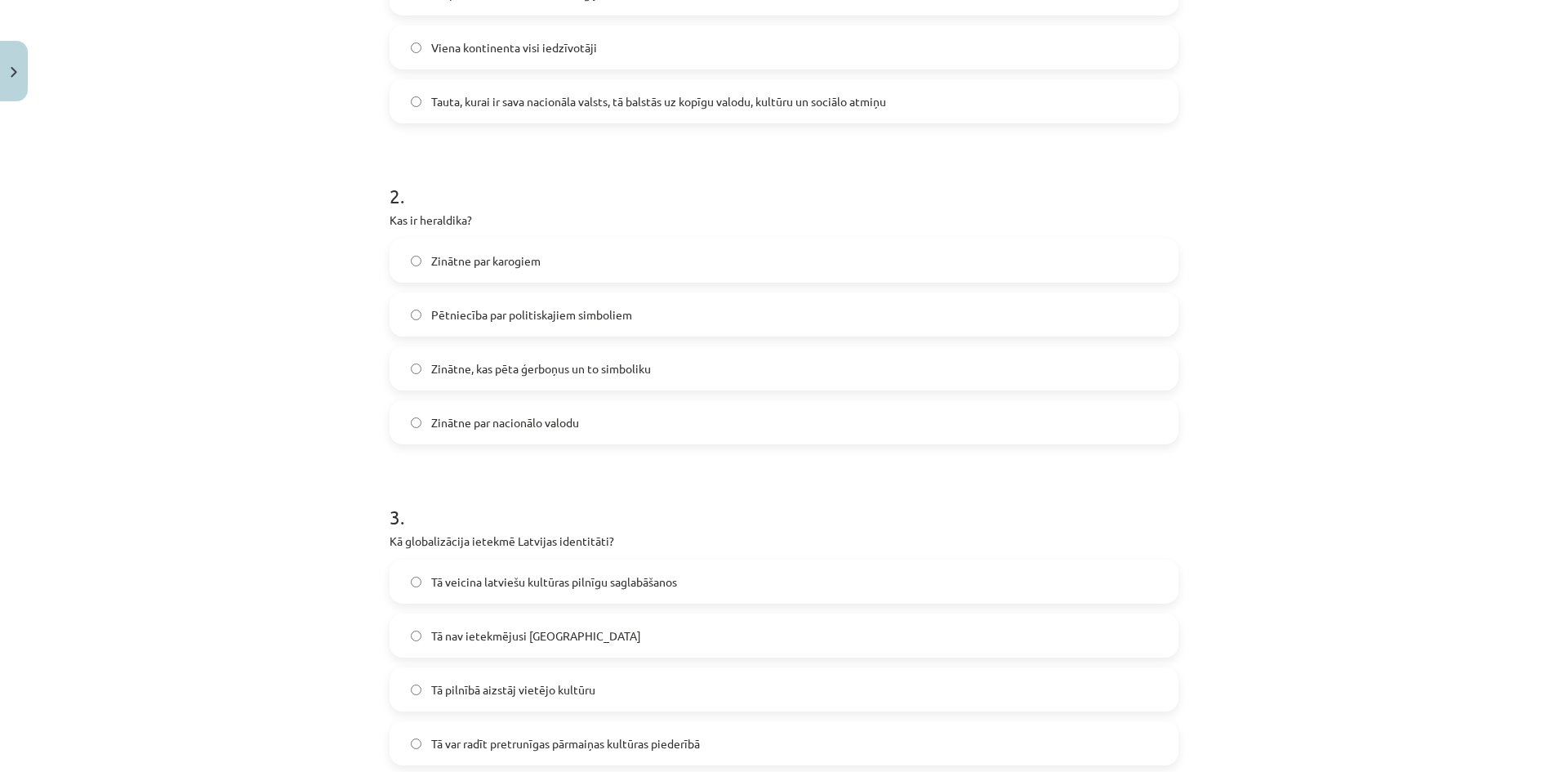
scroll to position [654, 0]
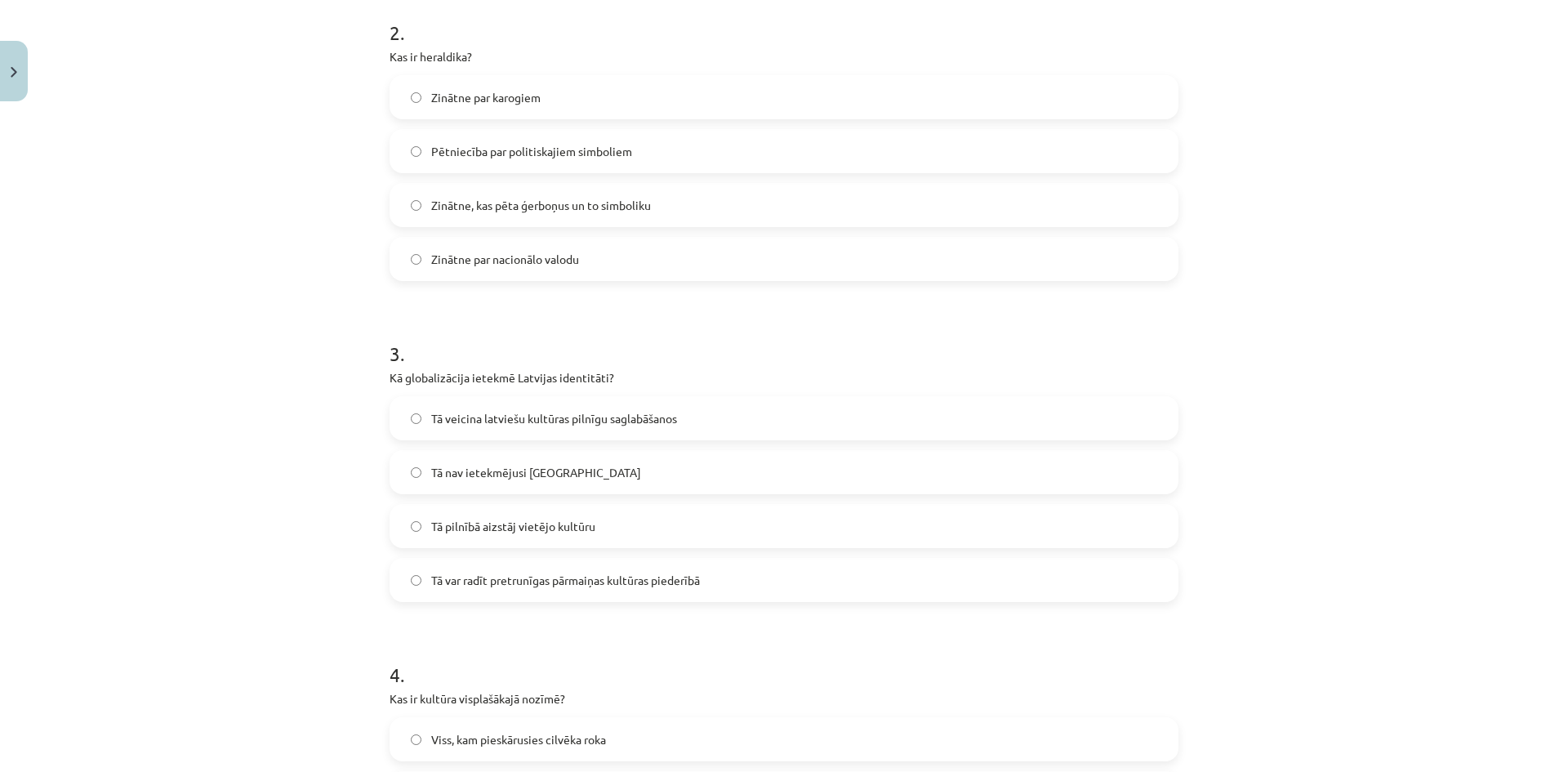
click at [420, 587] on label "Tā var radīt pretrunīgas pārmaiņas kultūras piederībā" at bounding box center [784, 580] width 786 height 41
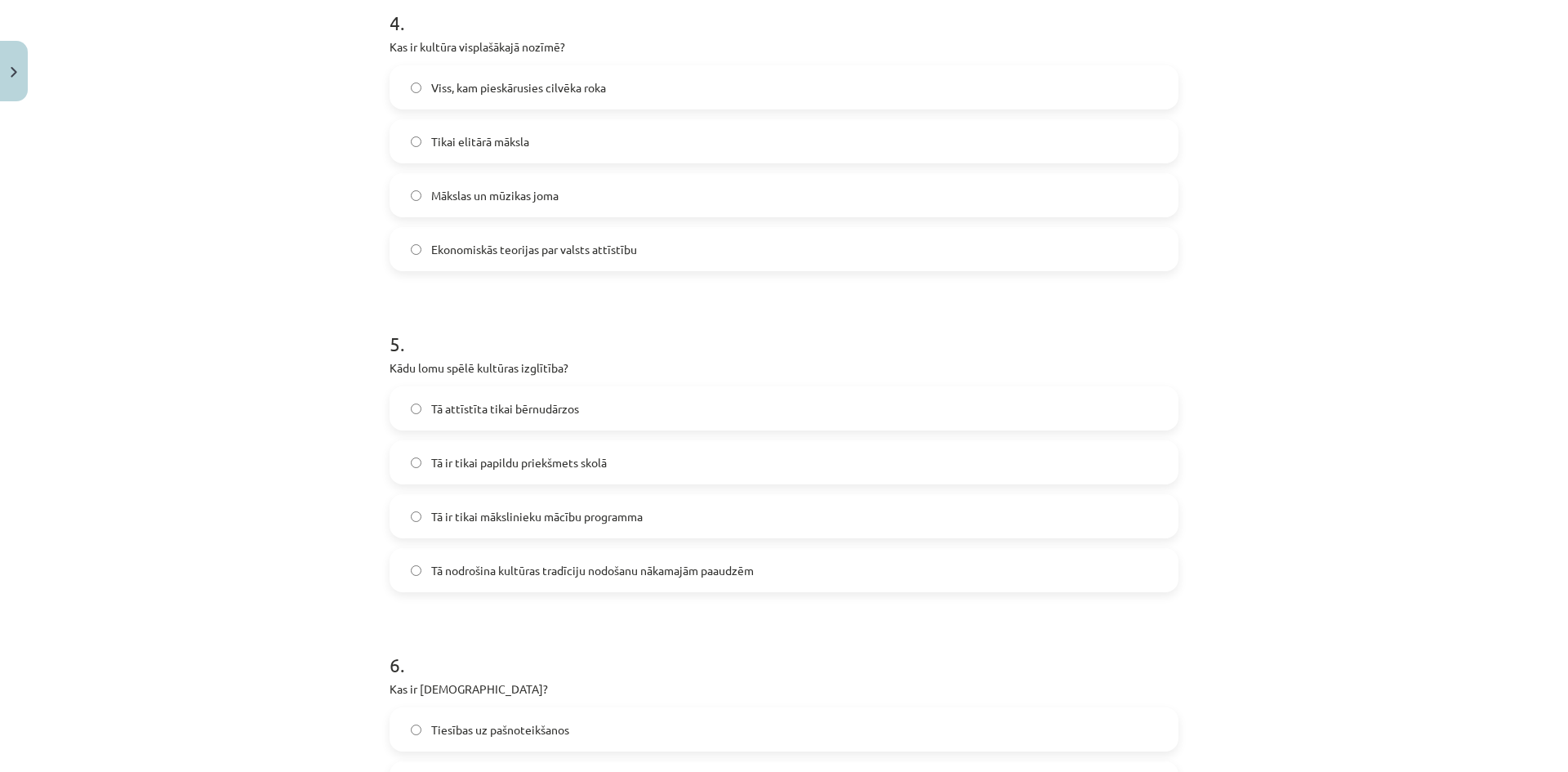
scroll to position [1307, 0]
click at [417, 565] on label "Tā nodrošina kultūras tradīciju nodošanu nākamajām paaudzēm" at bounding box center [784, 569] width 786 height 41
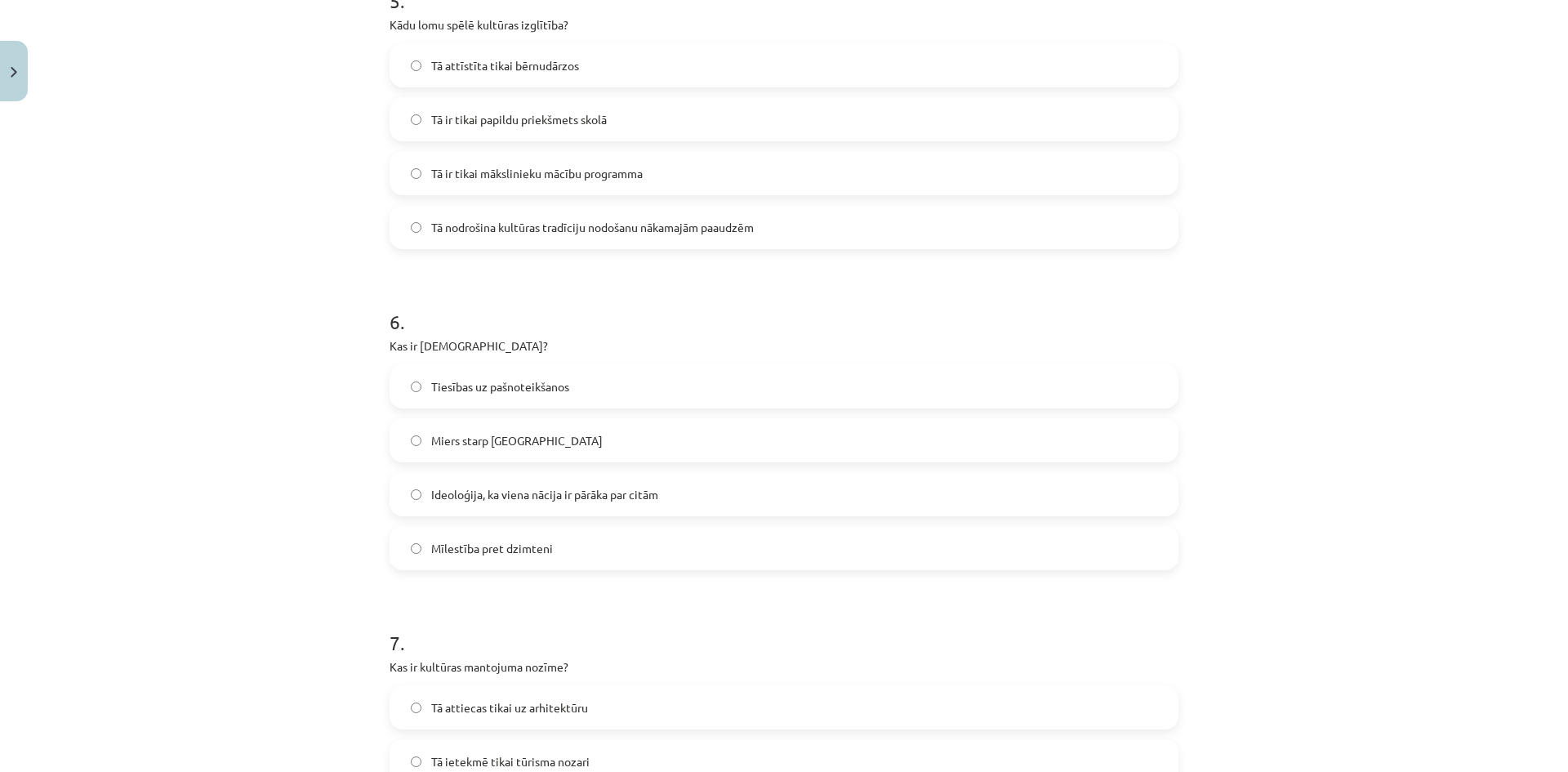
scroll to position [1797, 0]
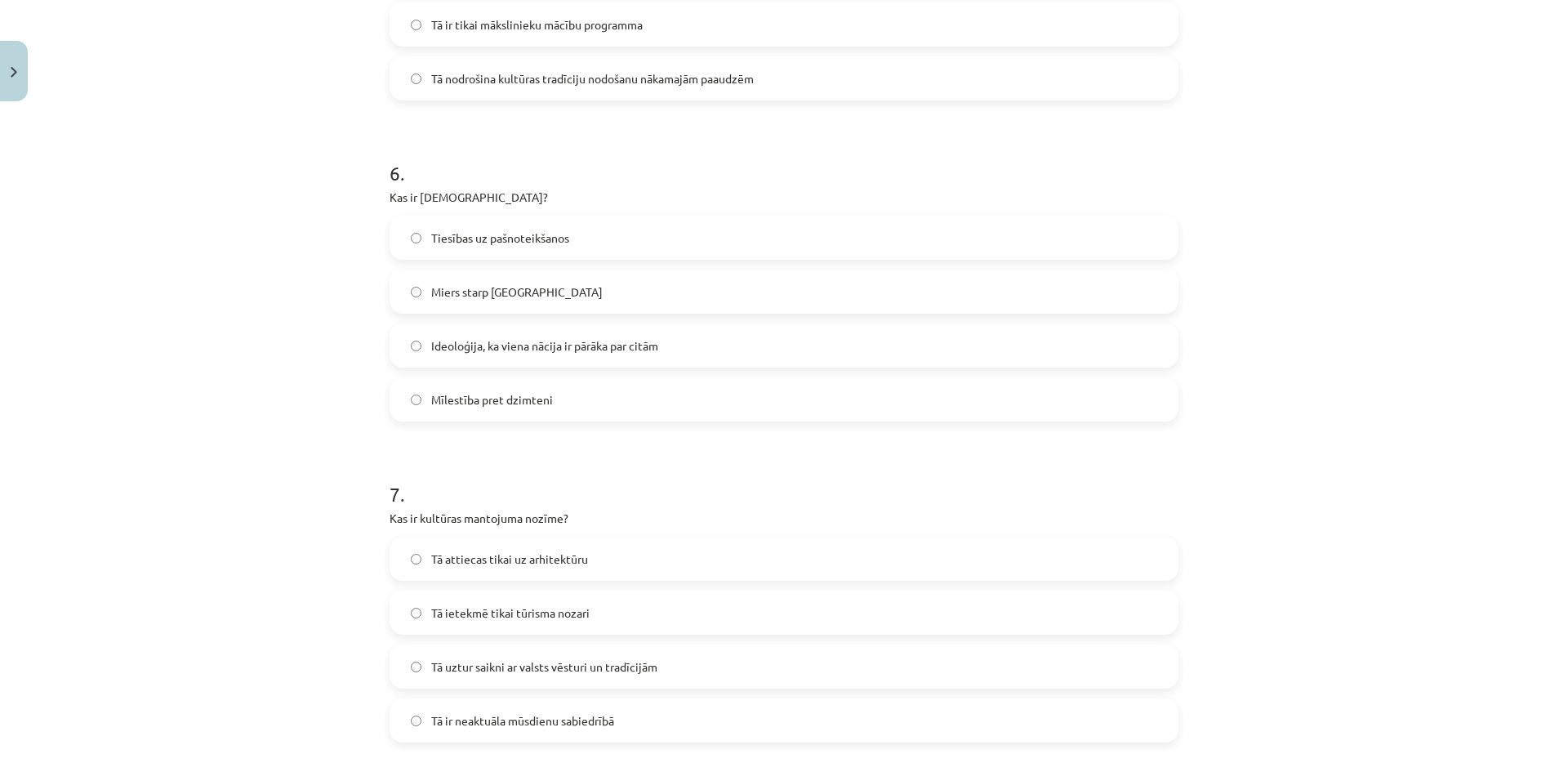
click at [399, 348] on label "Ideoloģija, ka viena nācija ir pārāka par citām" at bounding box center [784, 345] width 786 height 41
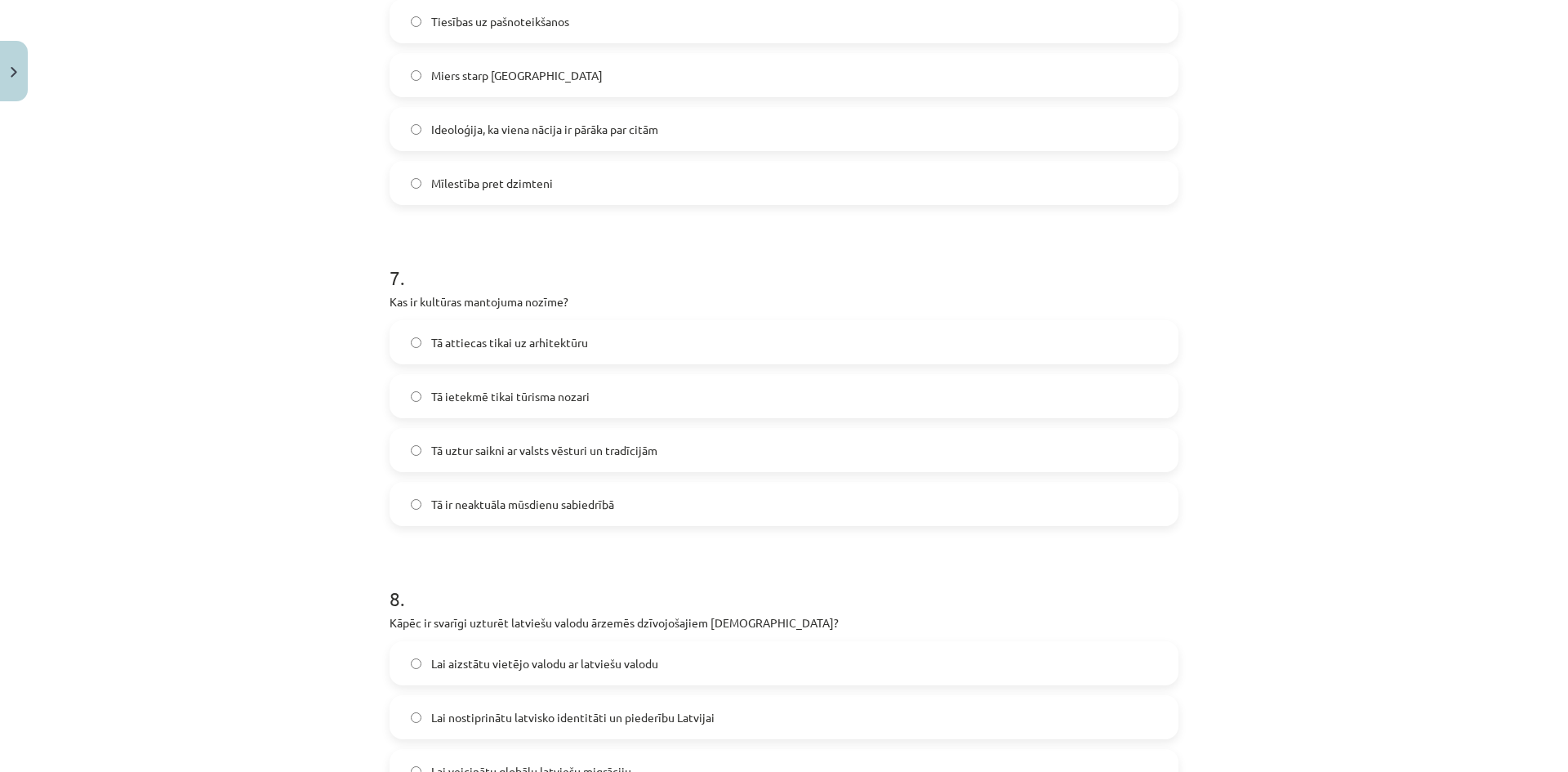
scroll to position [2042, 0]
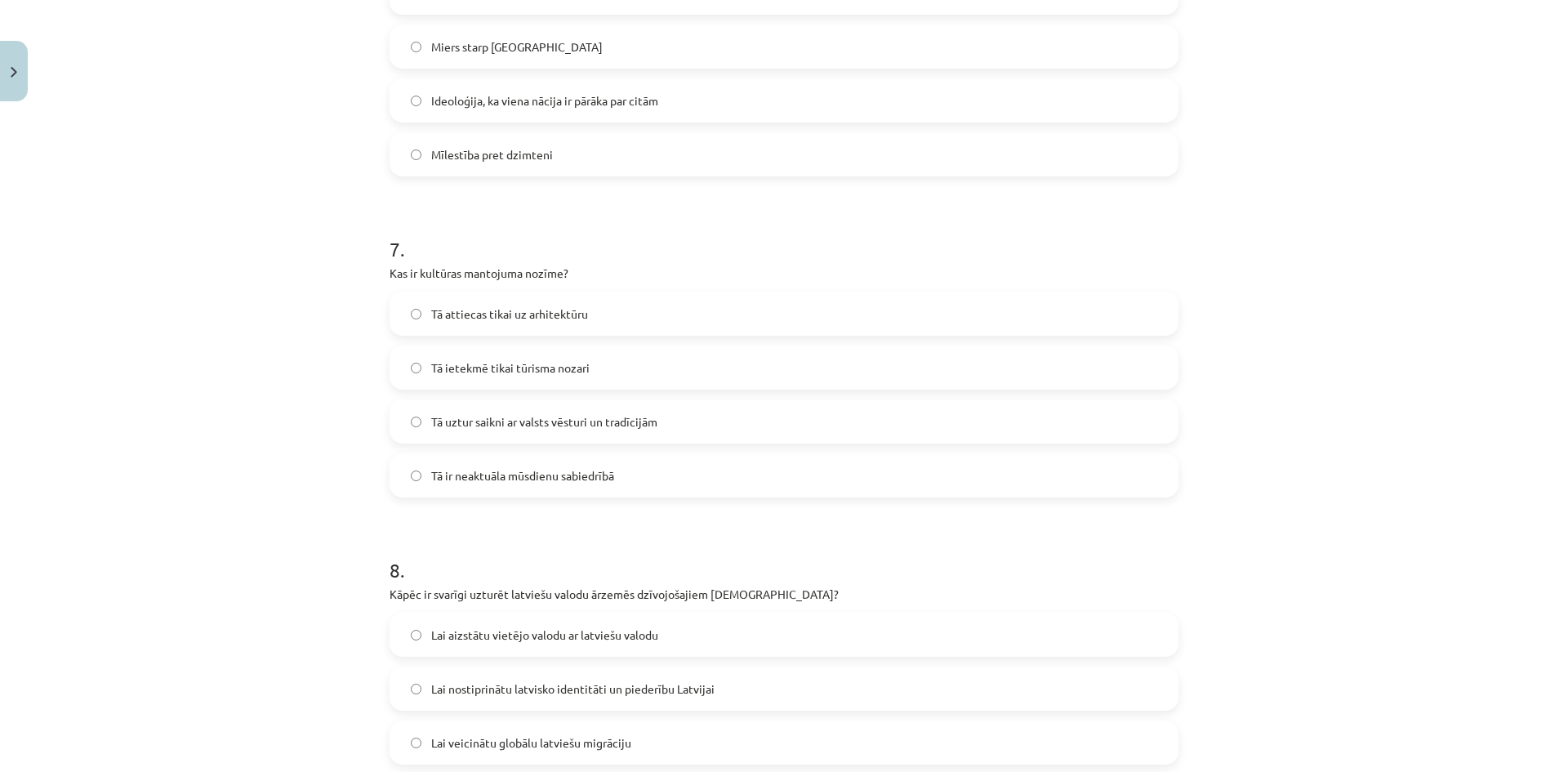
click at [417, 424] on label "Tā uztur saikni ar valsts vēsturi un tradīcijām" at bounding box center [784, 421] width 786 height 41
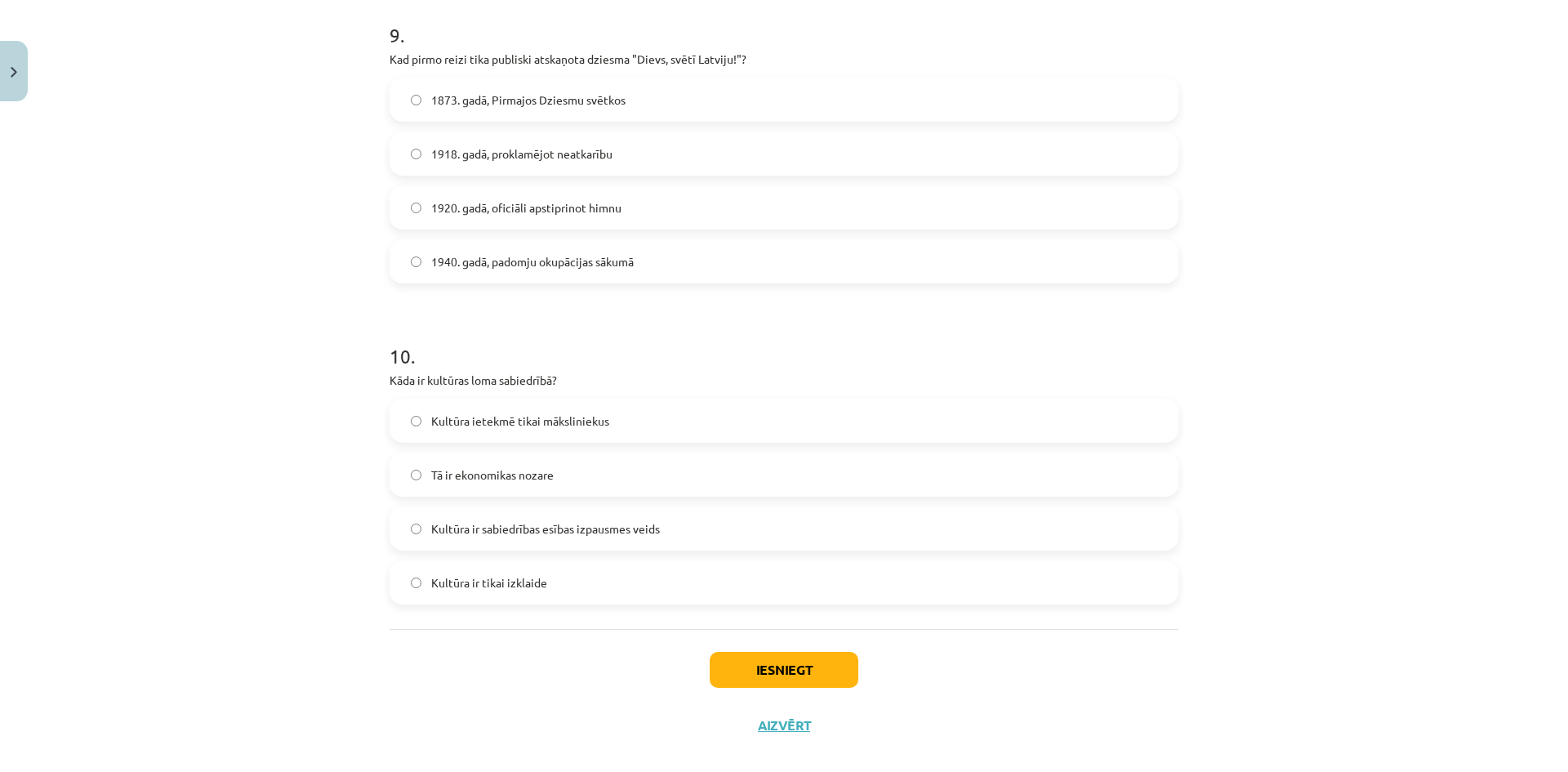
scroll to position [2921, 0]
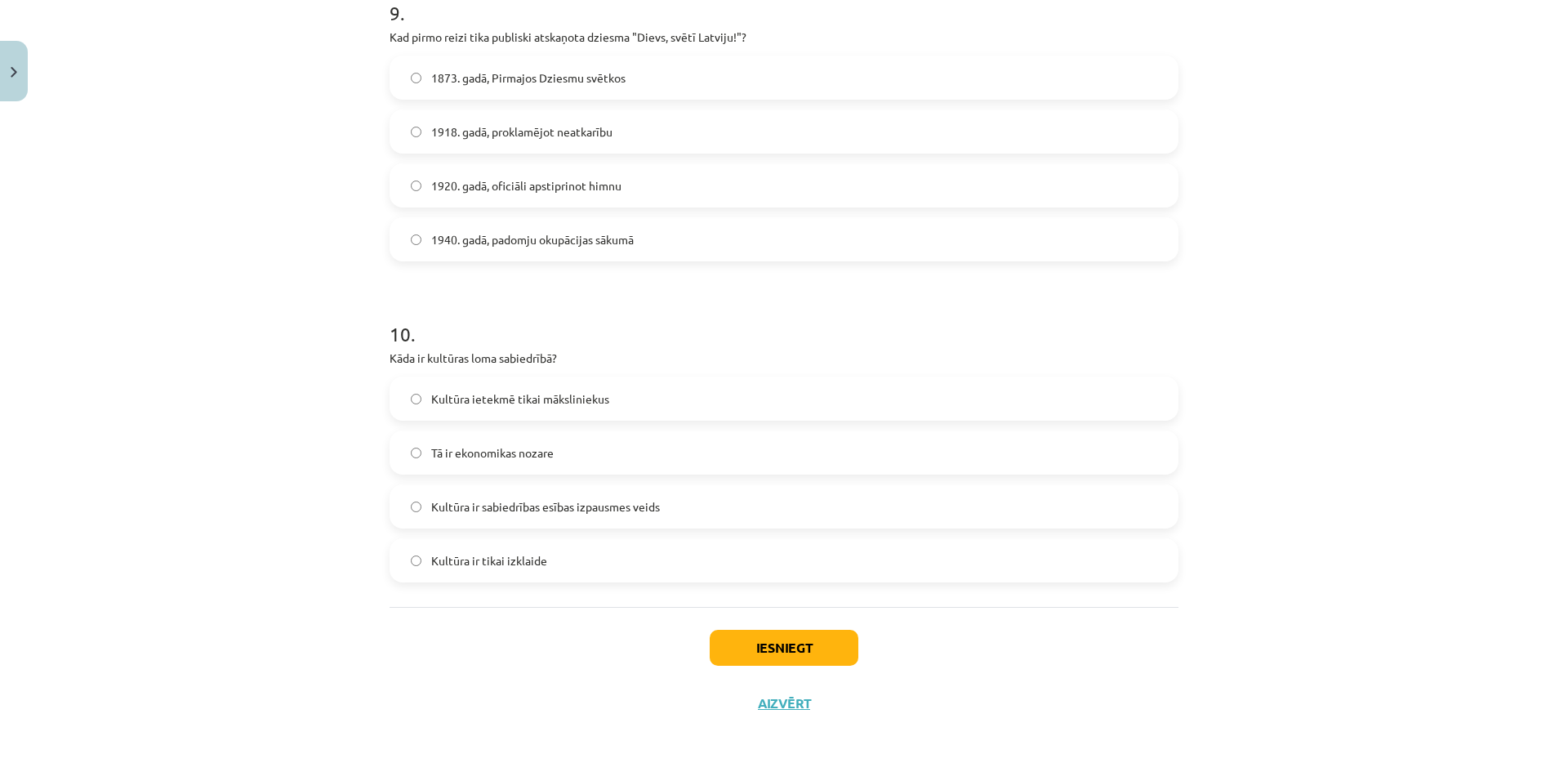
click at [397, 505] on label "Kultūra ir sabiedrības esības izpausmes veids" at bounding box center [784, 507] width 786 height 41
click at [757, 639] on button "Iesniegt" at bounding box center [784, 648] width 149 height 36
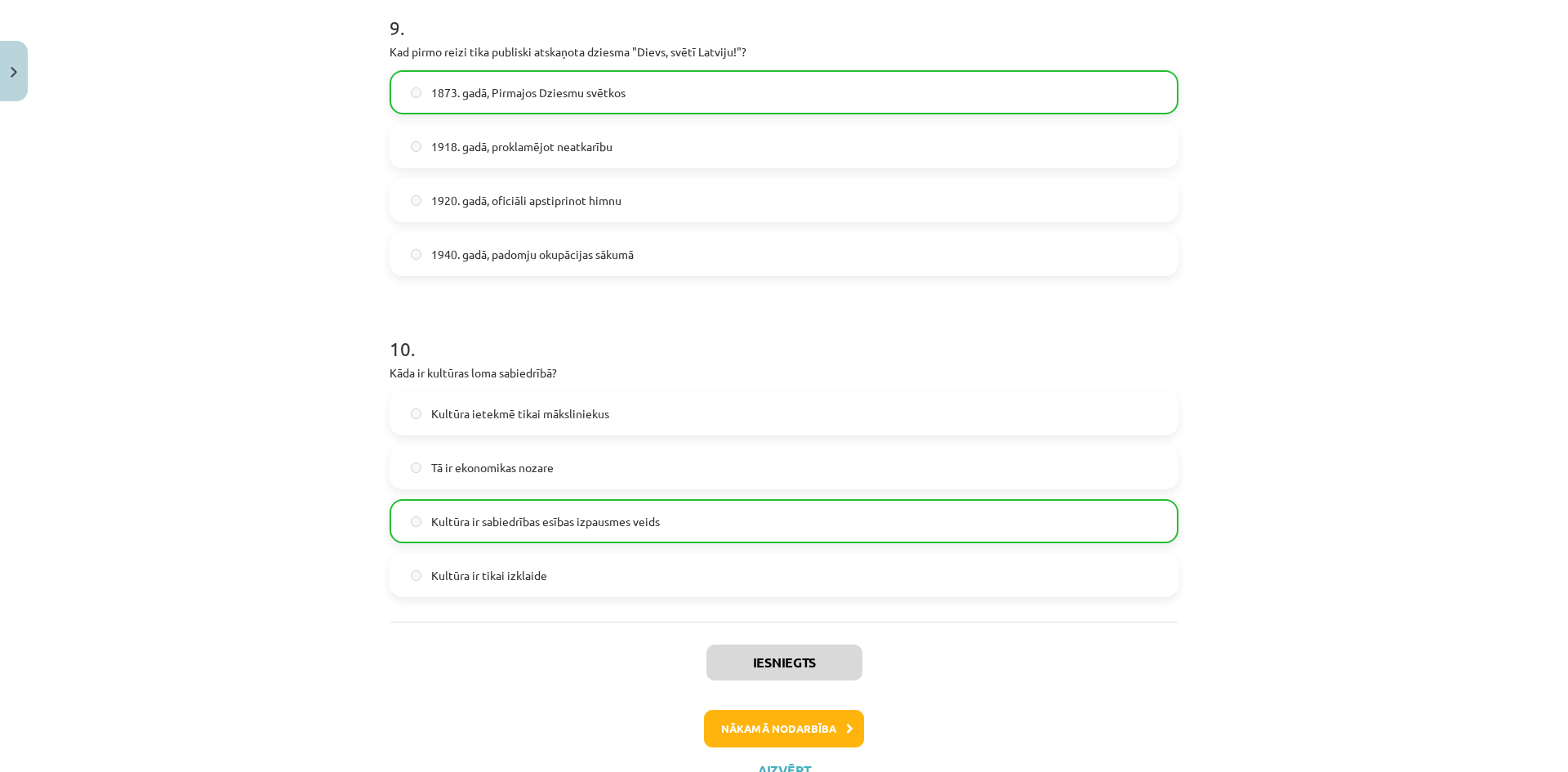
scroll to position [2973, 0]
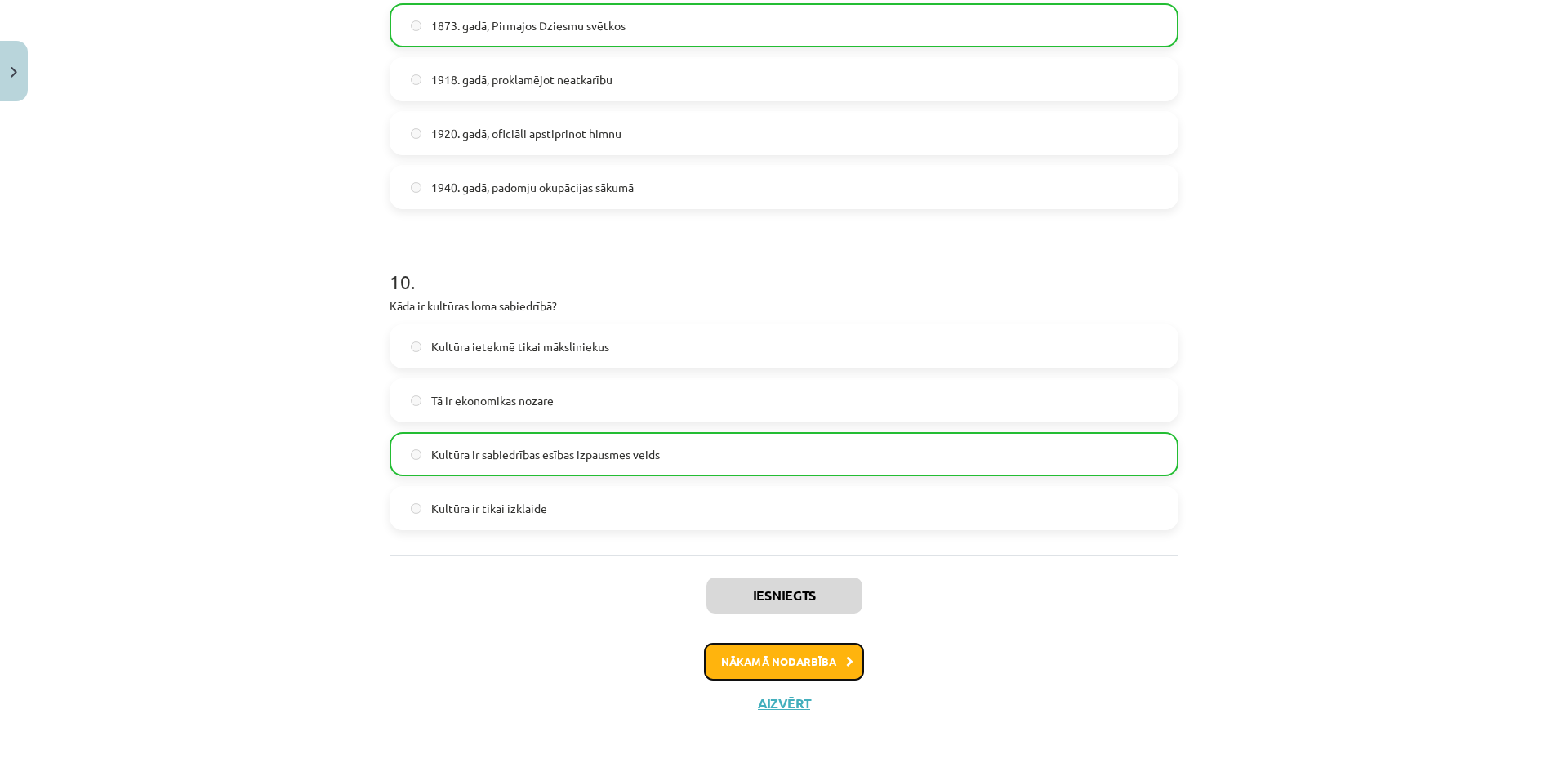
click at [767, 654] on button "Nākamā nodarbība" at bounding box center [784, 661] width 160 height 38
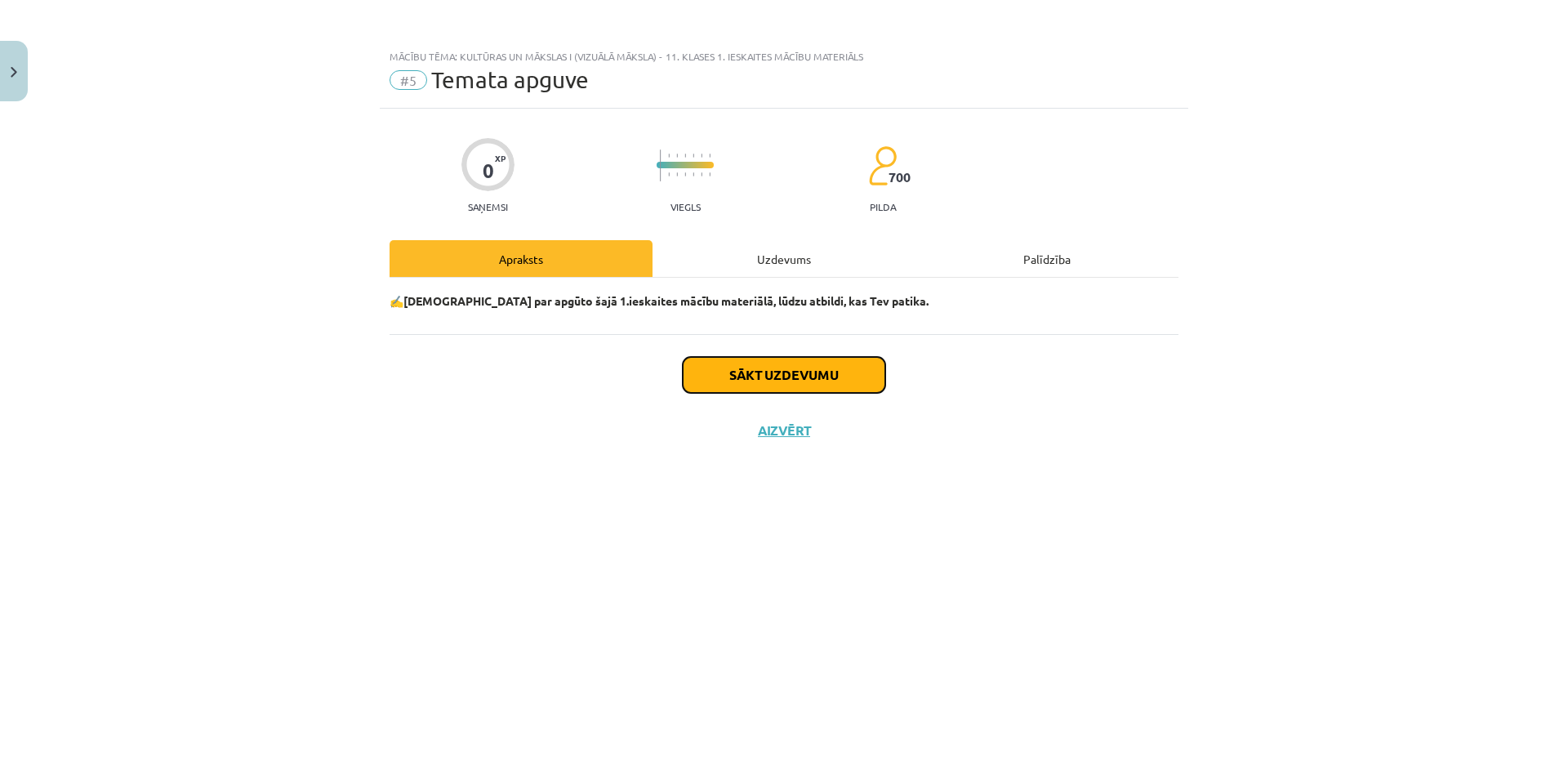
click at [773, 378] on button "Sākt uzdevumu" at bounding box center [784, 375] width 202 height 36
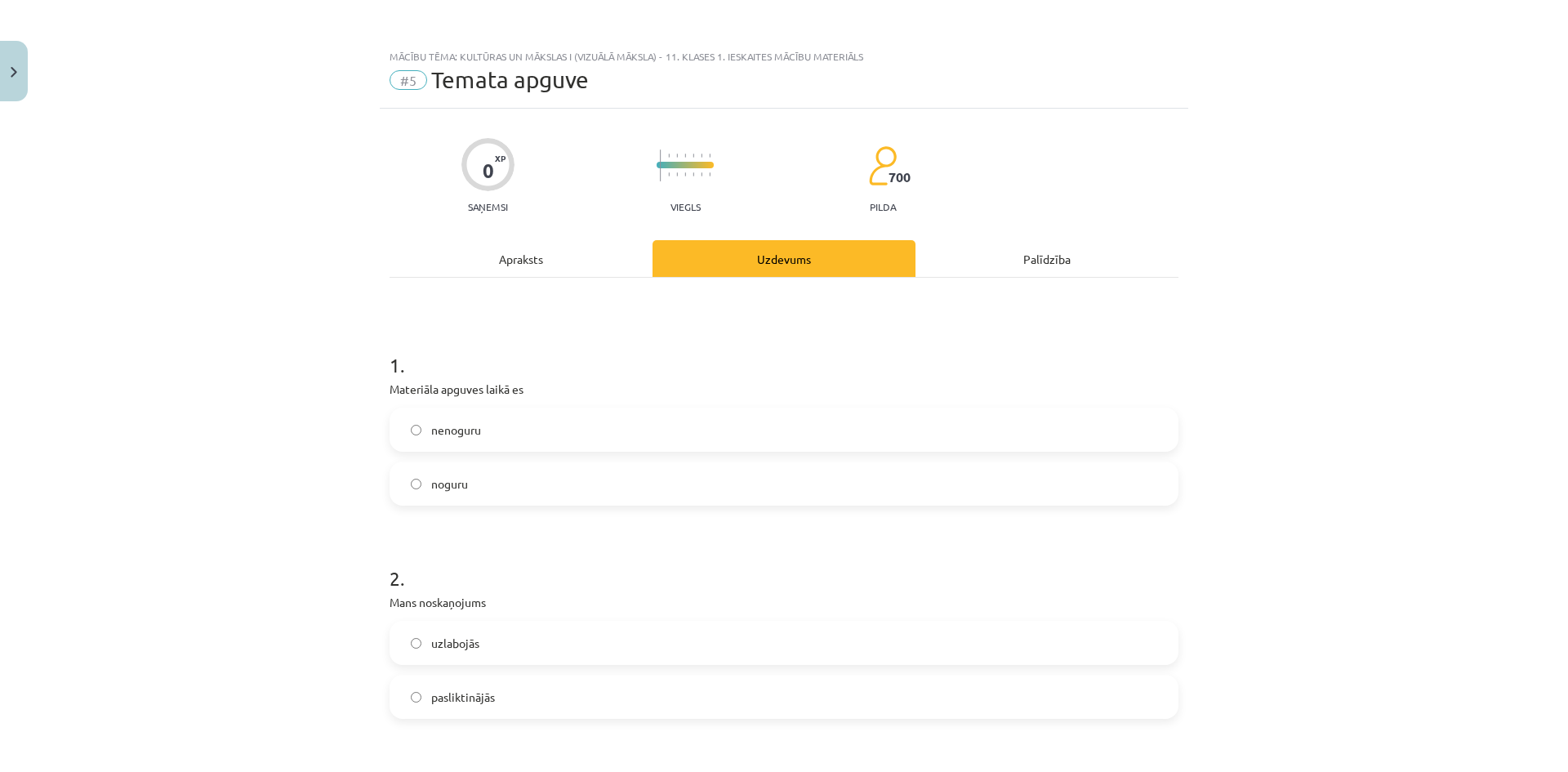
click at [417, 429] on label "nenoguru" at bounding box center [784, 429] width 786 height 41
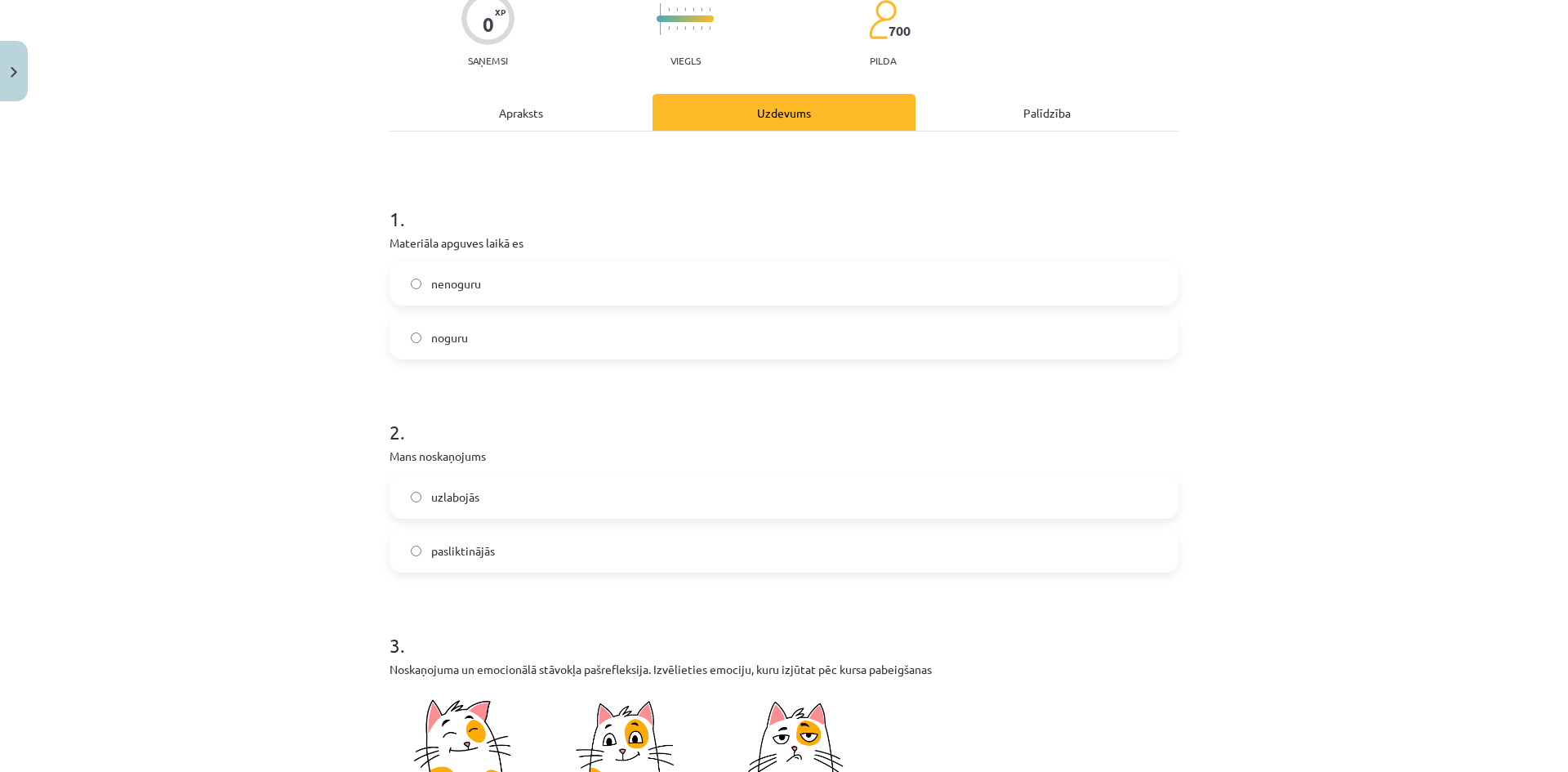
scroll to position [163, 0]
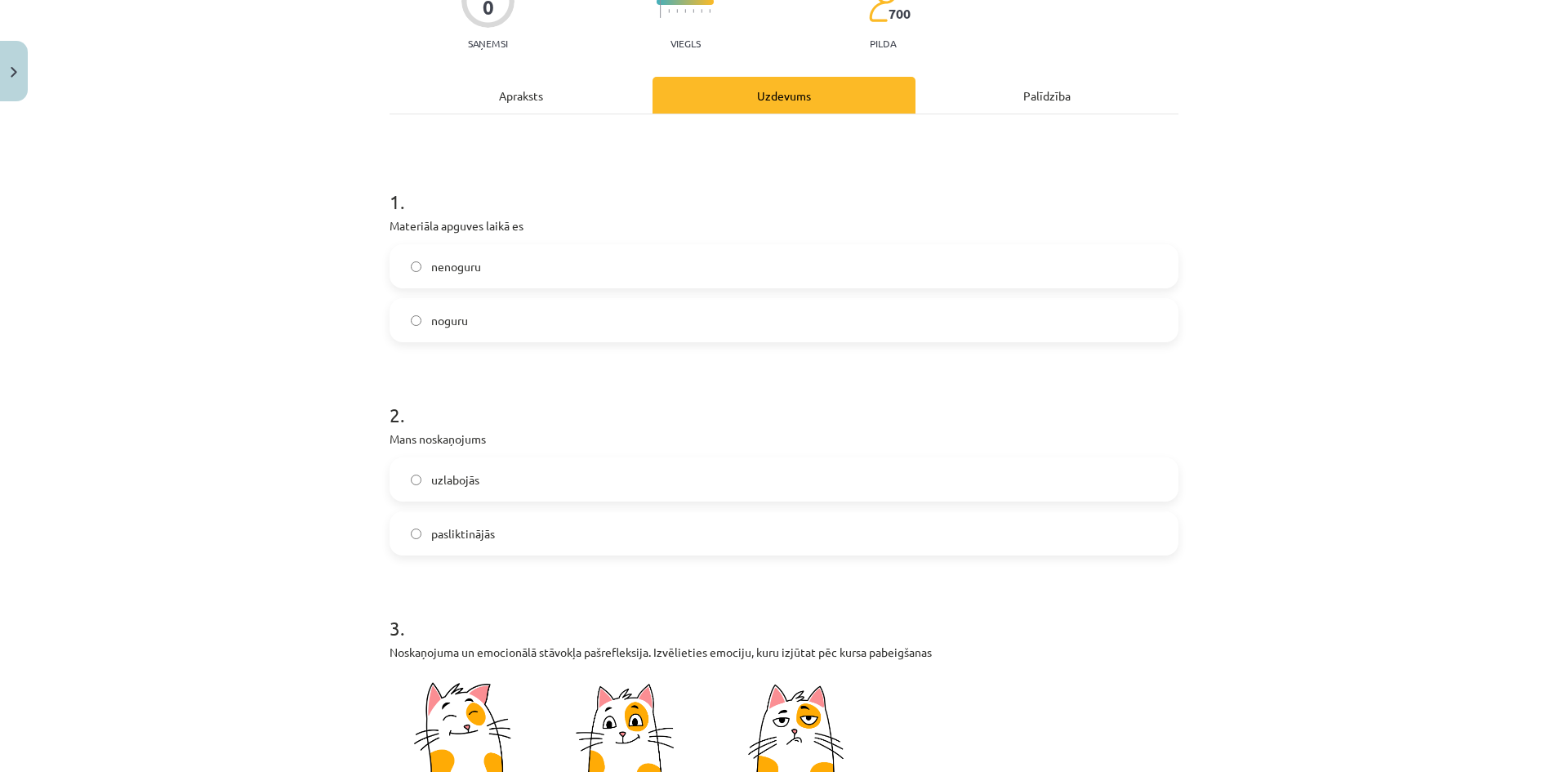
click at [408, 489] on label "uzlabojās" at bounding box center [784, 480] width 786 height 41
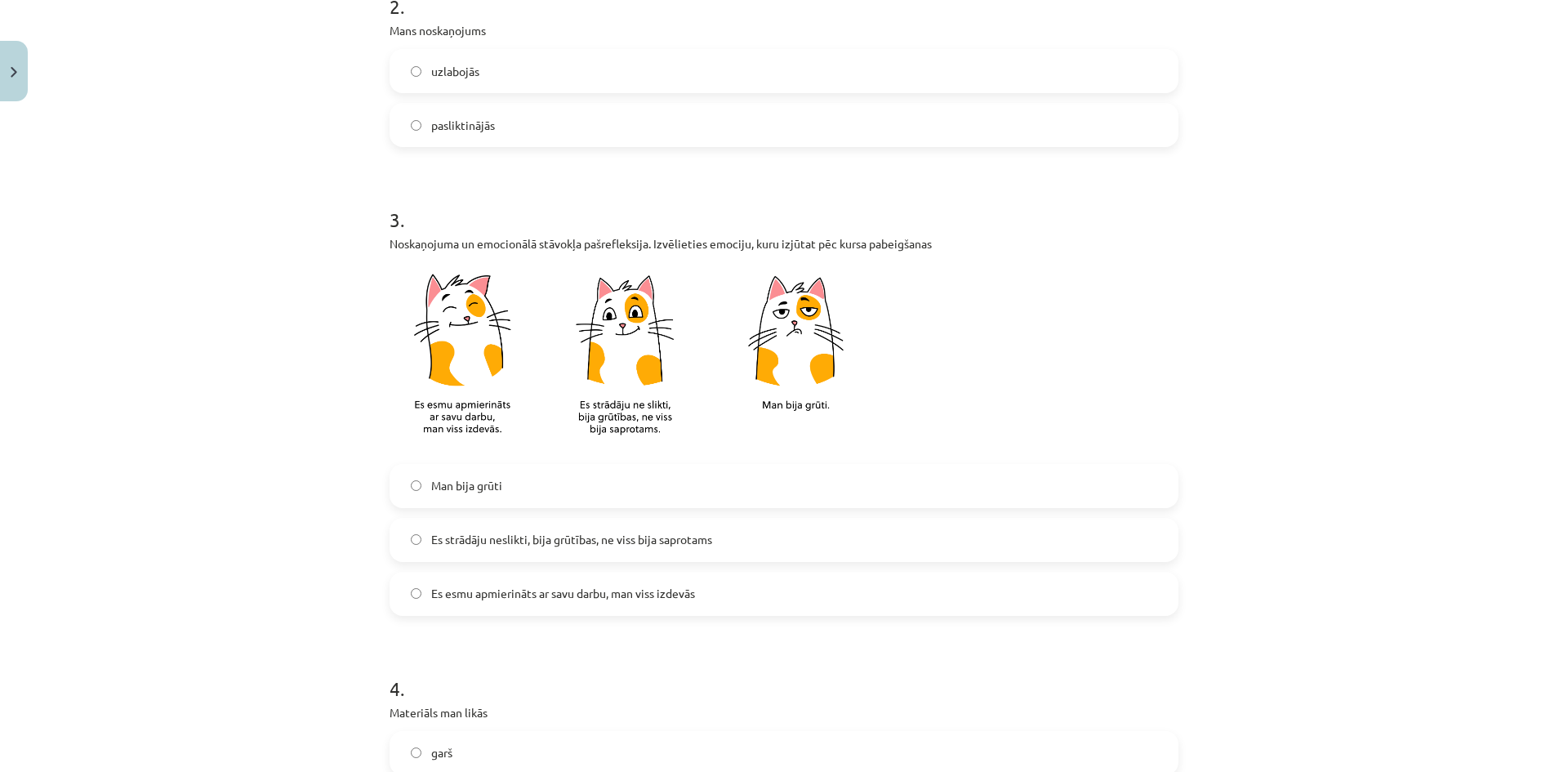
scroll to position [735, 0]
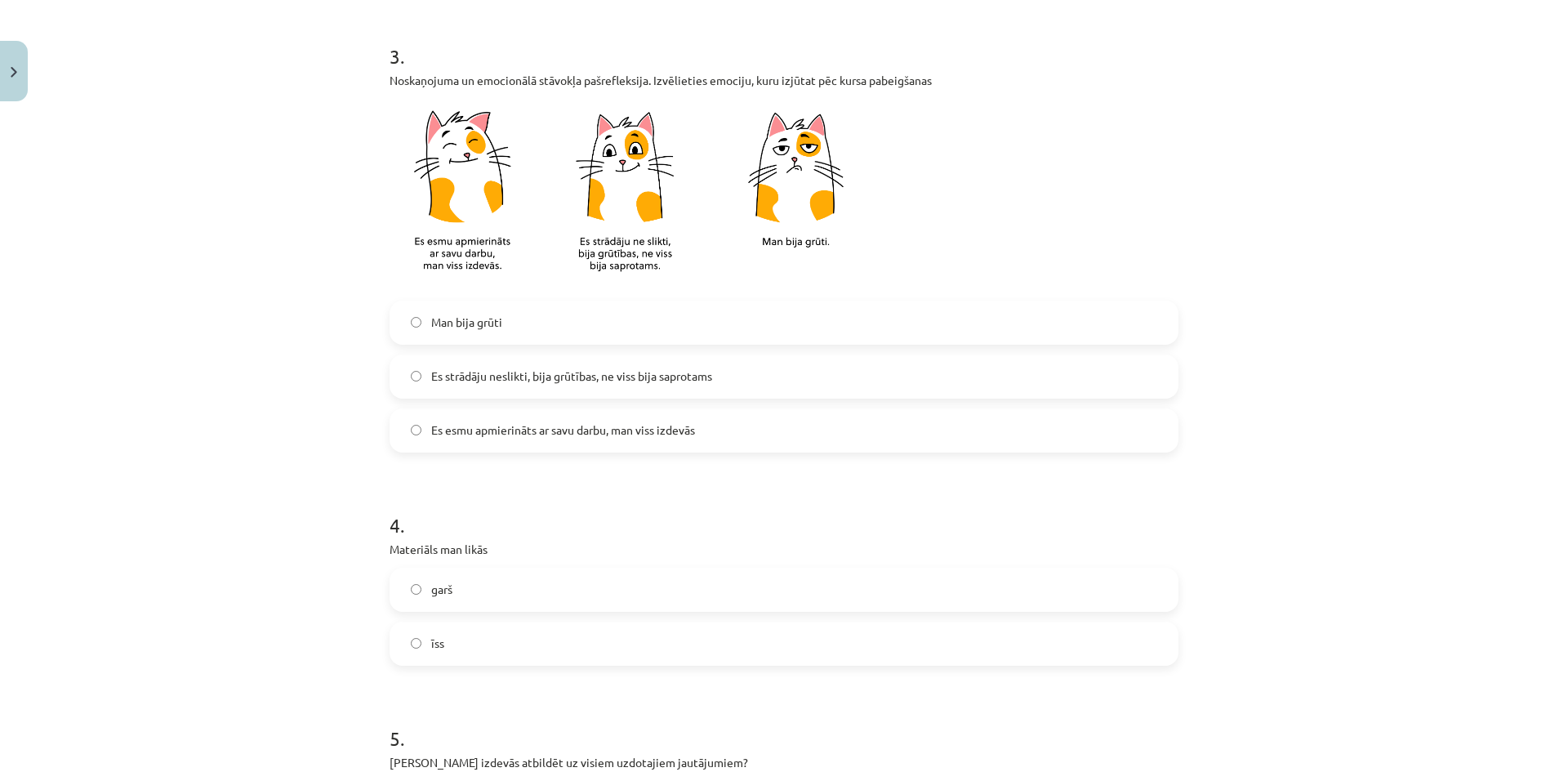
click at [417, 432] on label "Es esmu apmierināts ar savu darbu, man viss izdevās" at bounding box center [784, 430] width 786 height 41
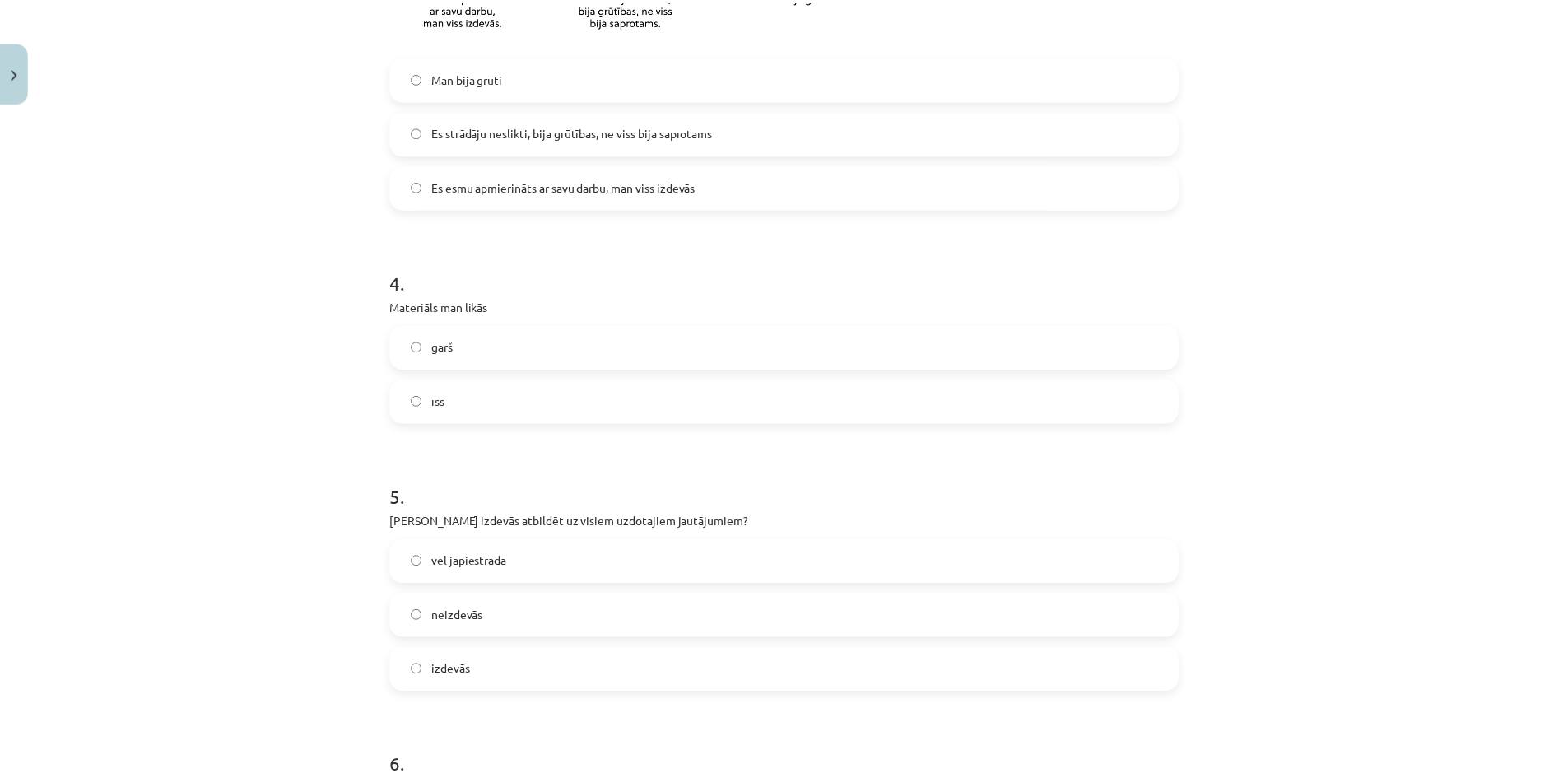
scroll to position [1235, 0]
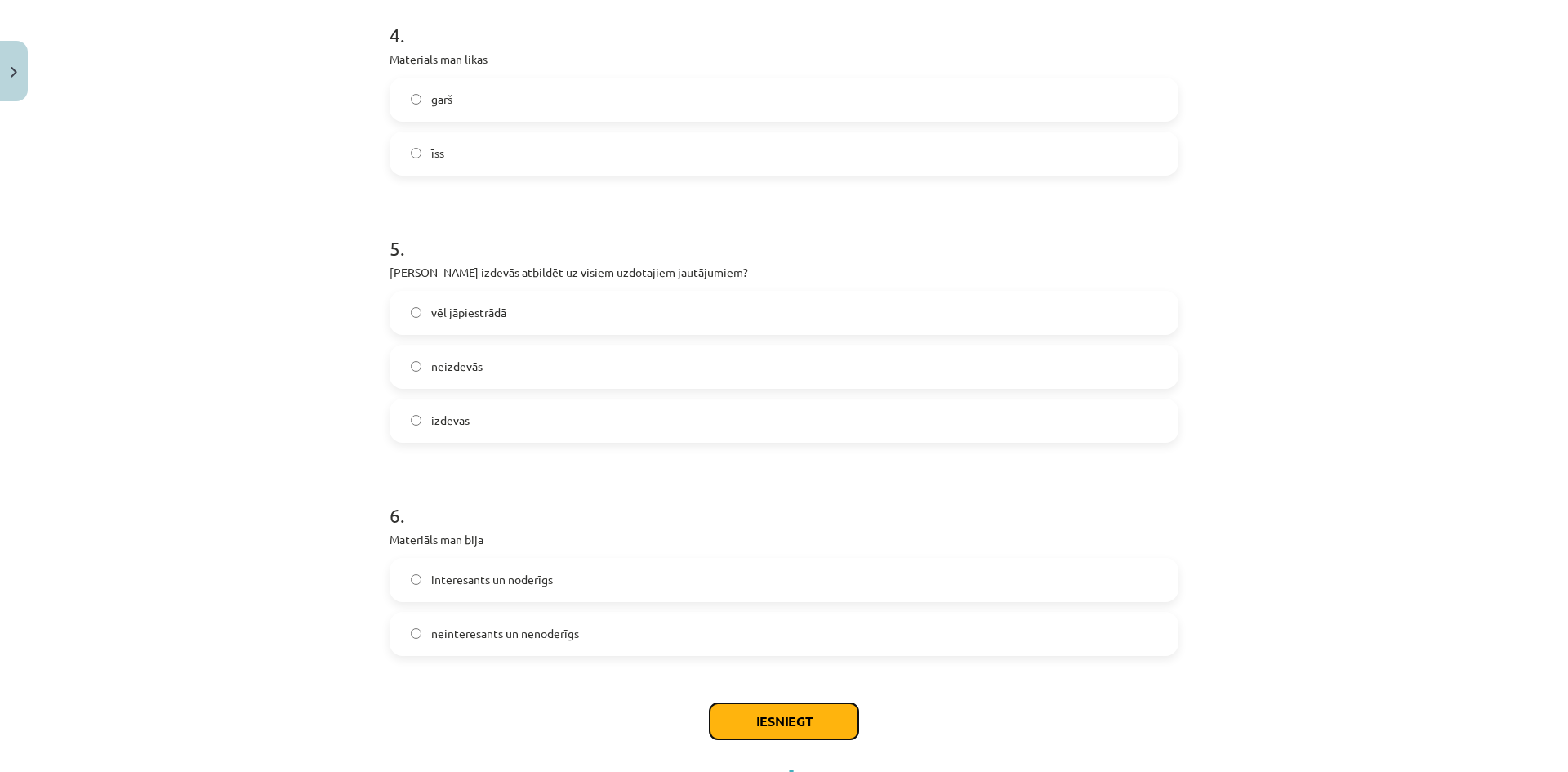
click at [791, 711] on button "Iesniegt" at bounding box center [784, 721] width 149 height 36
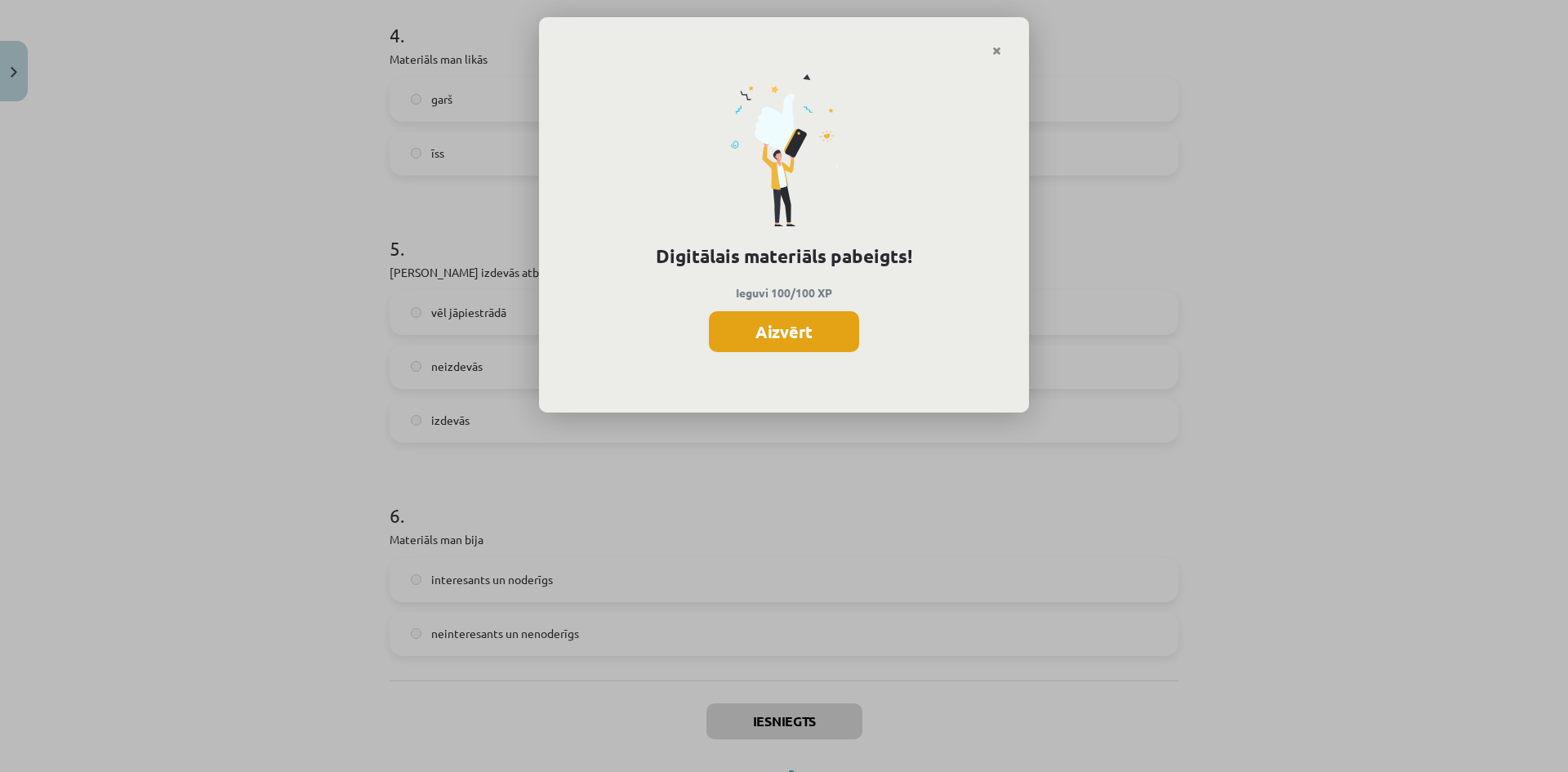
click at [770, 334] on button "Aizvērt" at bounding box center [784, 332] width 150 height 41
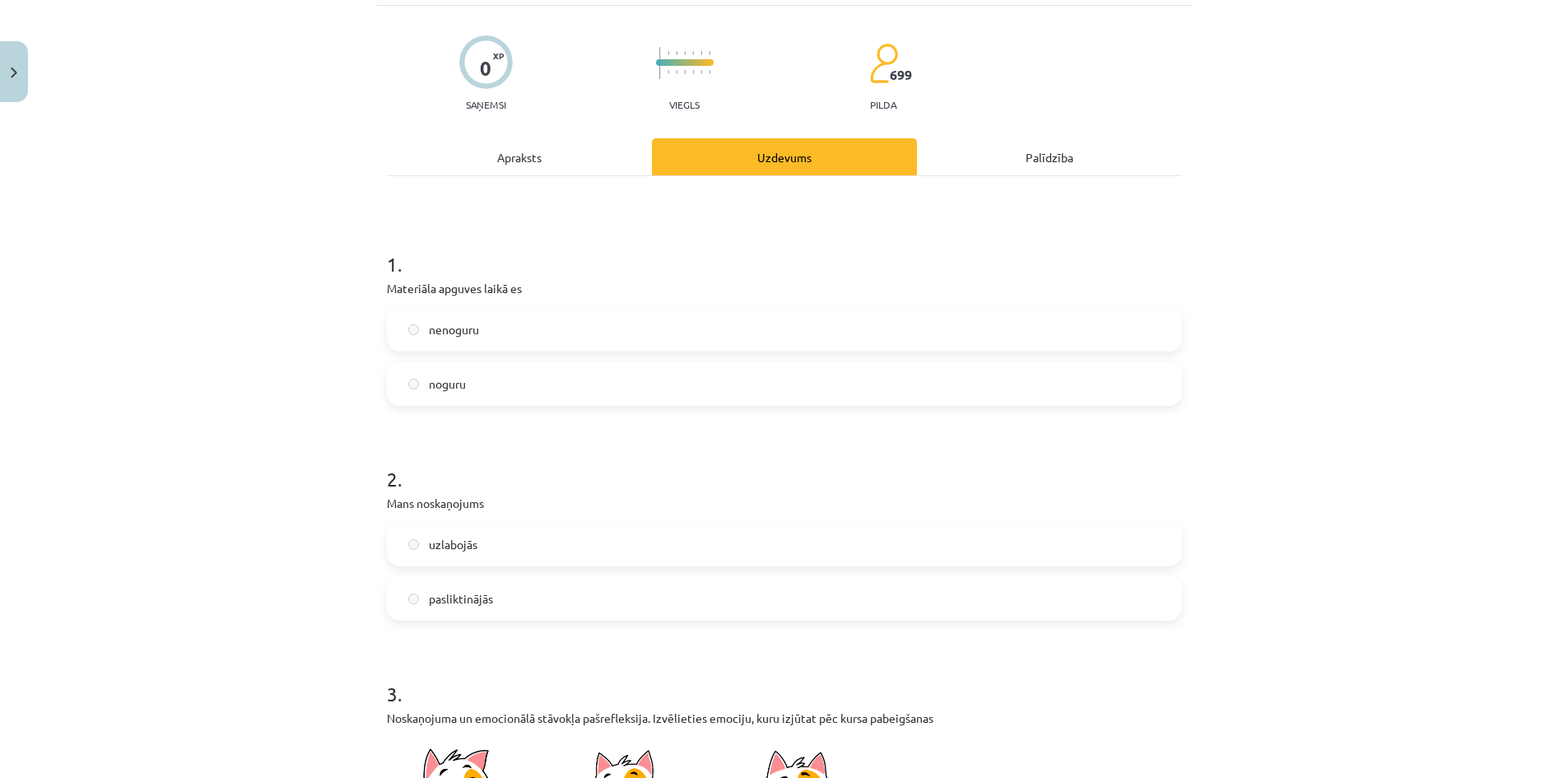
scroll to position [0, 0]
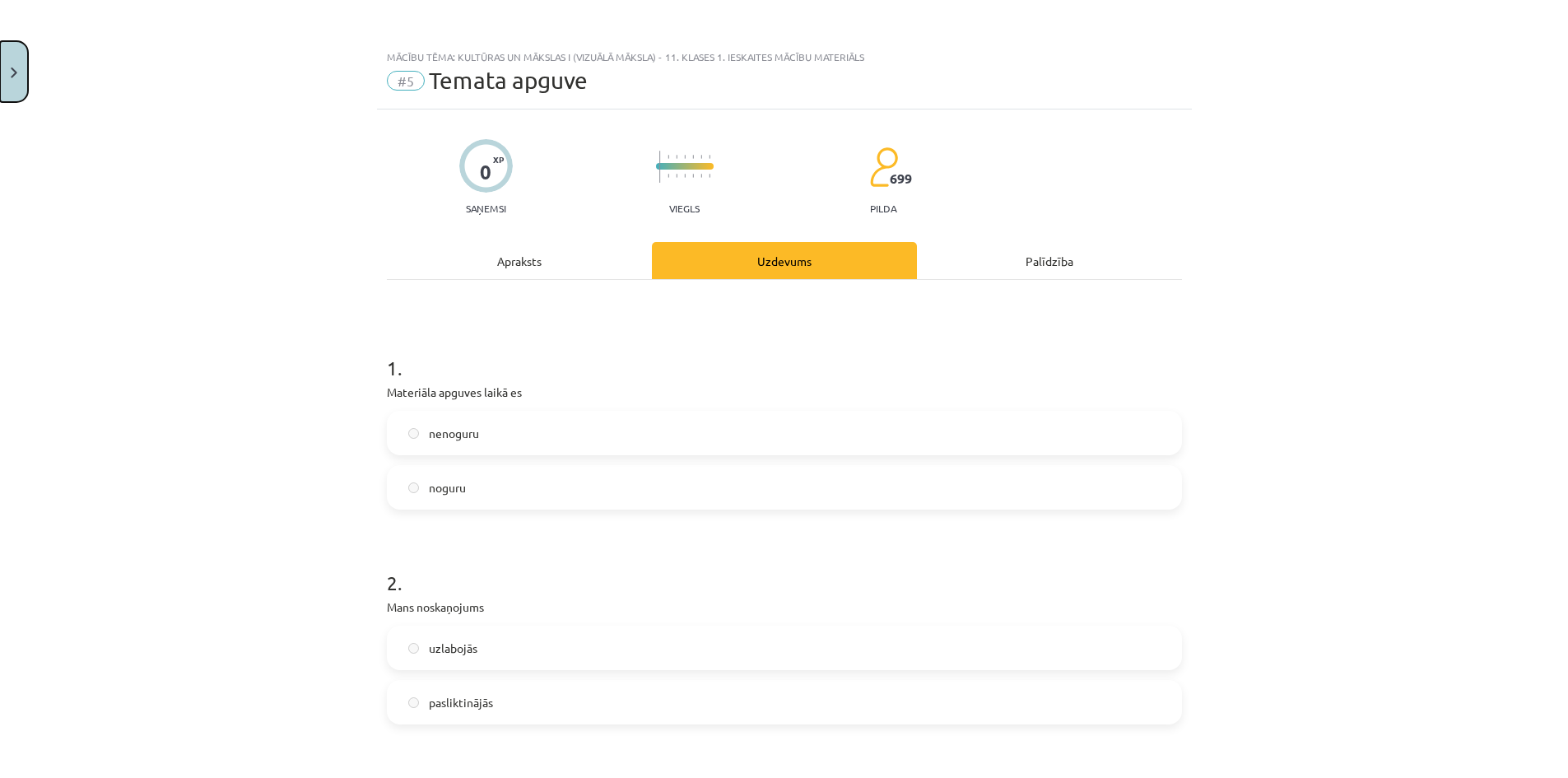
click at [3, 66] on button "Close" at bounding box center [14, 72] width 28 height 61
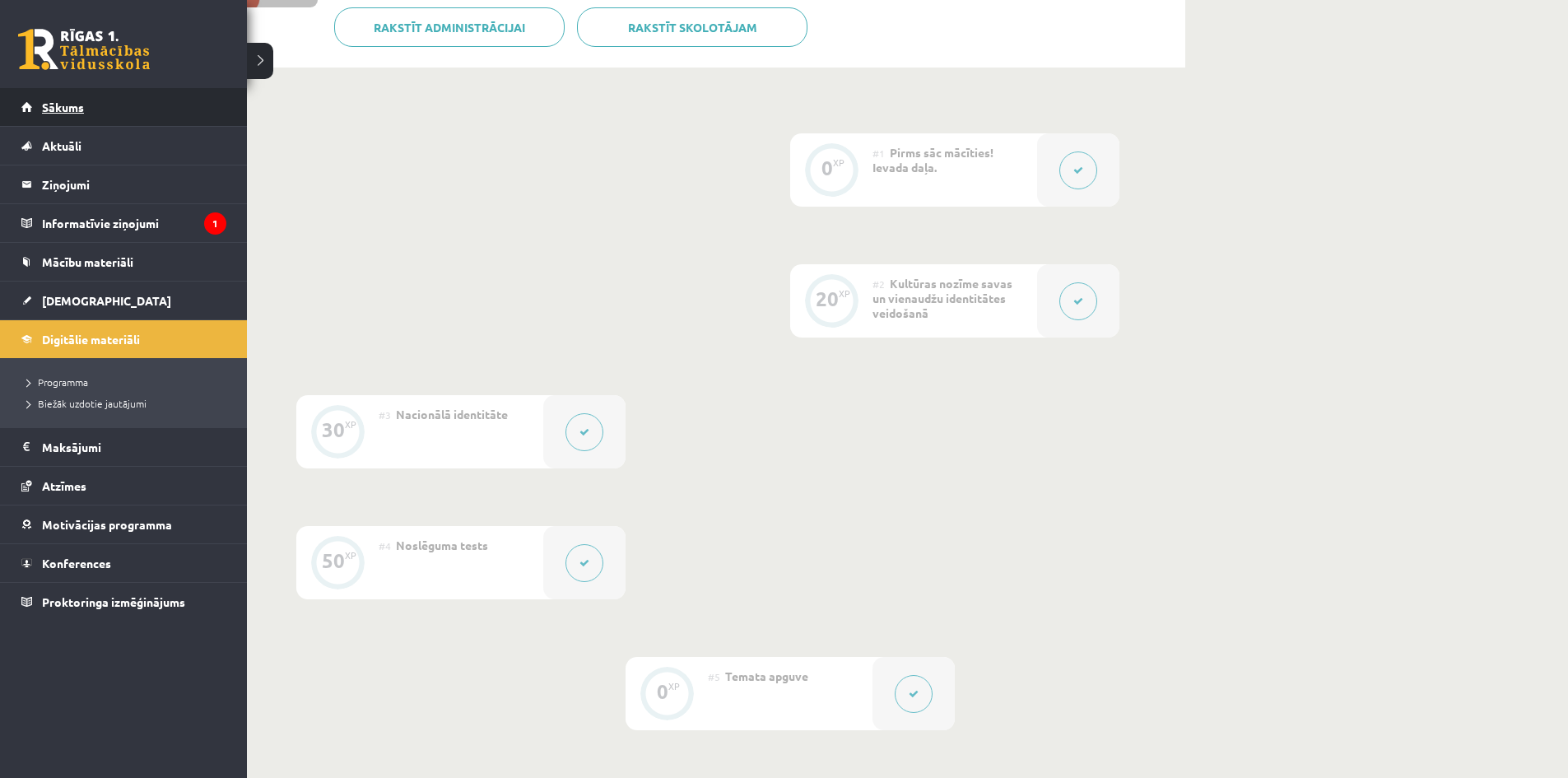
click at [39, 111] on link "Sākums" at bounding box center [124, 107] width 205 height 38
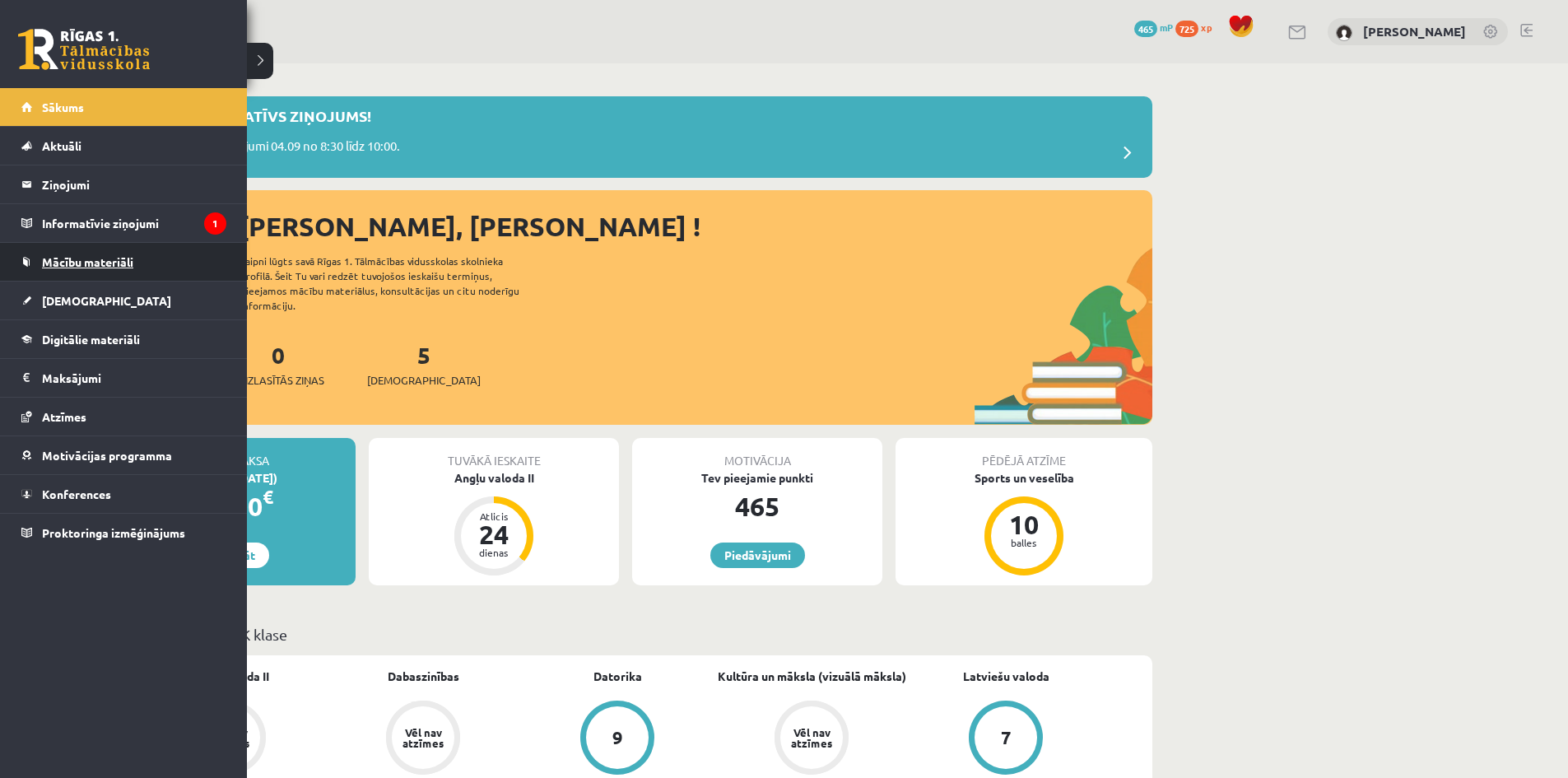
click at [84, 268] on link "Mācību materiāli" at bounding box center [124, 262] width 205 height 38
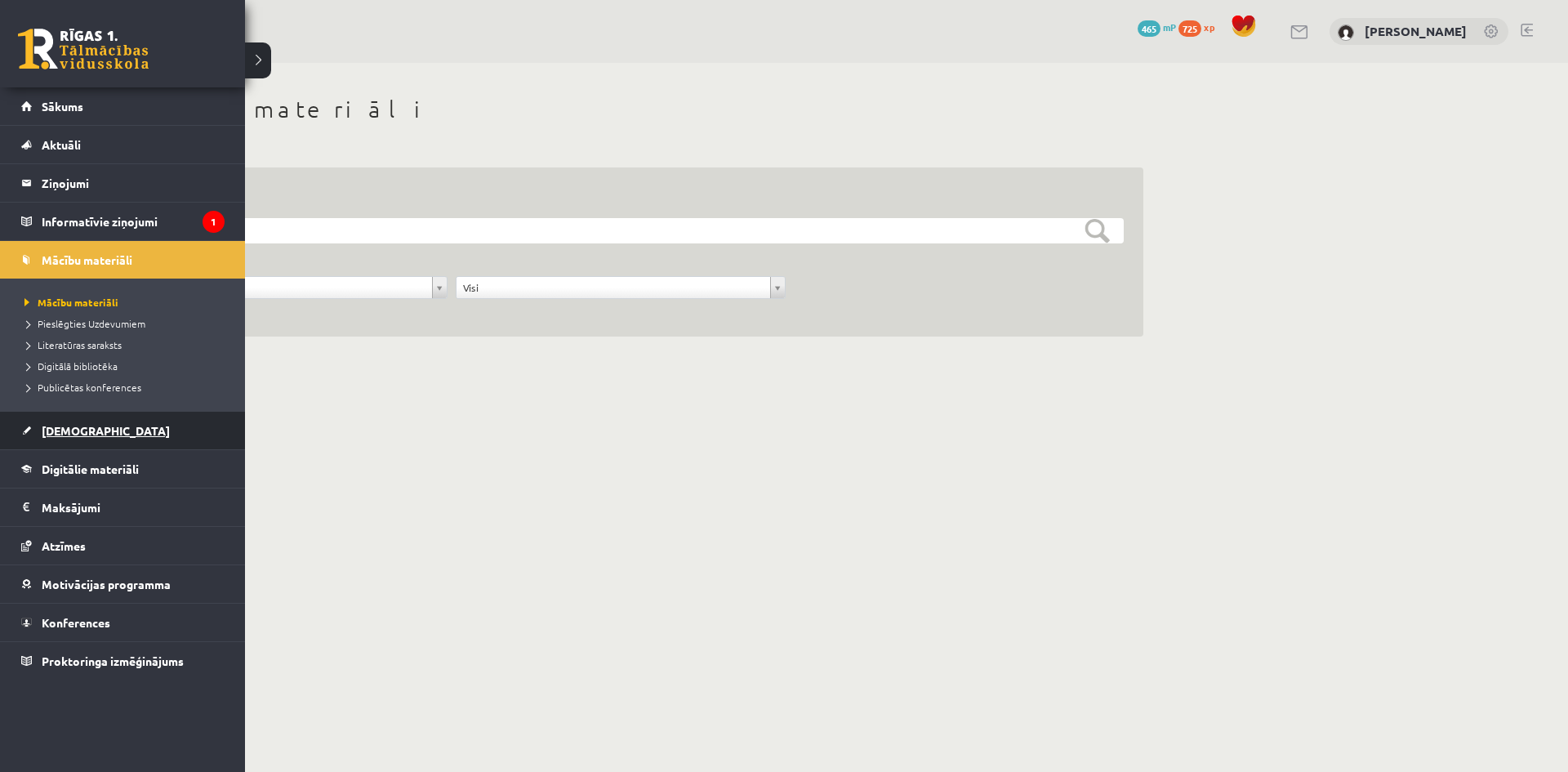
click at [83, 422] on link "[DEMOGRAPHIC_DATA]" at bounding box center [123, 430] width 203 height 38
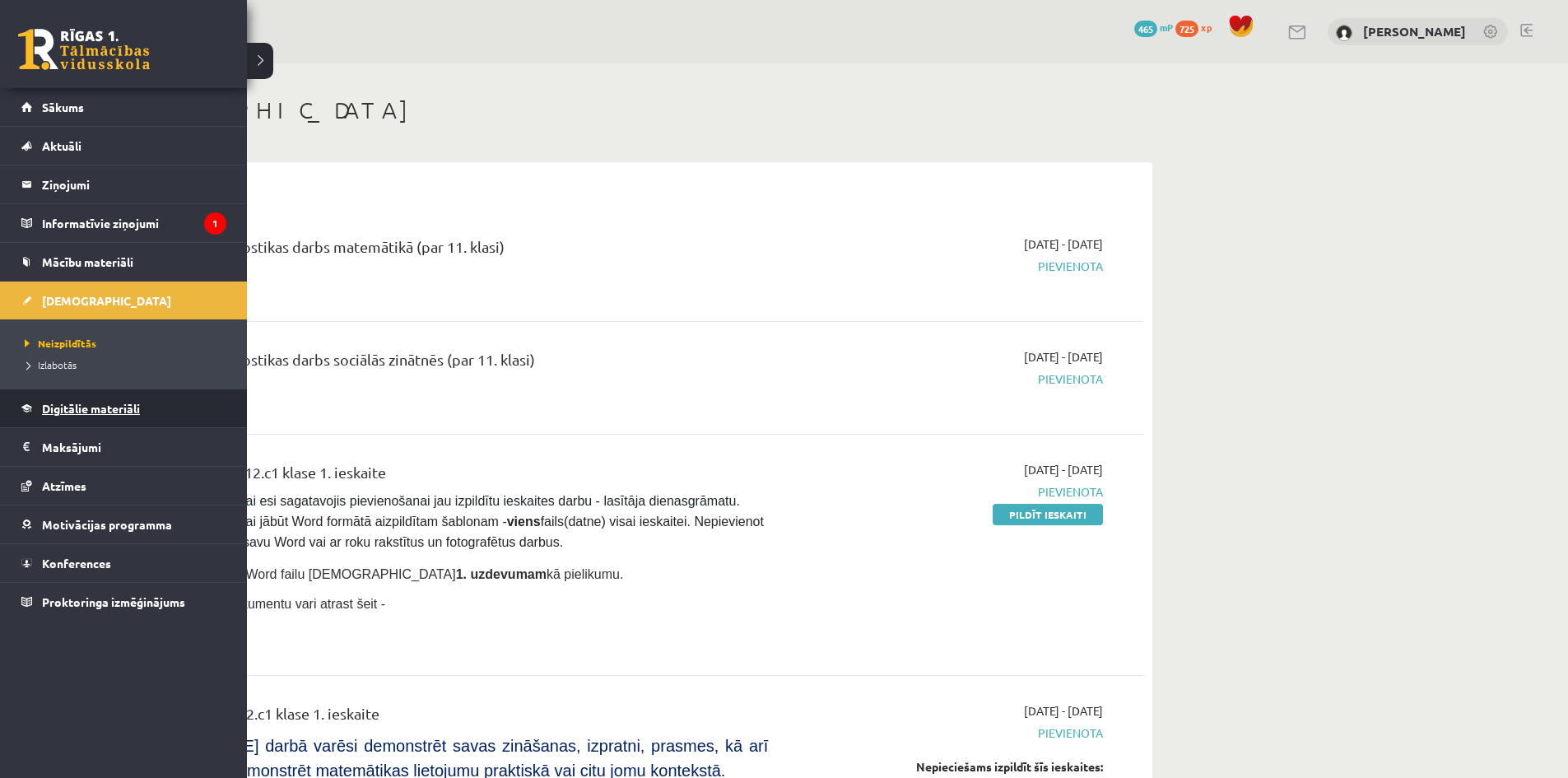
click at [94, 410] on span "Digitālie materiāli" at bounding box center [91, 409] width 98 height 15
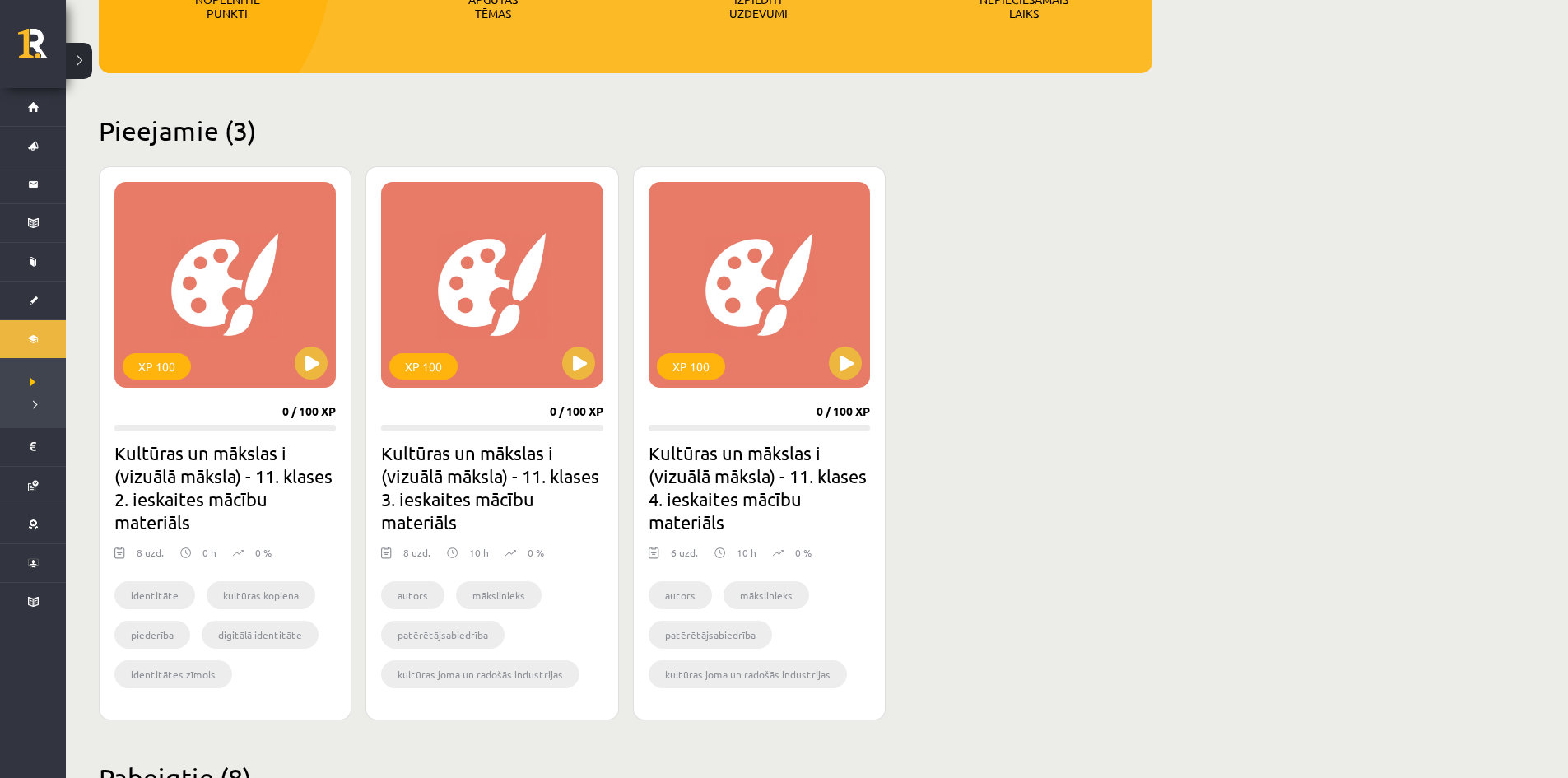
scroll to position [329, 0]
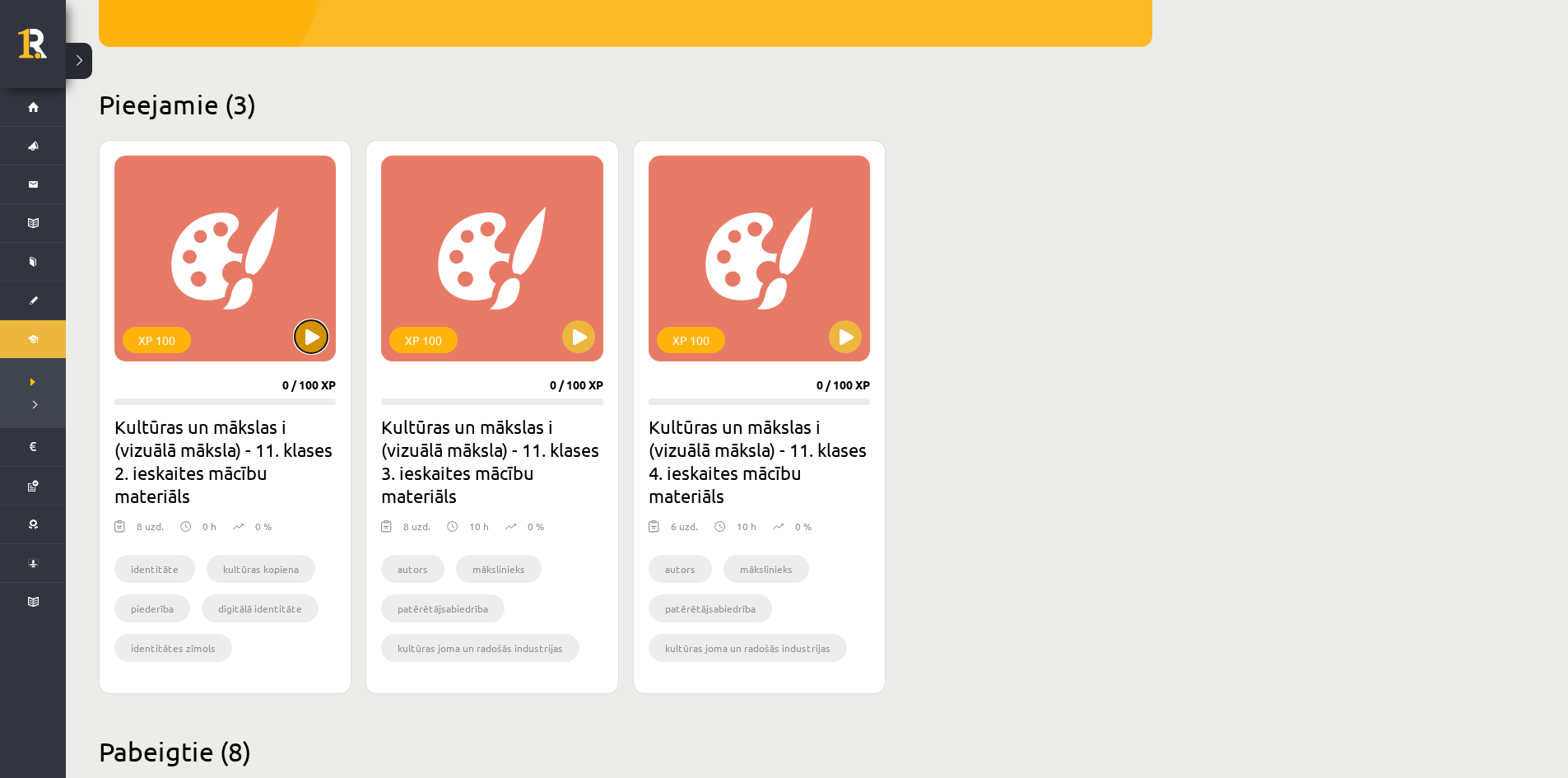
click at [311, 342] on button at bounding box center [311, 336] width 33 height 33
click at [192, 336] on div "XP 100" at bounding box center [225, 258] width 222 height 206
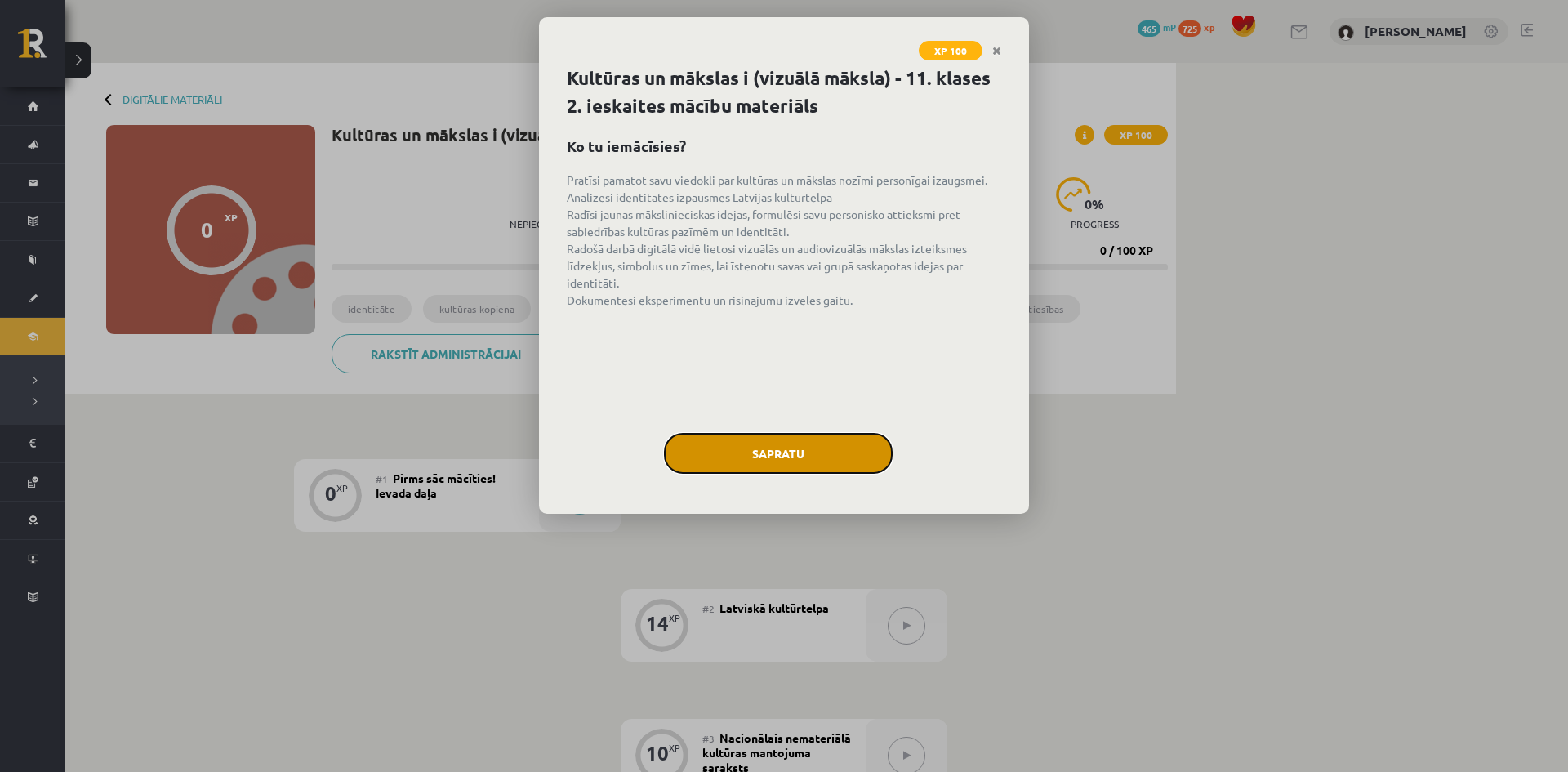
click at [792, 465] on button "Sapratu" at bounding box center [779, 453] width 228 height 41
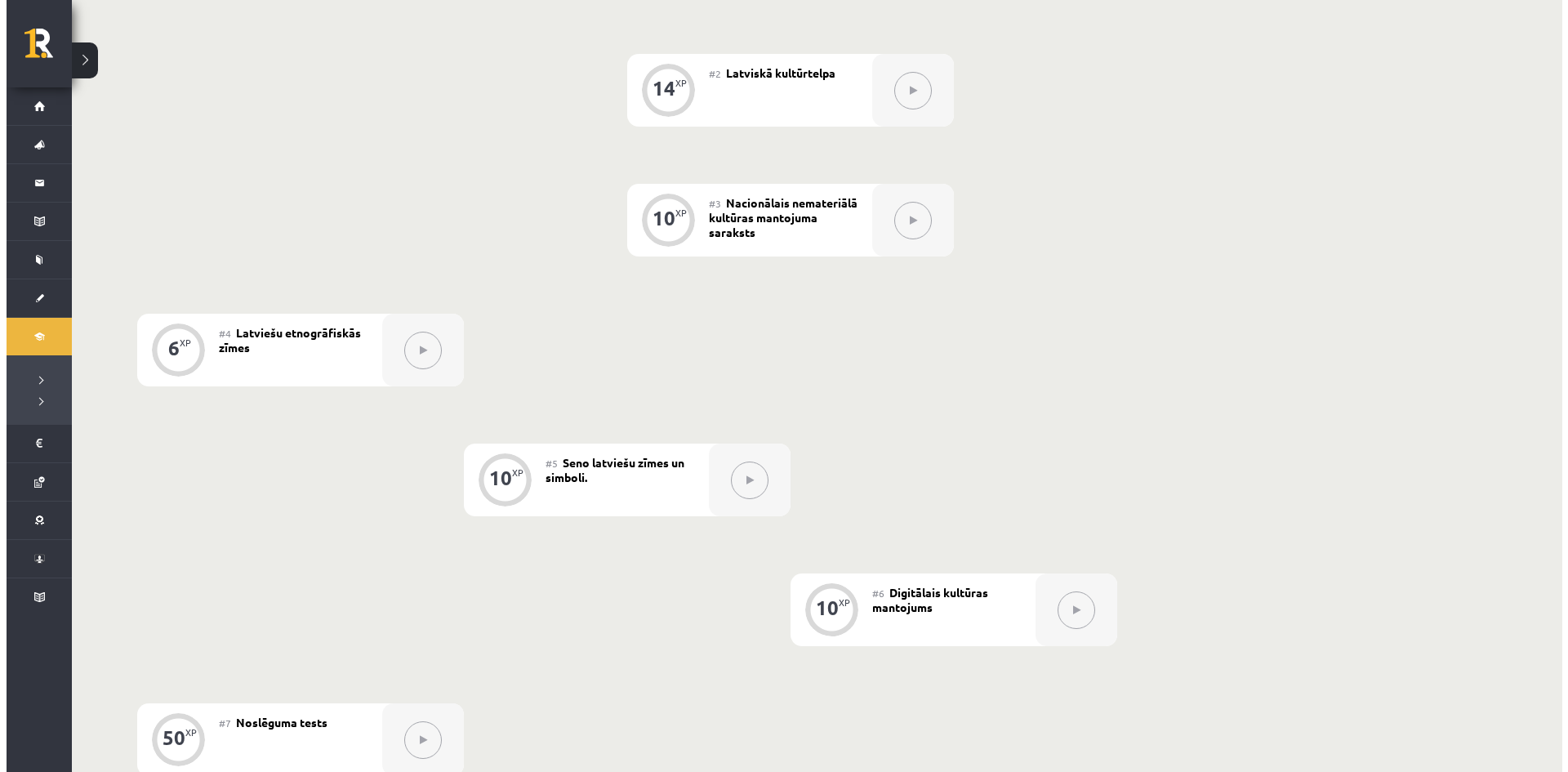
scroll to position [302, 0]
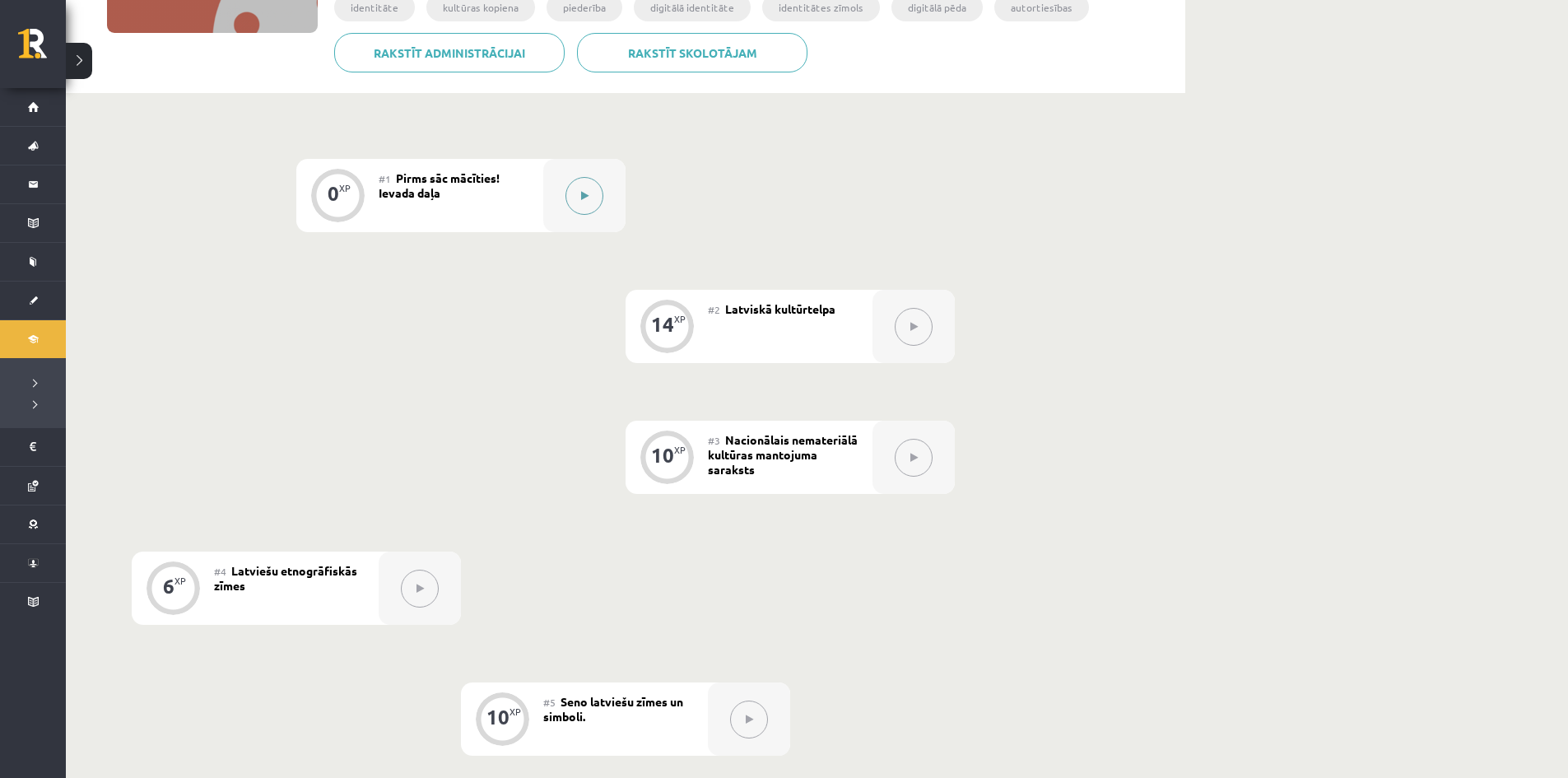
click at [570, 203] on button at bounding box center [584, 196] width 38 height 38
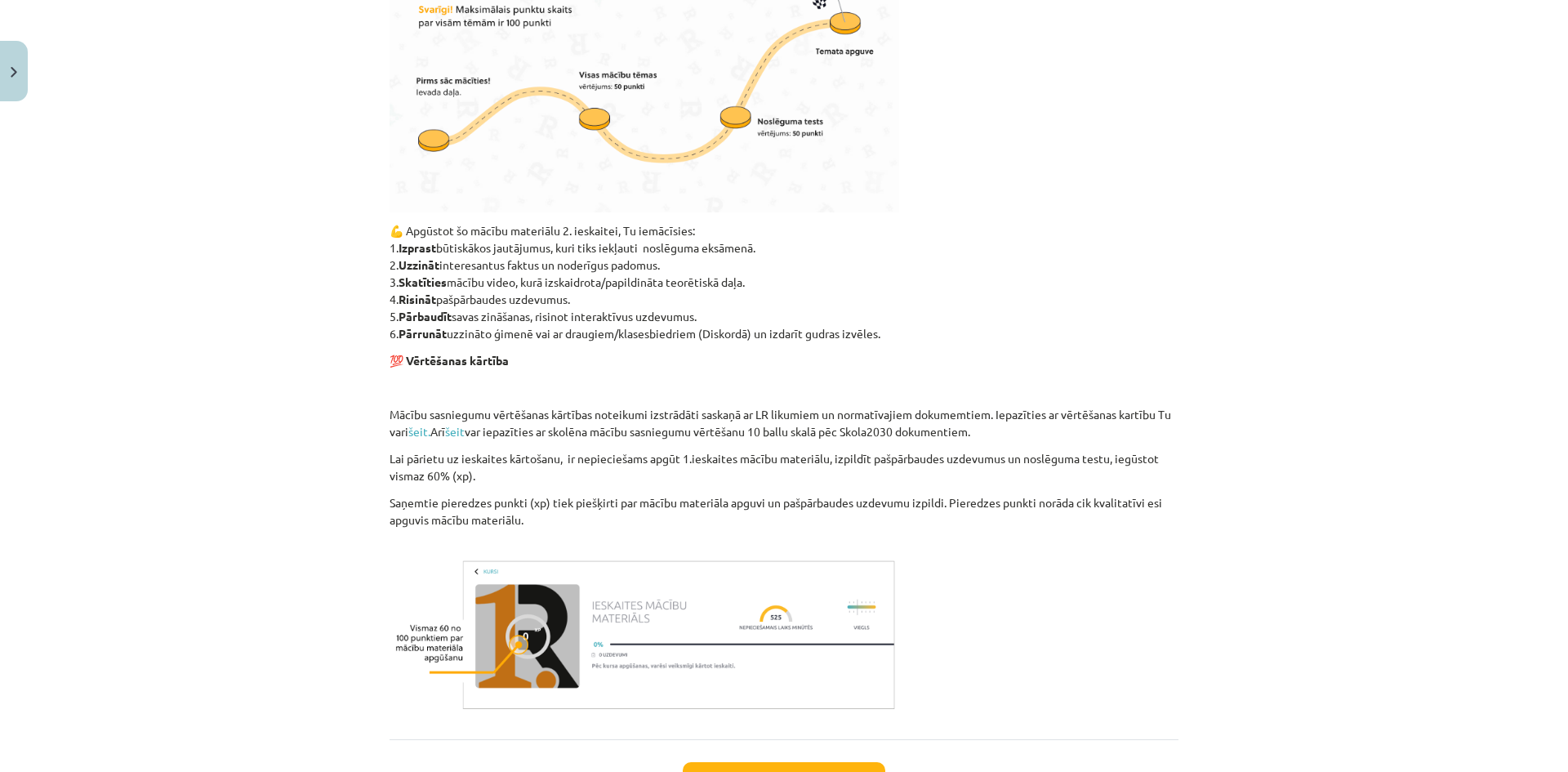
scroll to position [880, 0]
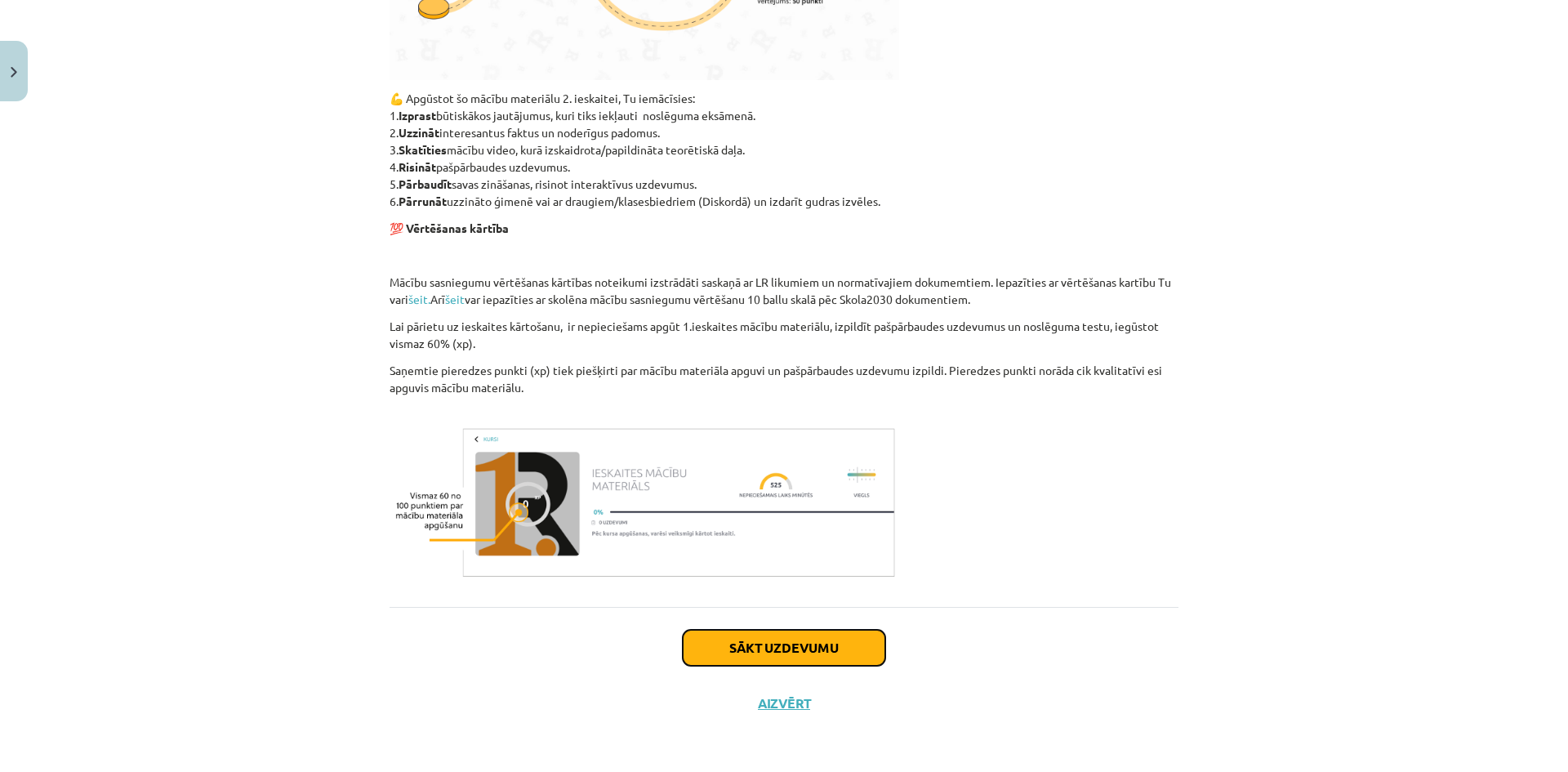
click at [721, 638] on button "Sākt uzdevumu" at bounding box center [784, 648] width 202 height 36
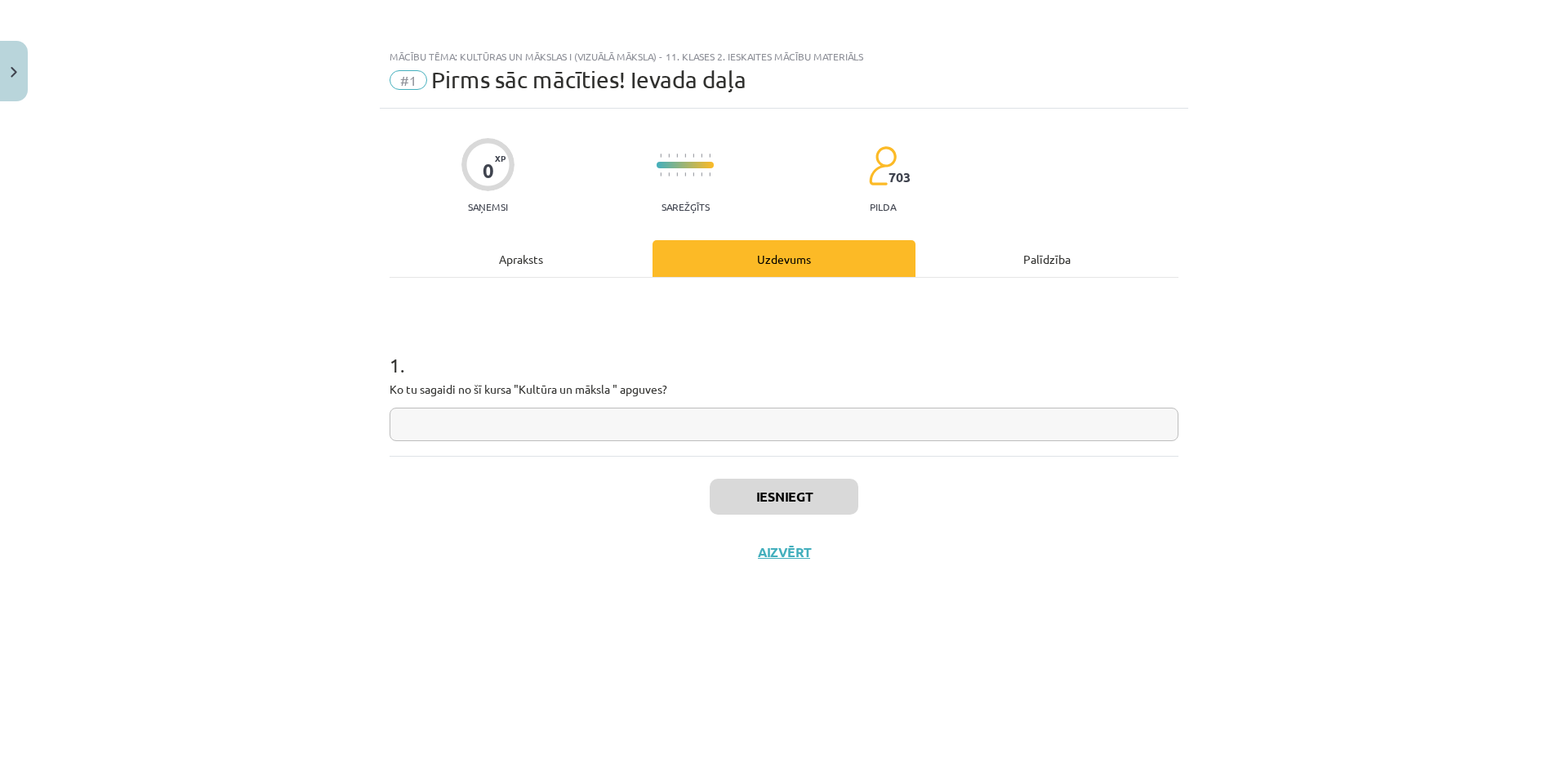
scroll to position [0, 0]
click at [468, 424] on input "text" at bounding box center [784, 424] width 789 height 34
type input "**********"
click at [739, 502] on button "Iesniegt" at bounding box center [784, 496] width 149 height 36
click at [763, 564] on button "Nākamā nodarbība" at bounding box center [784, 563] width 160 height 38
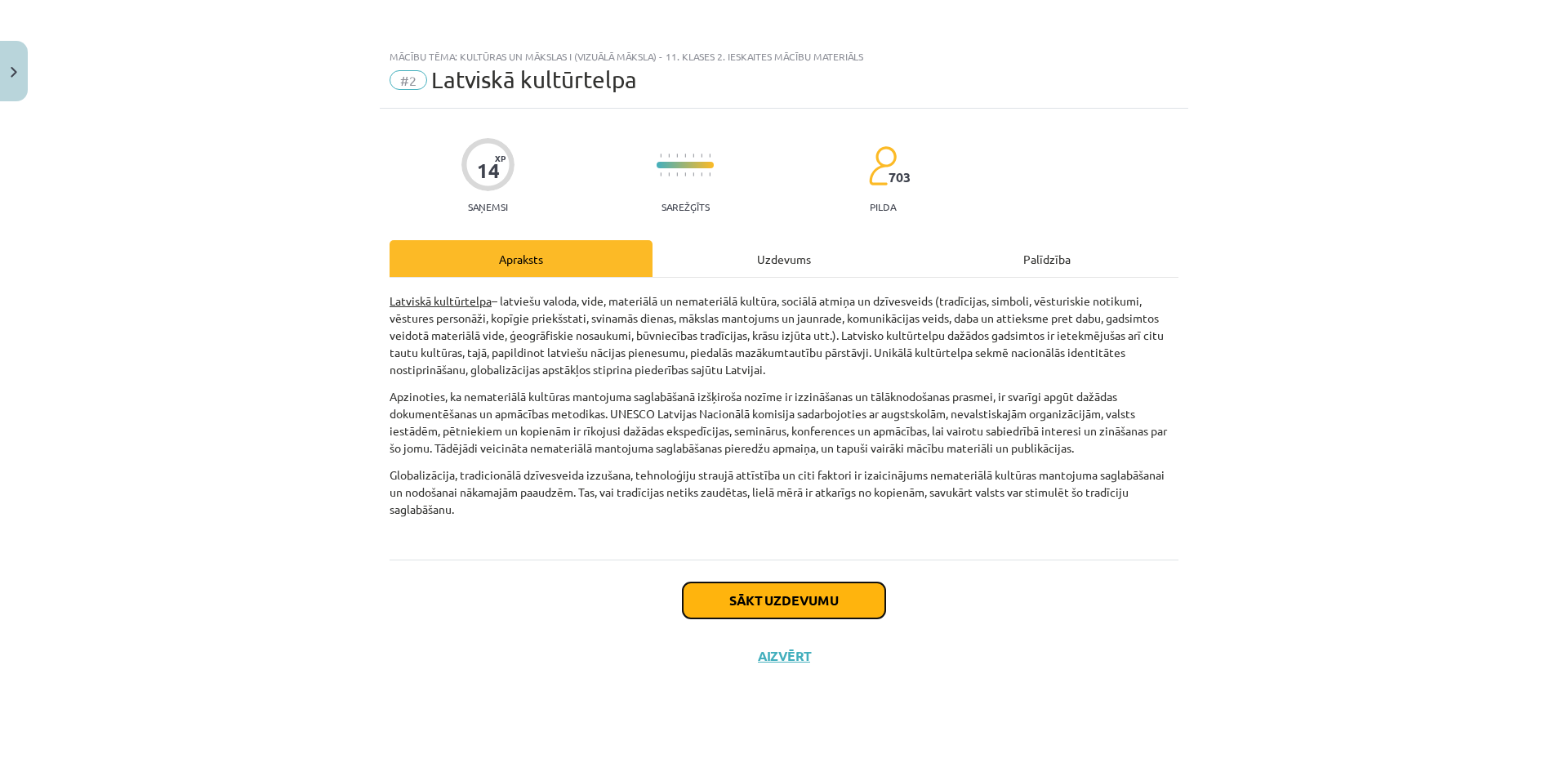
click at [753, 599] on button "Sākt uzdevumu" at bounding box center [784, 600] width 202 height 36
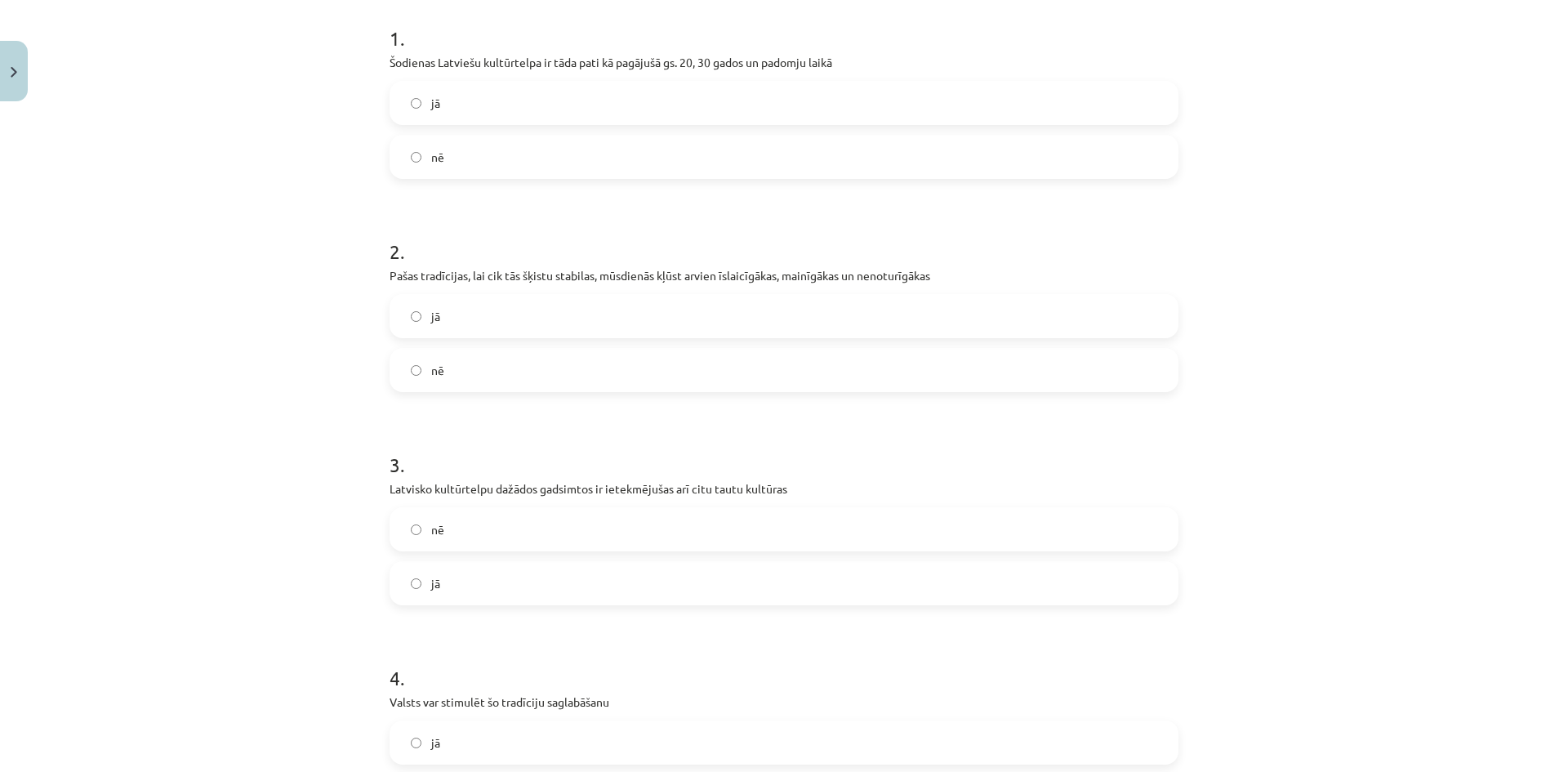
scroll to position [408, 0]
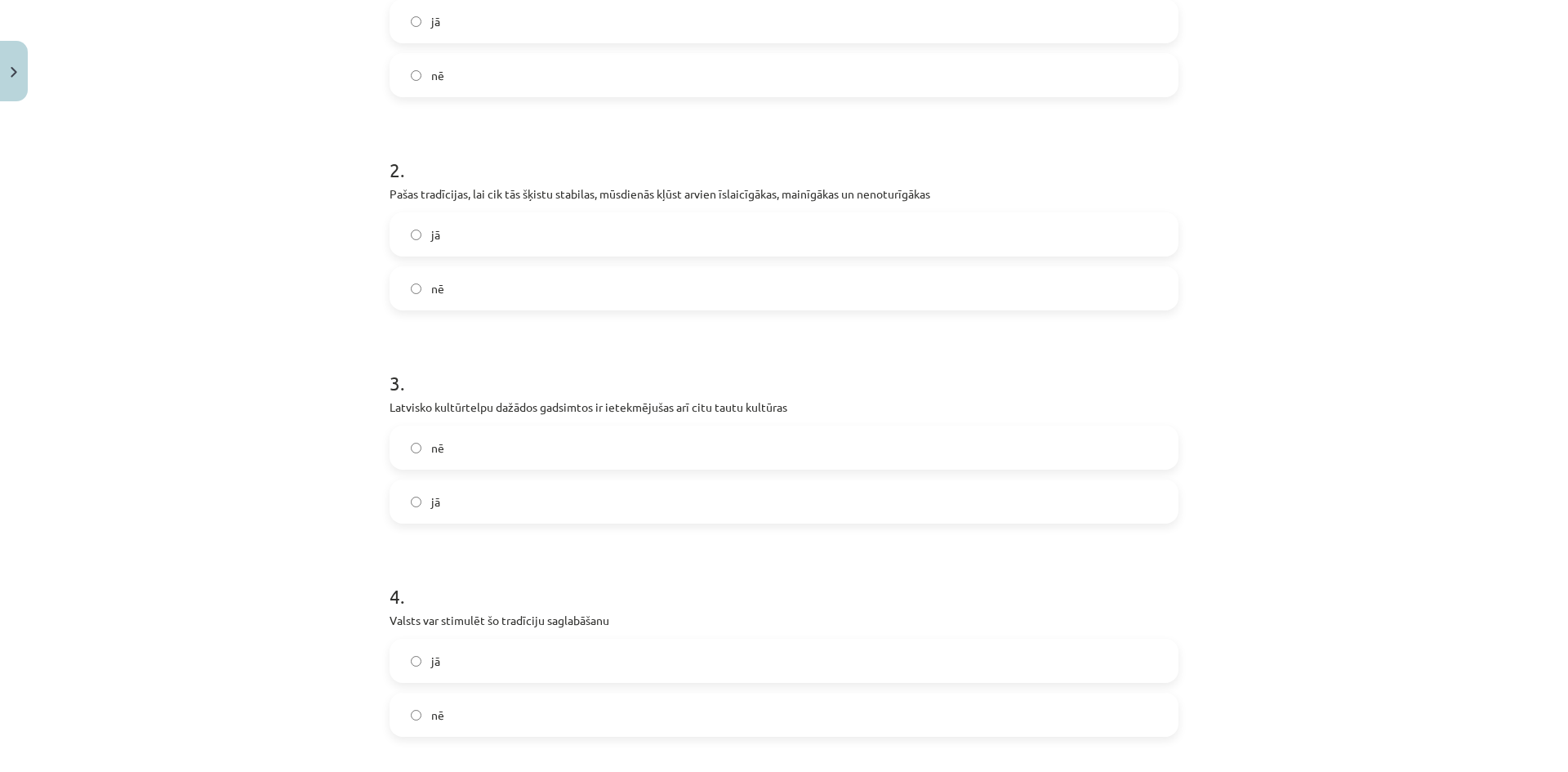
click at [412, 241] on label "jā" at bounding box center [784, 234] width 786 height 41
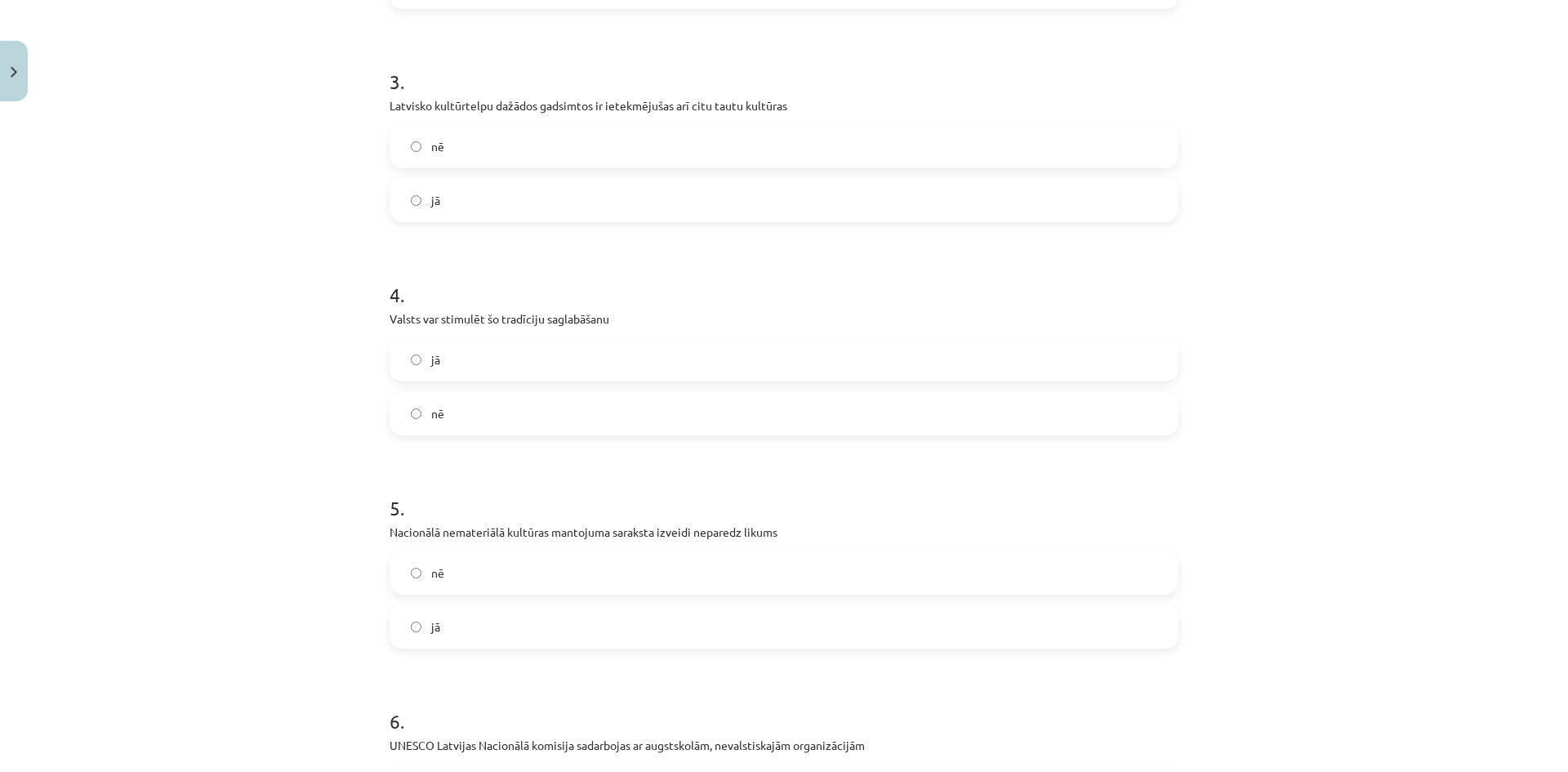
scroll to position [735, 0]
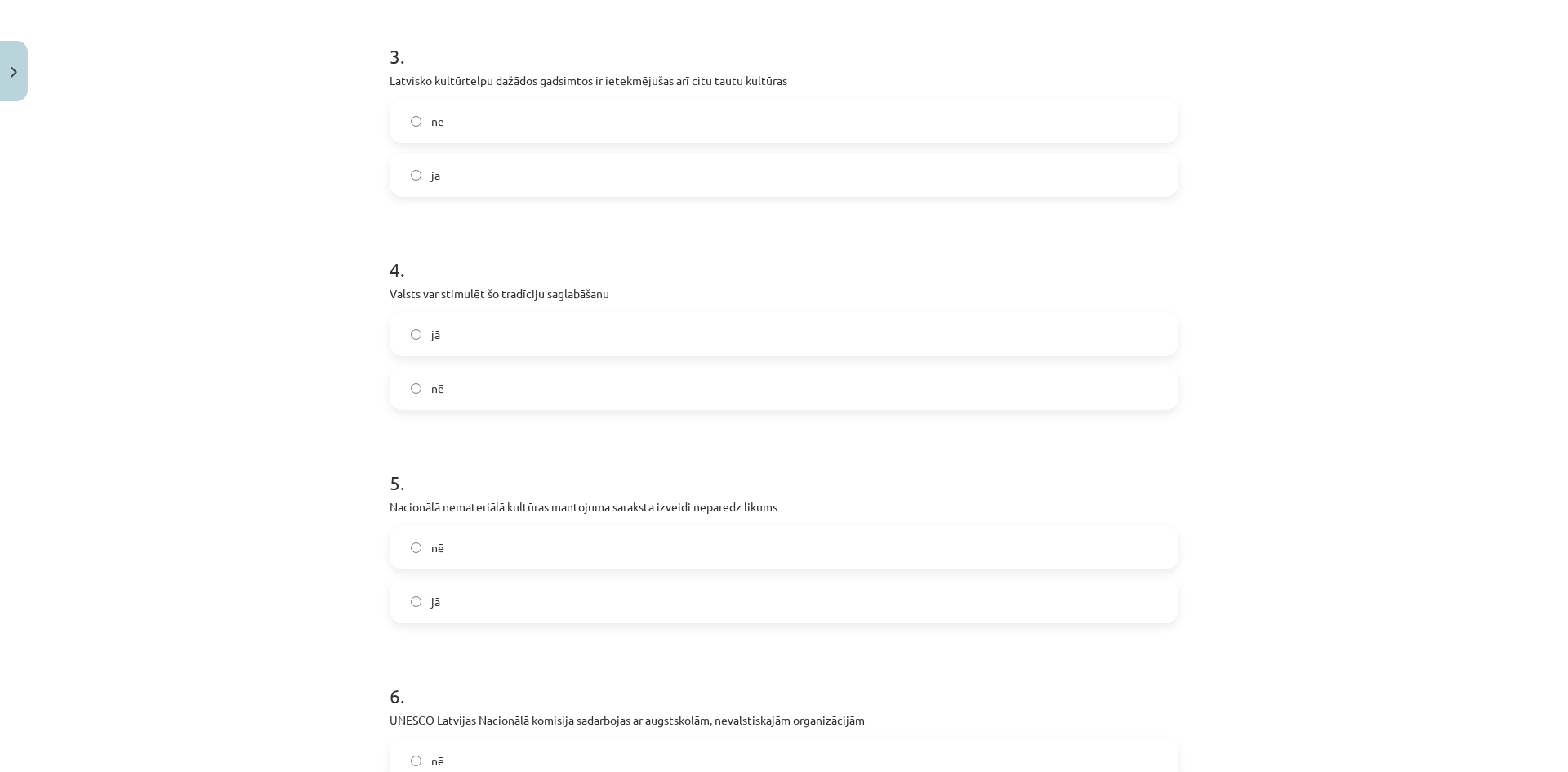
click at [417, 341] on label "jā" at bounding box center [784, 333] width 786 height 41
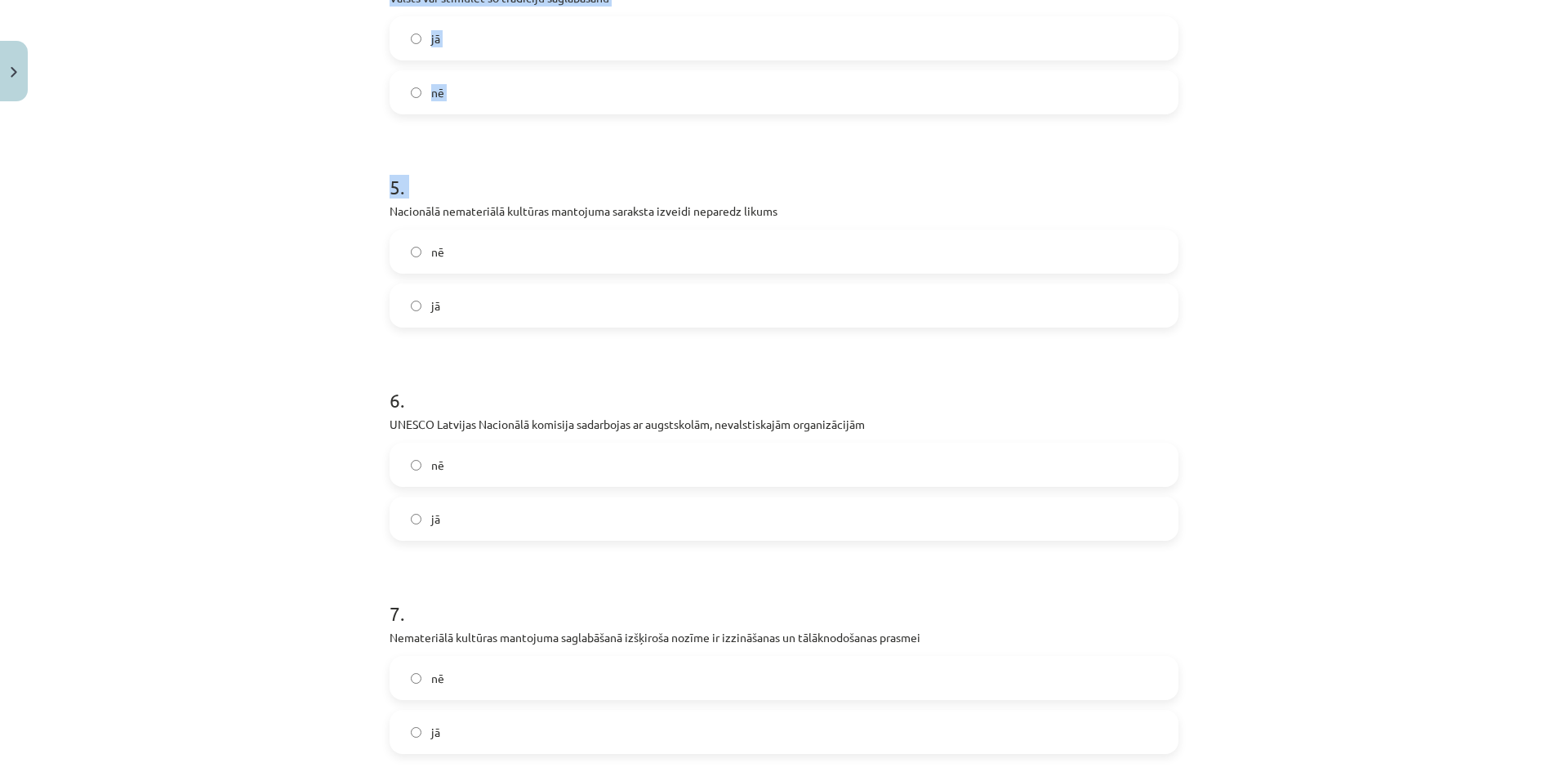
scroll to position [1202, 0]
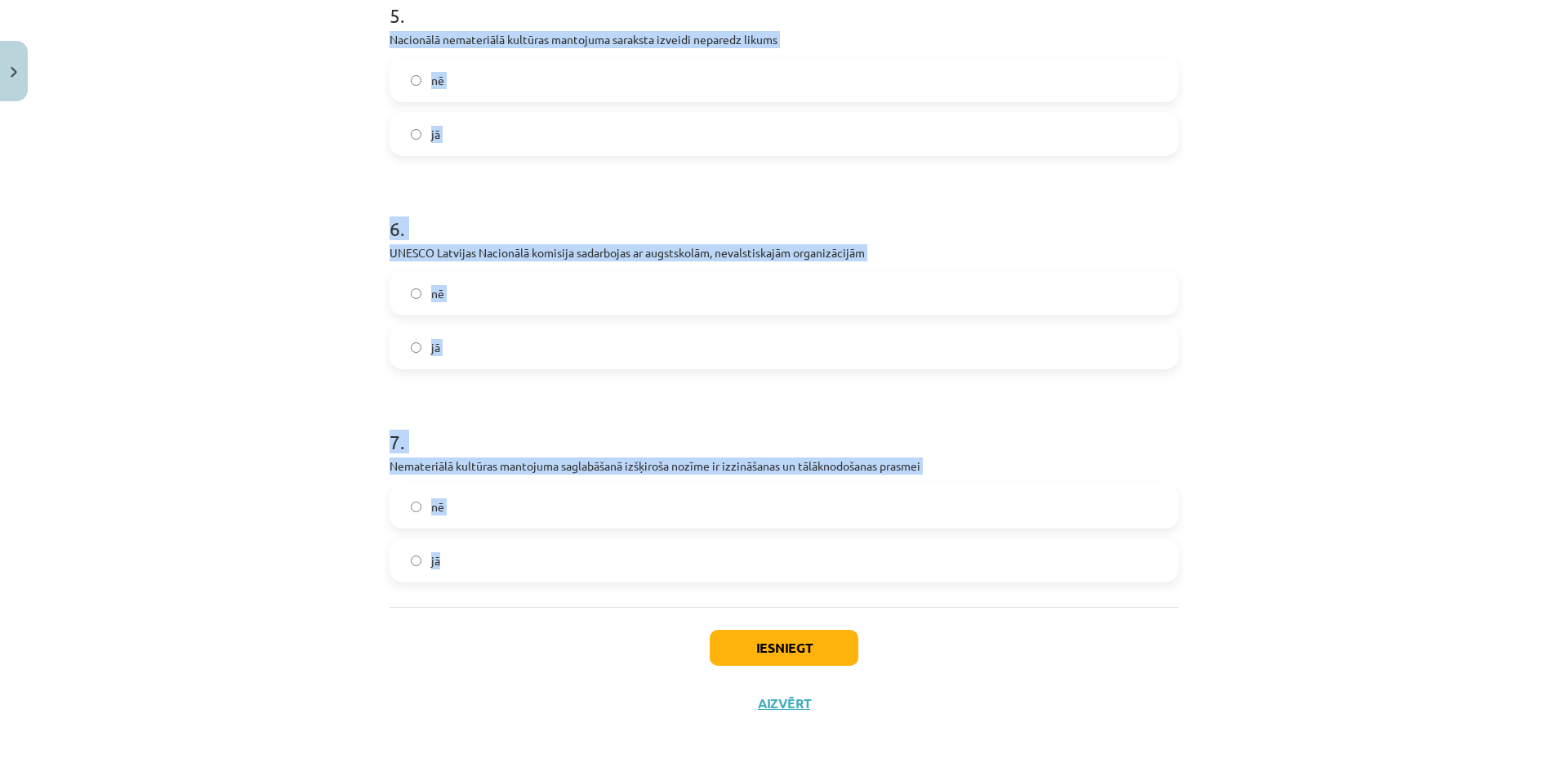
drag, startPoint x: 385, startPoint y: 343, endPoint x: 492, endPoint y: 542, distance: 225.9
copy form "Nacionālā nemateriālā kultūras mantojuma saraksta izveidi neparedz likums nē jā…"
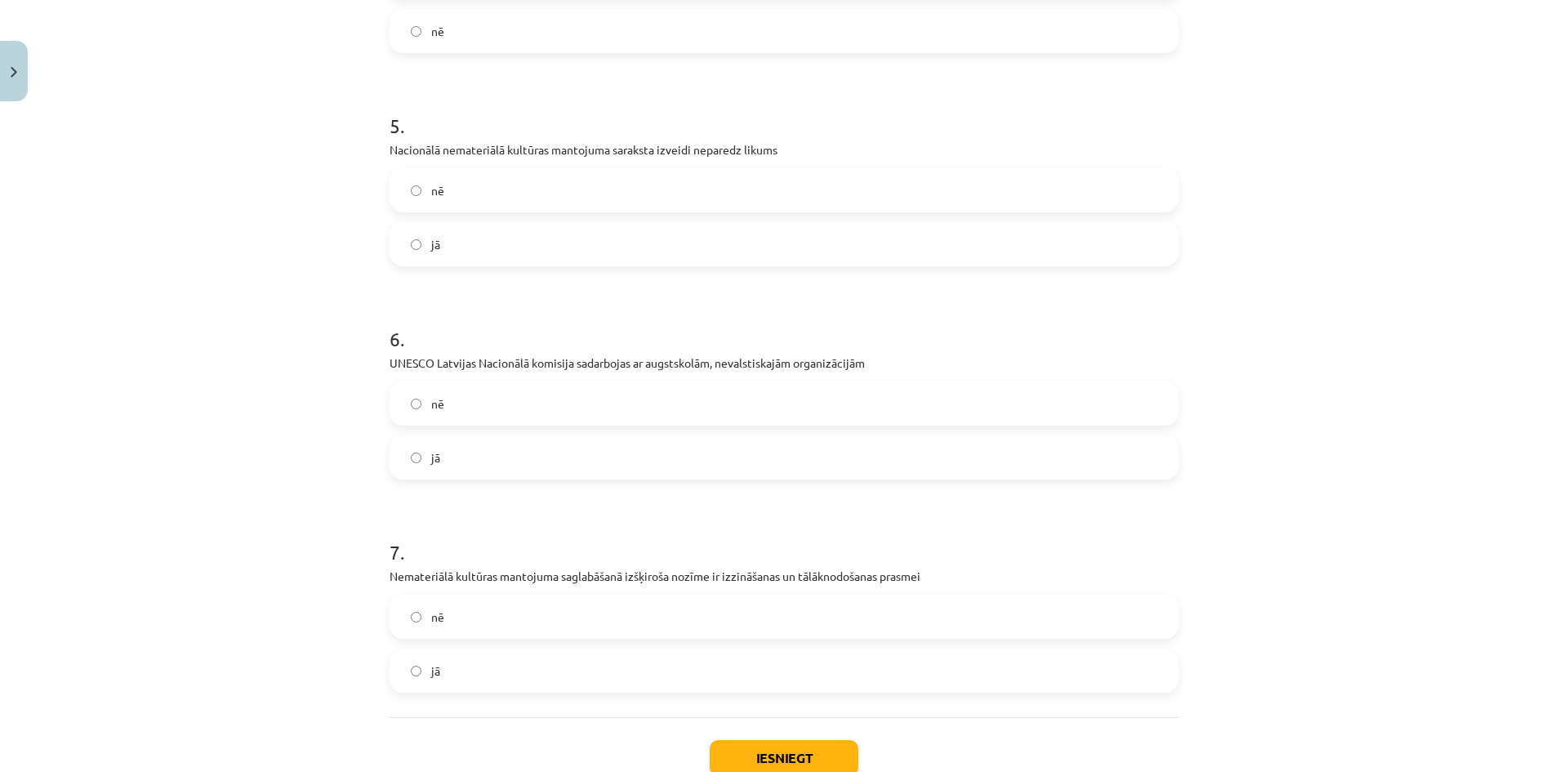
scroll to position [1121, 0]
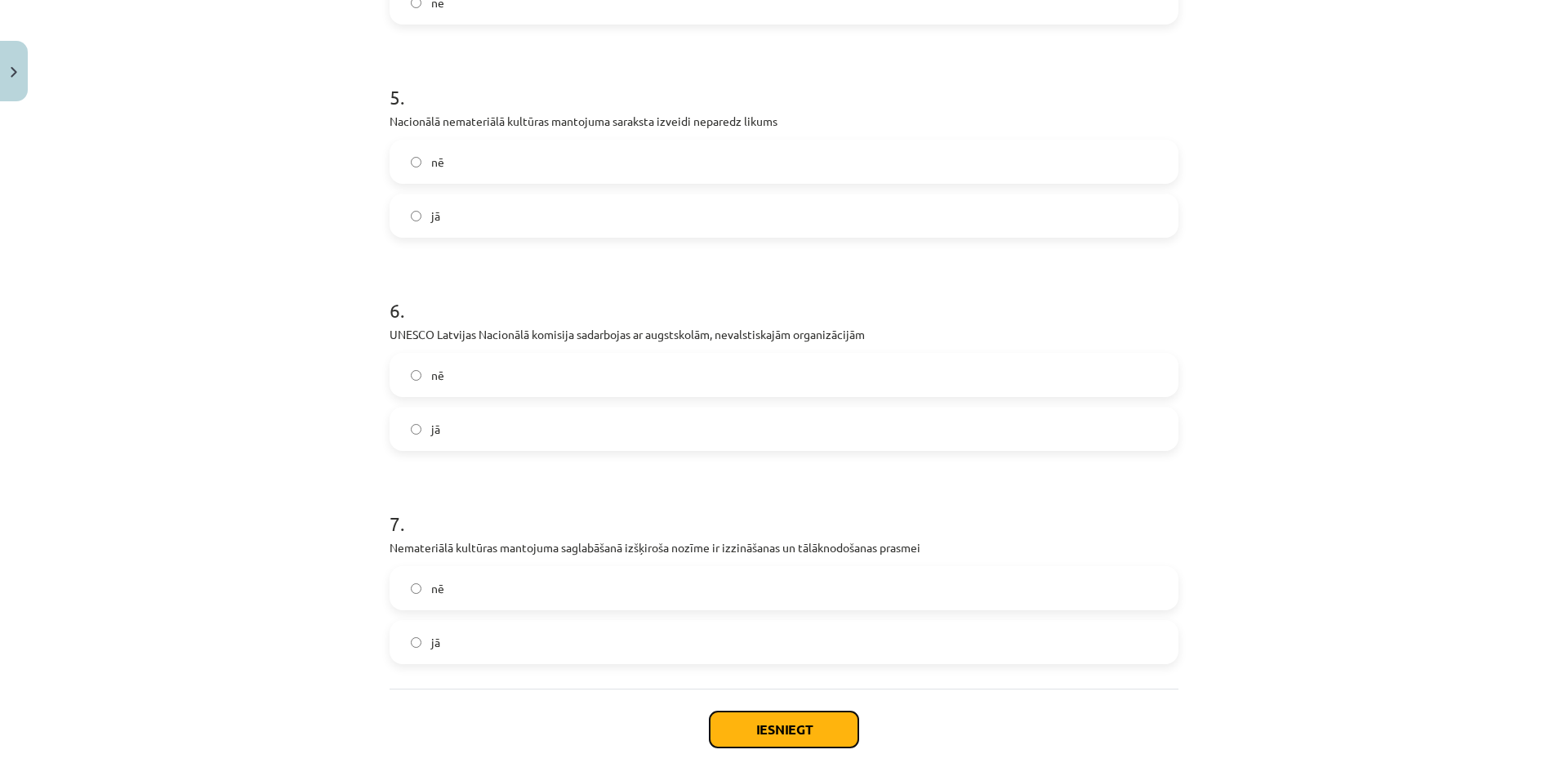
click at [774, 729] on button "Iesniegt" at bounding box center [784, 729] width 149 height 36
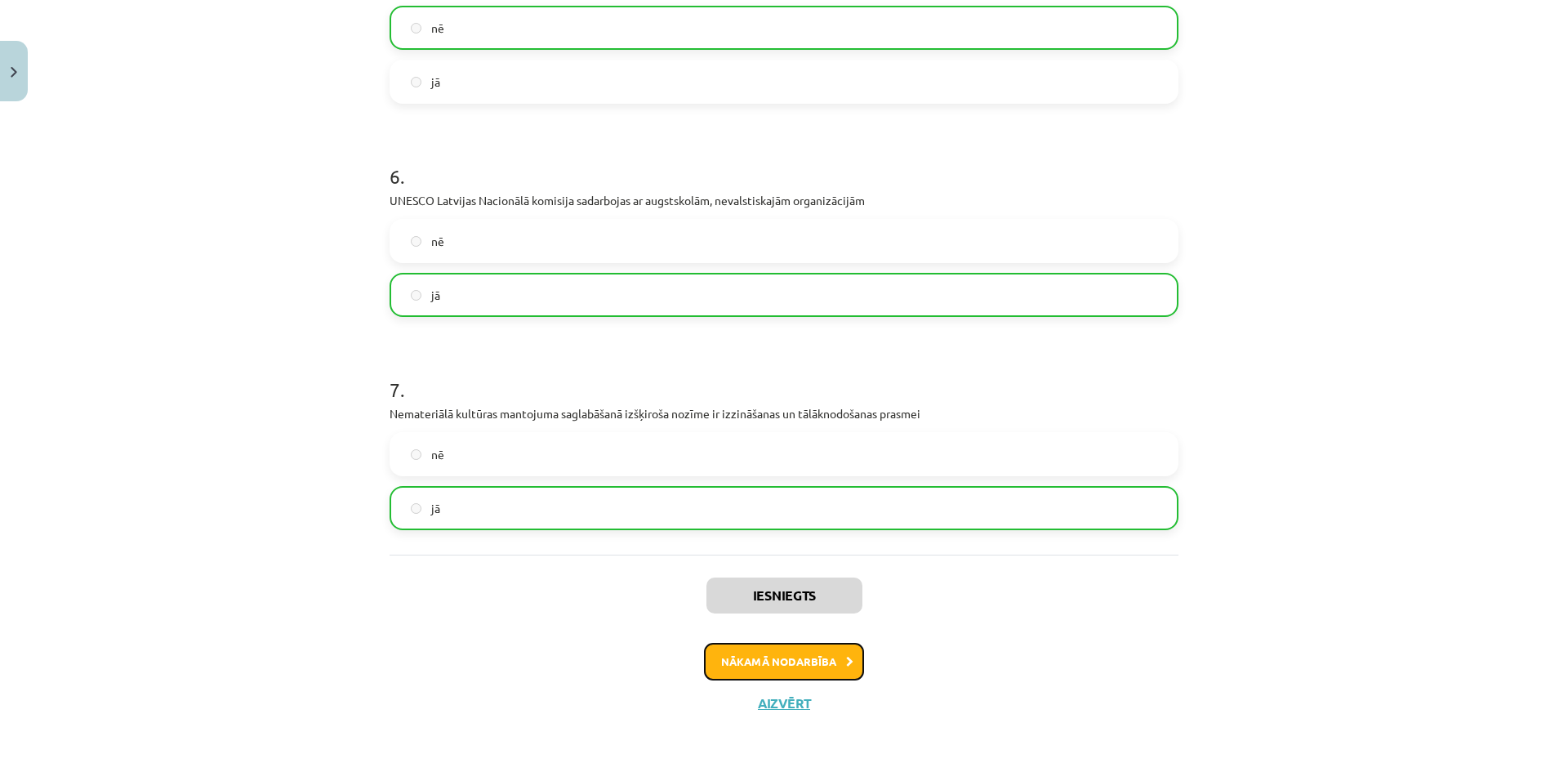
click at [787, 664] on button "Nākamā nodarbība" at bounding box center [784, 661] width 160 height 38
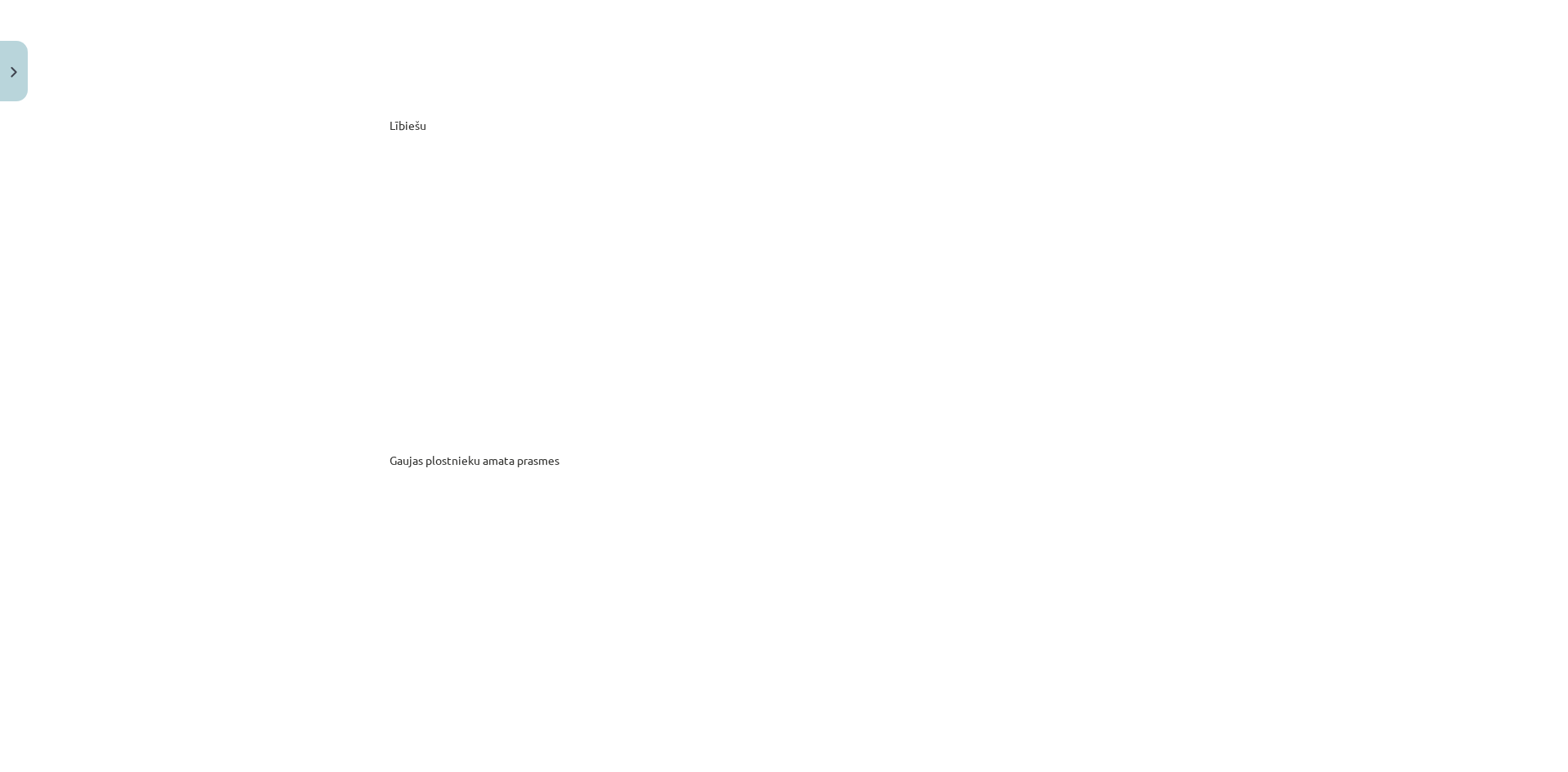
scroll to position [8545, 0]
